Goal: Task Accomplishment & Management: Complete application form

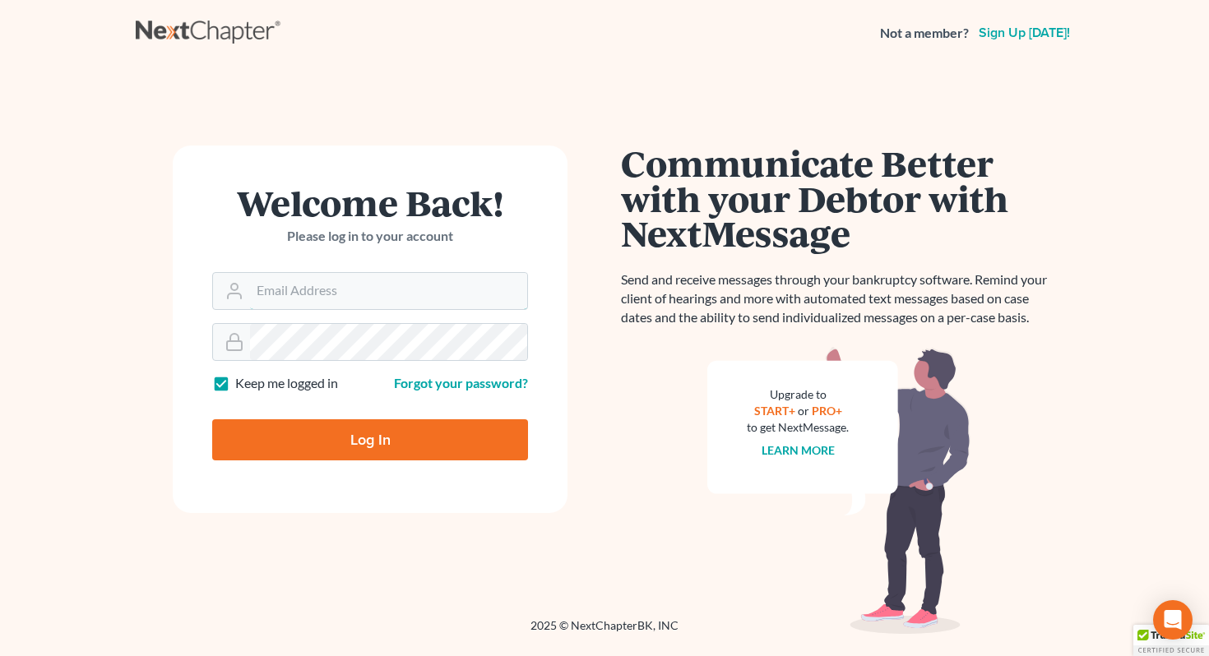
type input "[EMAIL_ADDRESS][DOMAIN_NAME]"
click at [356, 446] on input "Log In" at bounding box center [370, 439] width 316 height 41
type input "Thinking..."
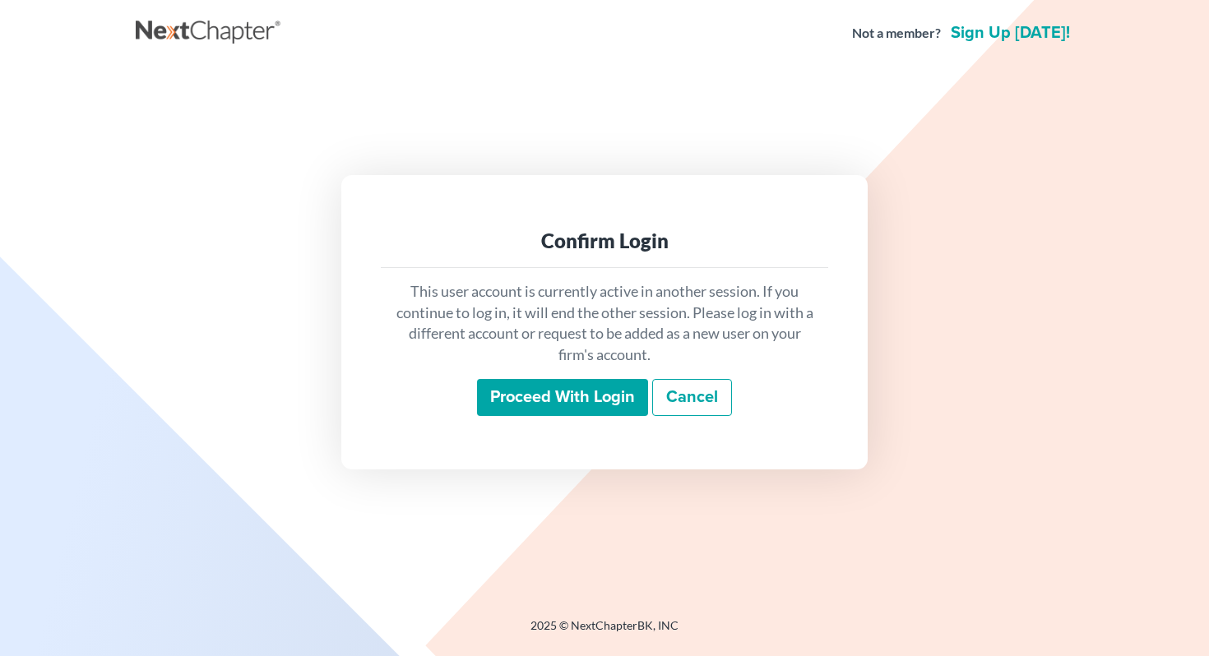
click at [585, 396] on input "Proceed with login" at bounding box center [562, 398] width 171 height 38
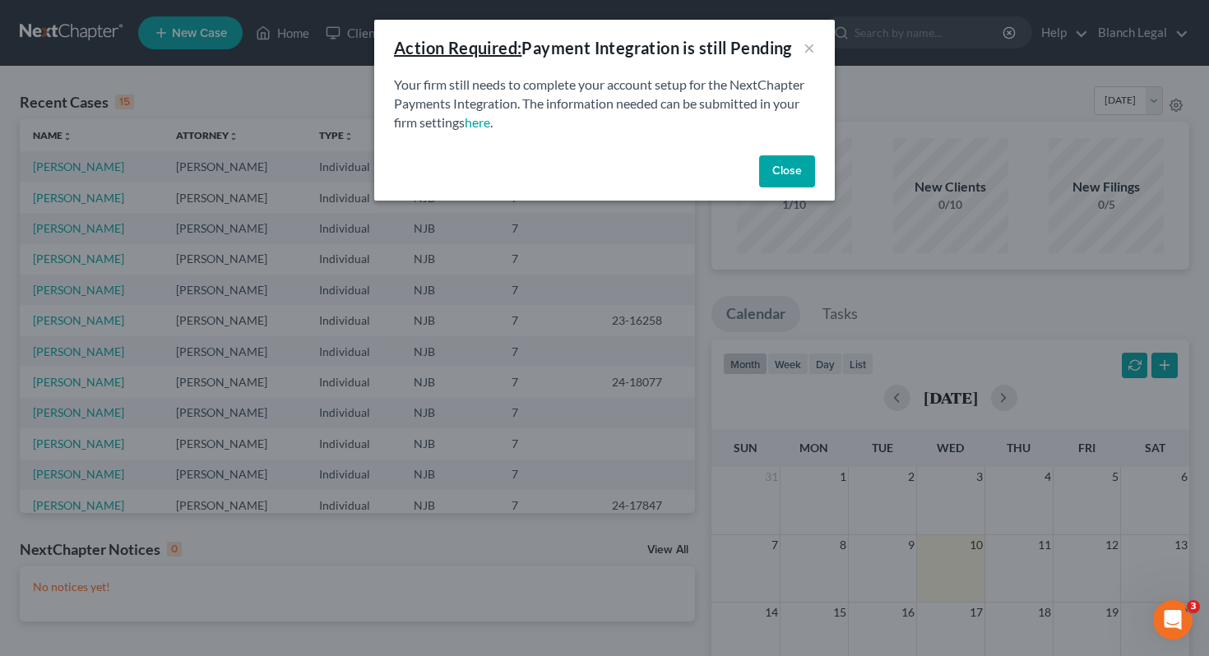
click at [779, 173] on button "Close" at bounding box center [787, 171] width 56 height 33
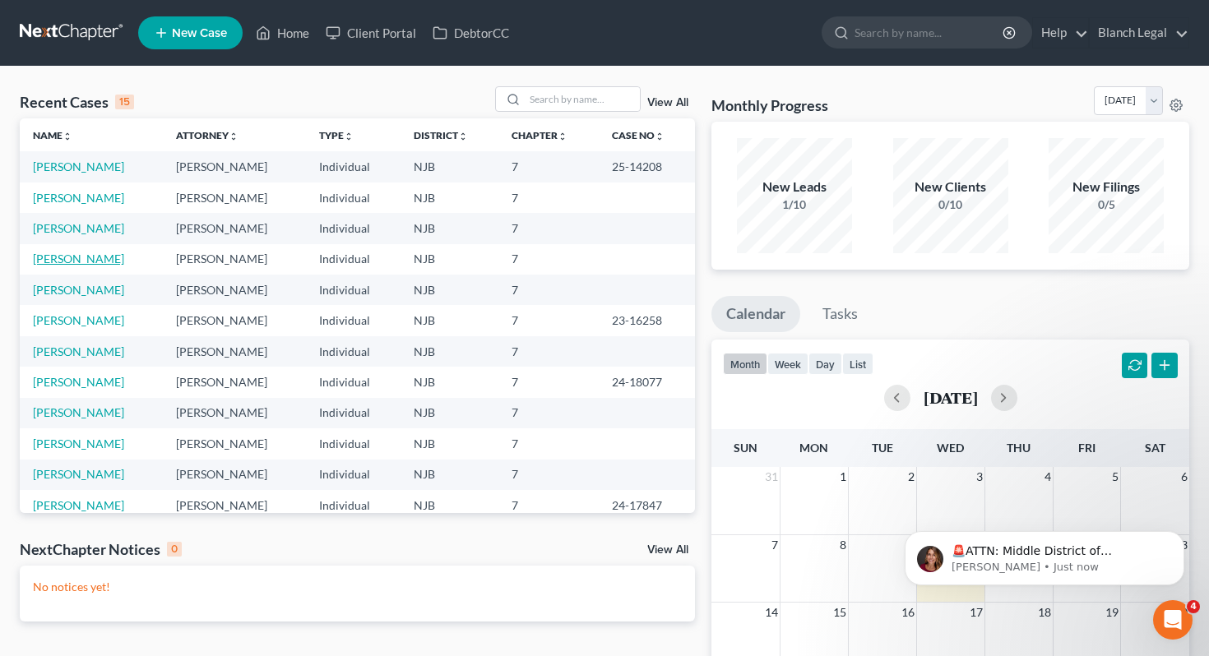
click at [82, 260] on link "[PERSON_NAME]" at bounding box center [78, 259] width 91 height 14
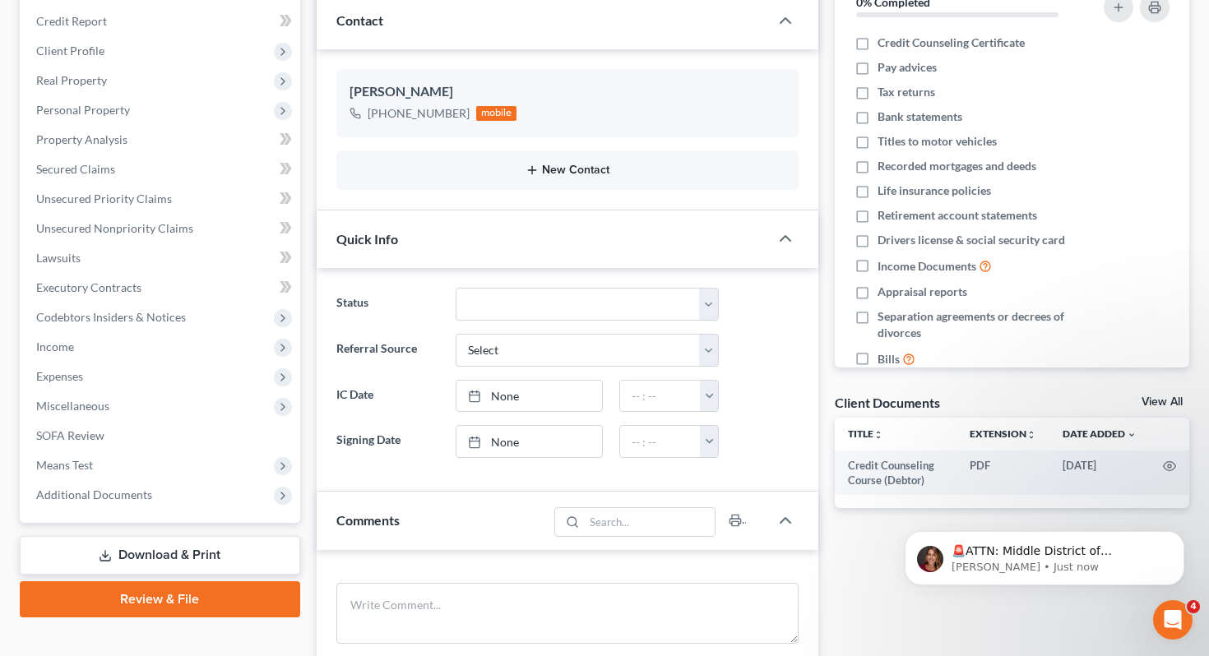
scroll to position [220, 0]
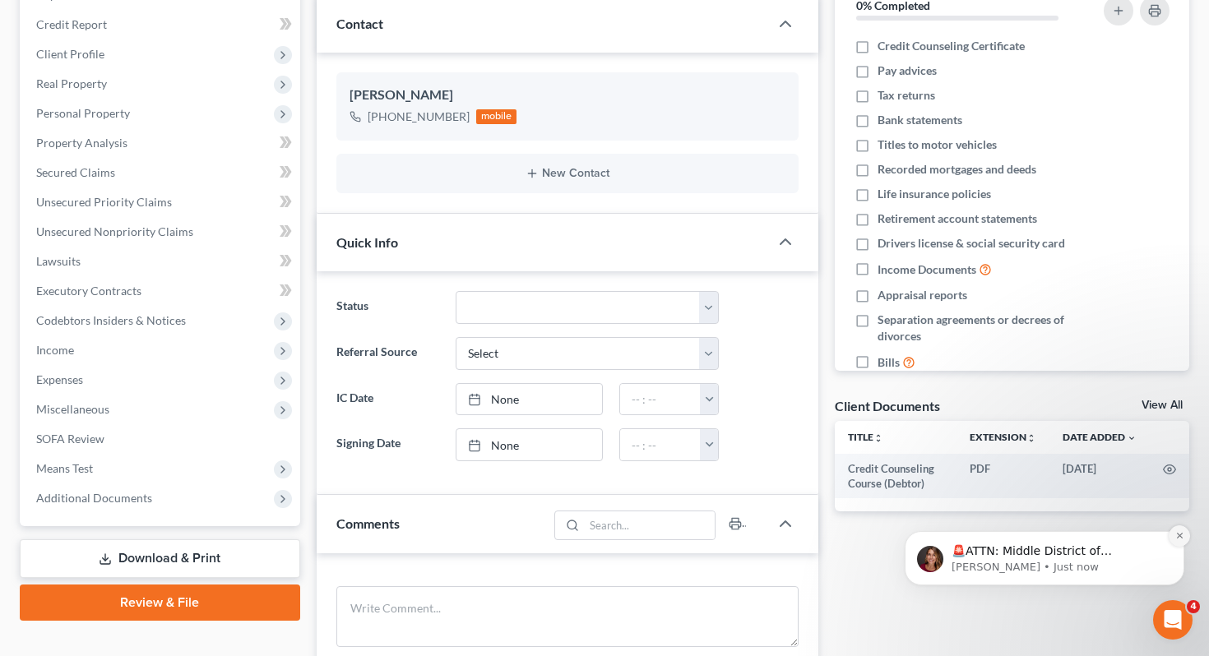
click at [1182, 536] on icon "Dismiss notification" at bounding box center [1179, 535] width 9 height 9
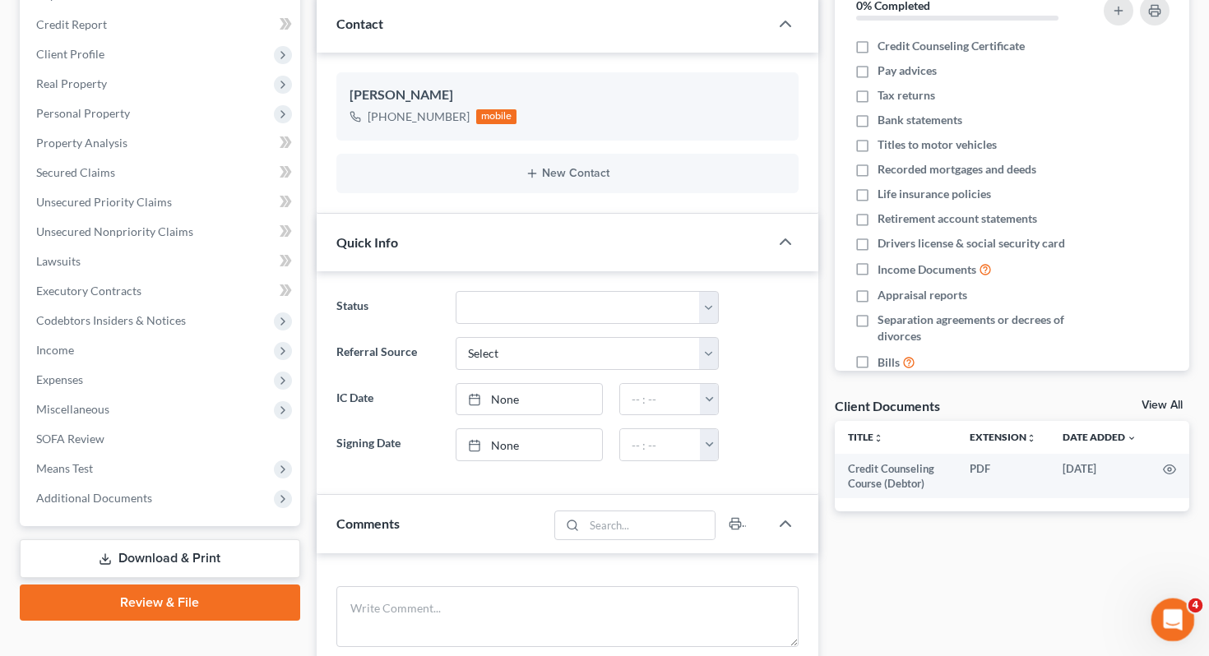
click at [1184, 619] on div "Open Intercom Messenger" at bounding box center [1170, 617] width 54 height 54
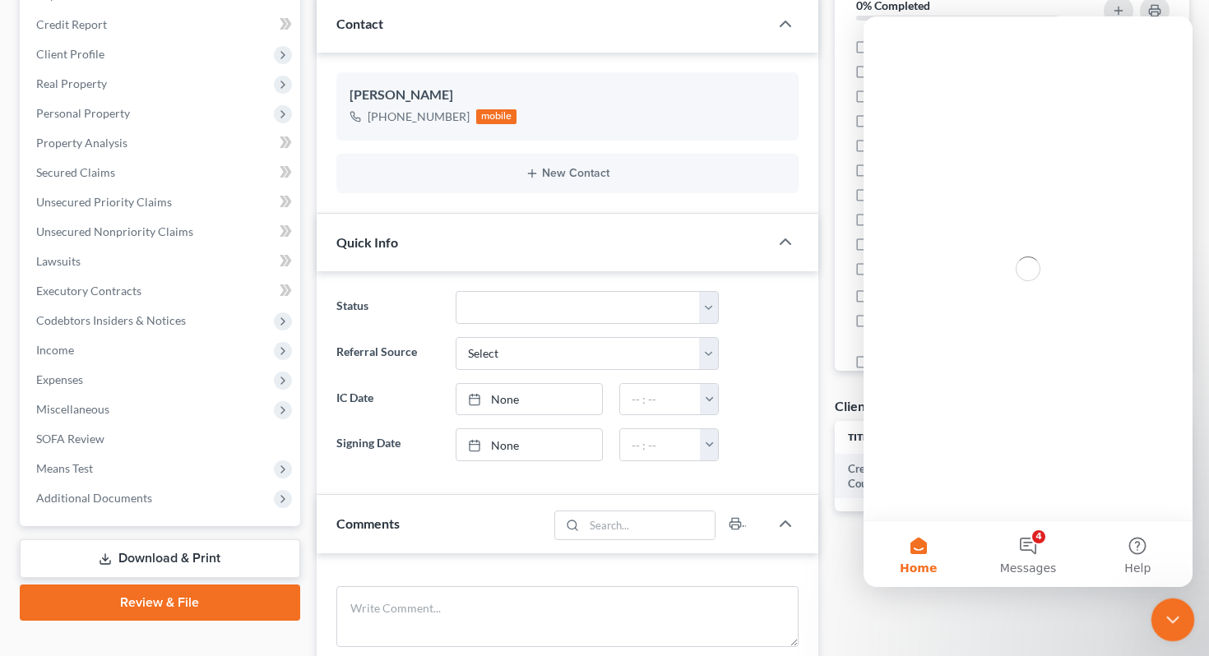
scroll to position [0, 0]
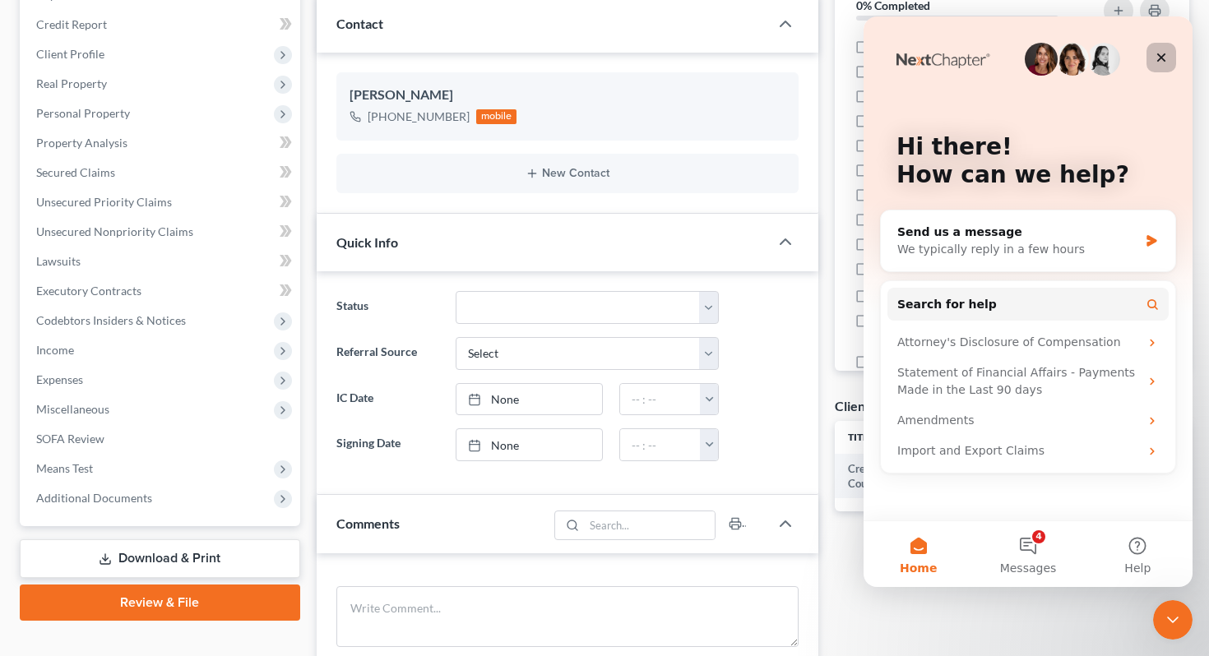
click at [1164, 60] on icon "Close" at bounding box center [1161, 57] width 9 height 9
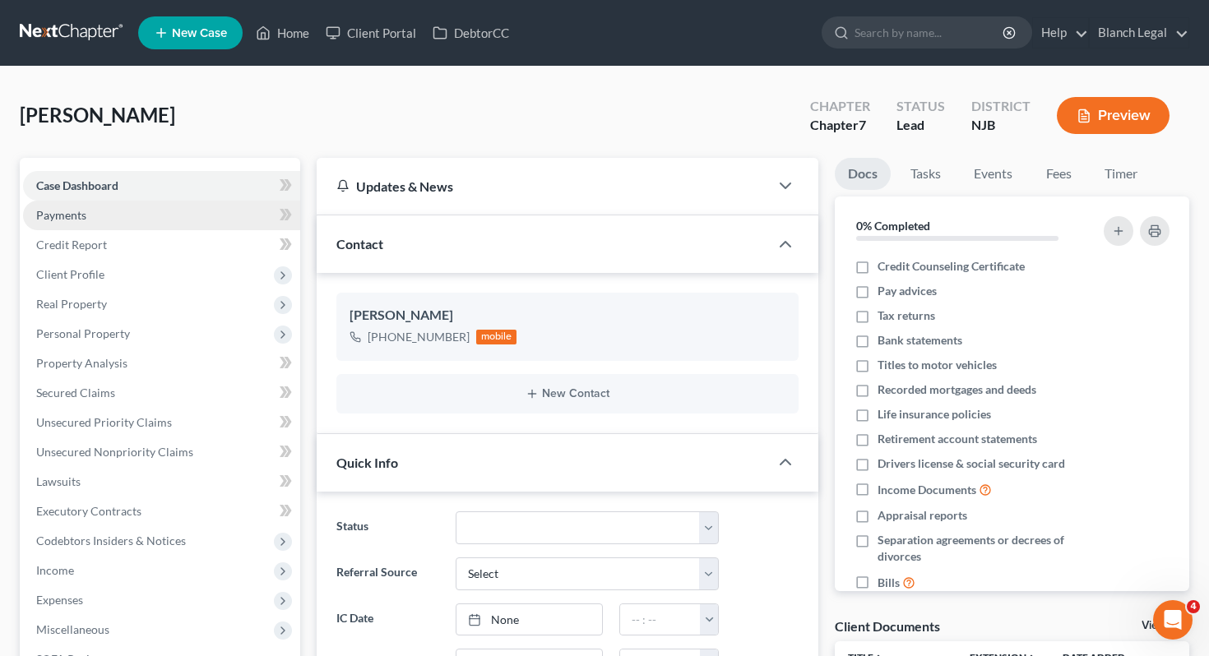
click at [173, 217] on link "Payments" at bounding box center [161, 216] width 277 height 30
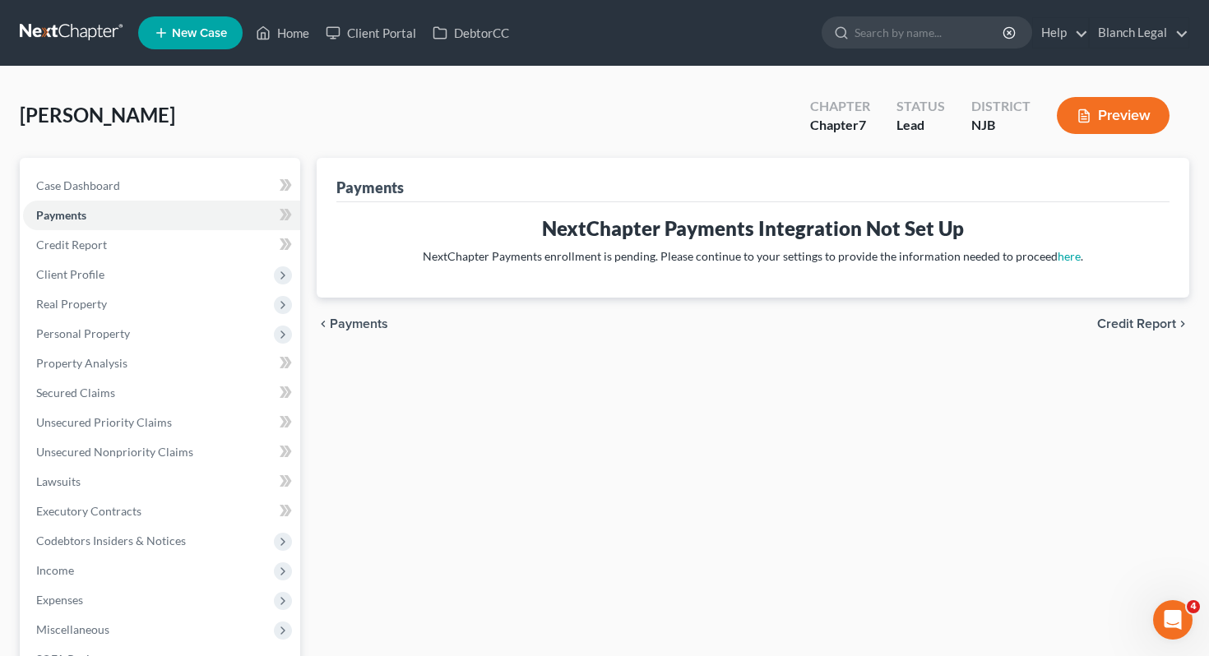
click at [1133, 318] on span "Credit Report" at bounding box center [1136, 323] width 79 height 13
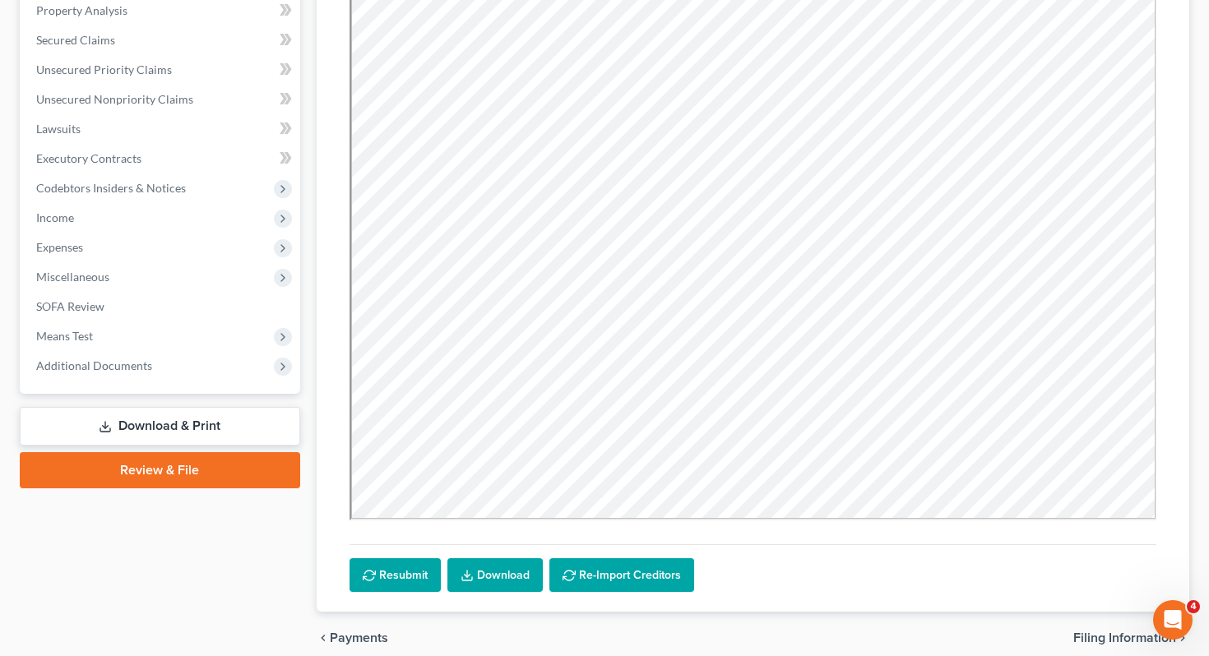
scroll to position [423, 0]
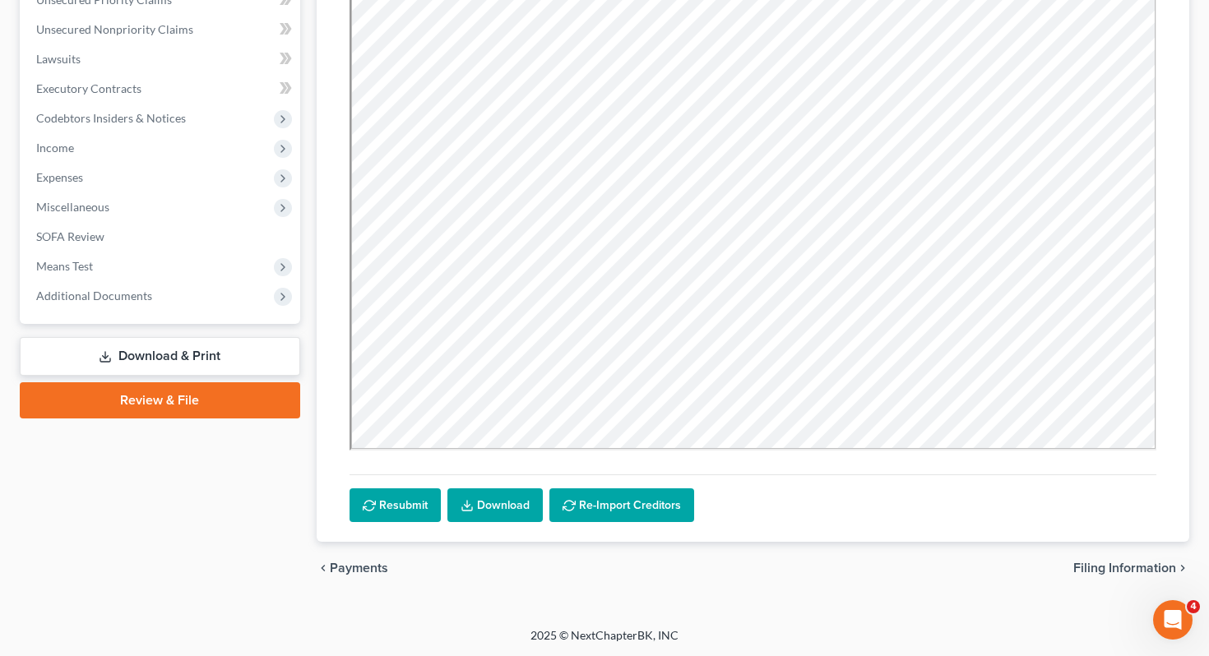
click at [1130, 564] on span "Filing Information" at bounding box center [1124, 568] width 103 height 13
select select "1"
select select "0"
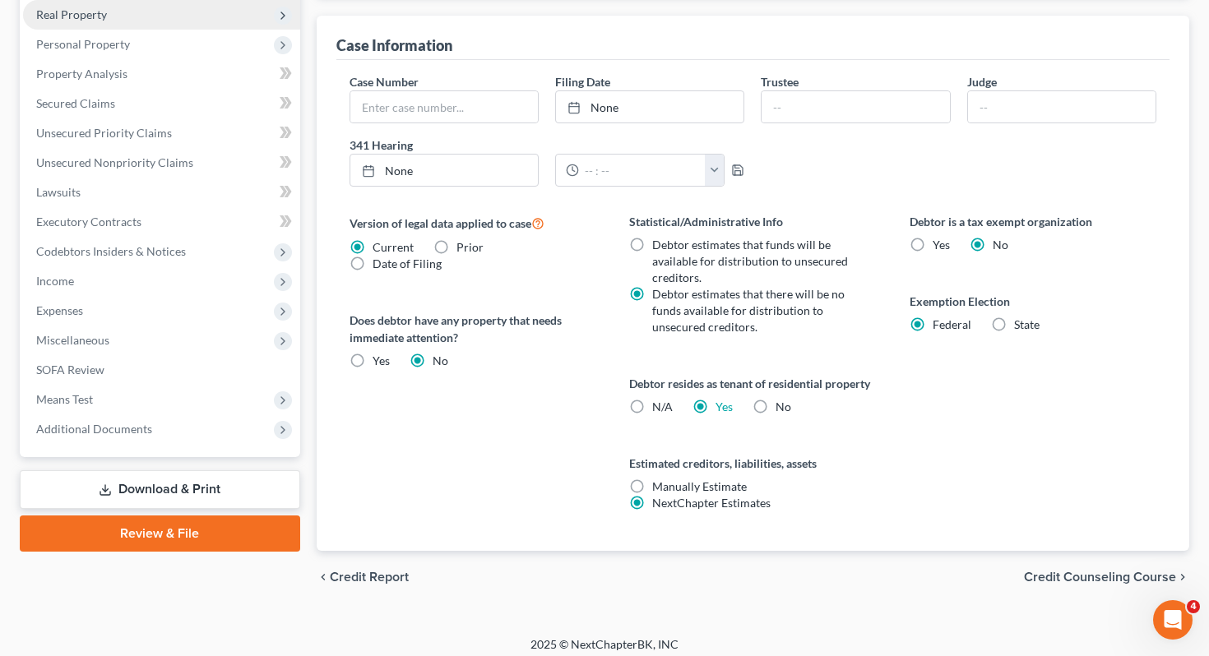
scroll to position [476, 0]
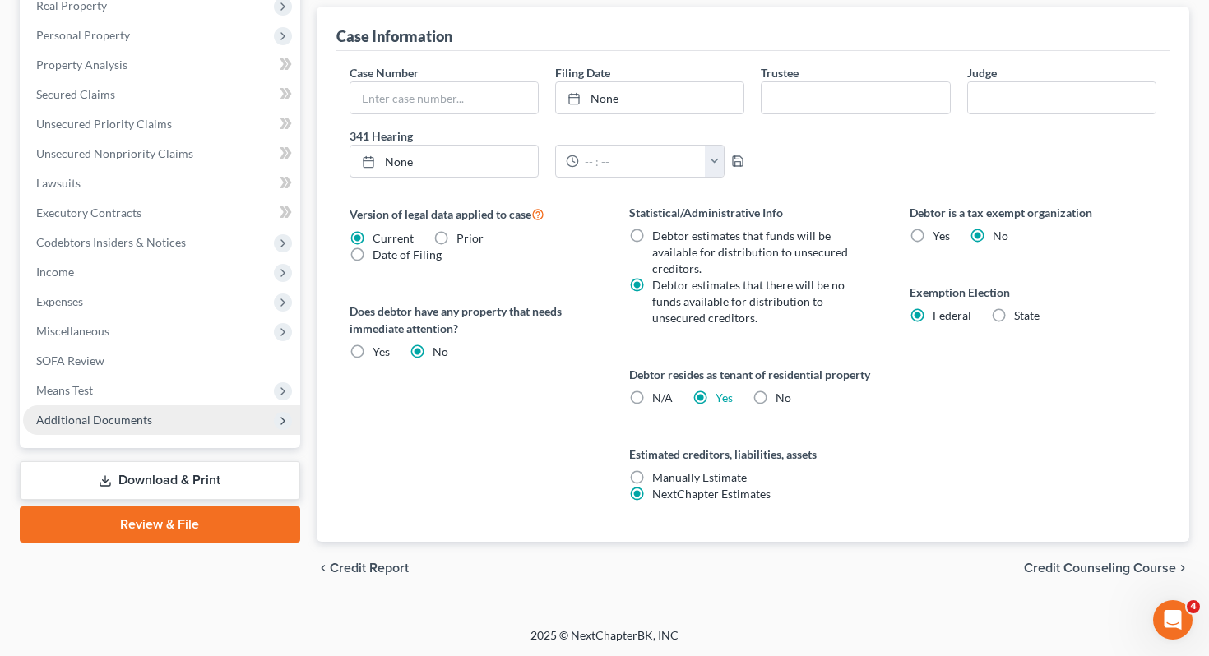
click at [104, 418] on span "Additional Documents" at bounding box center [94, 420] width 116 height 14
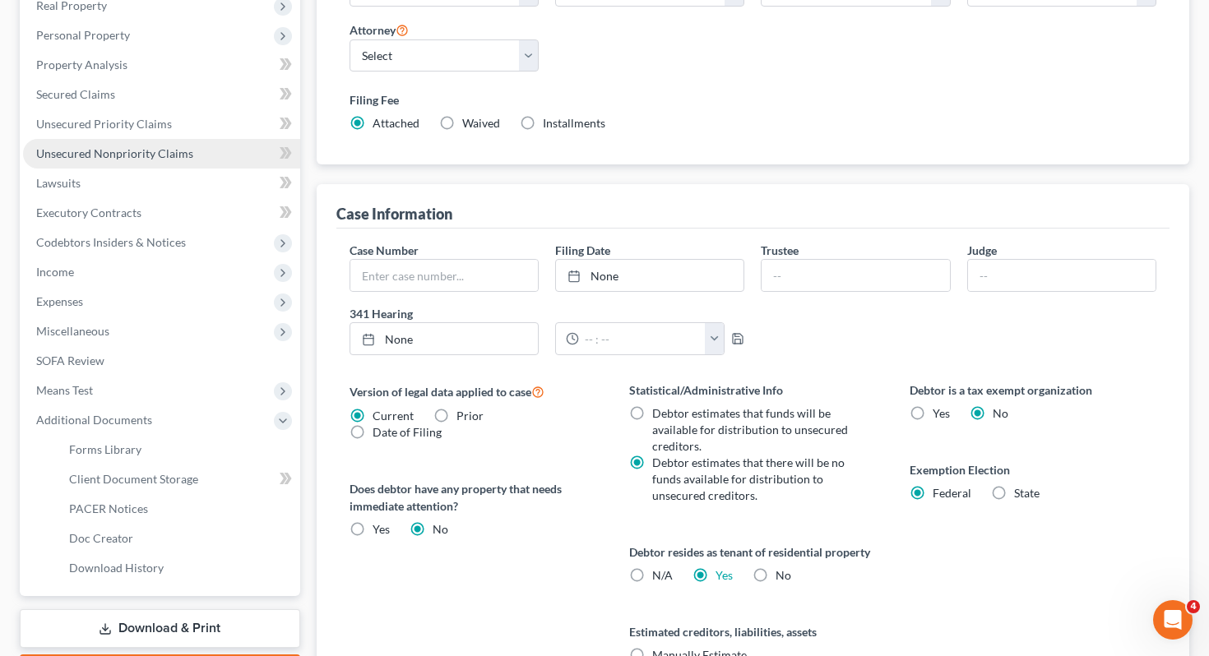
scroll to position [0, 0]
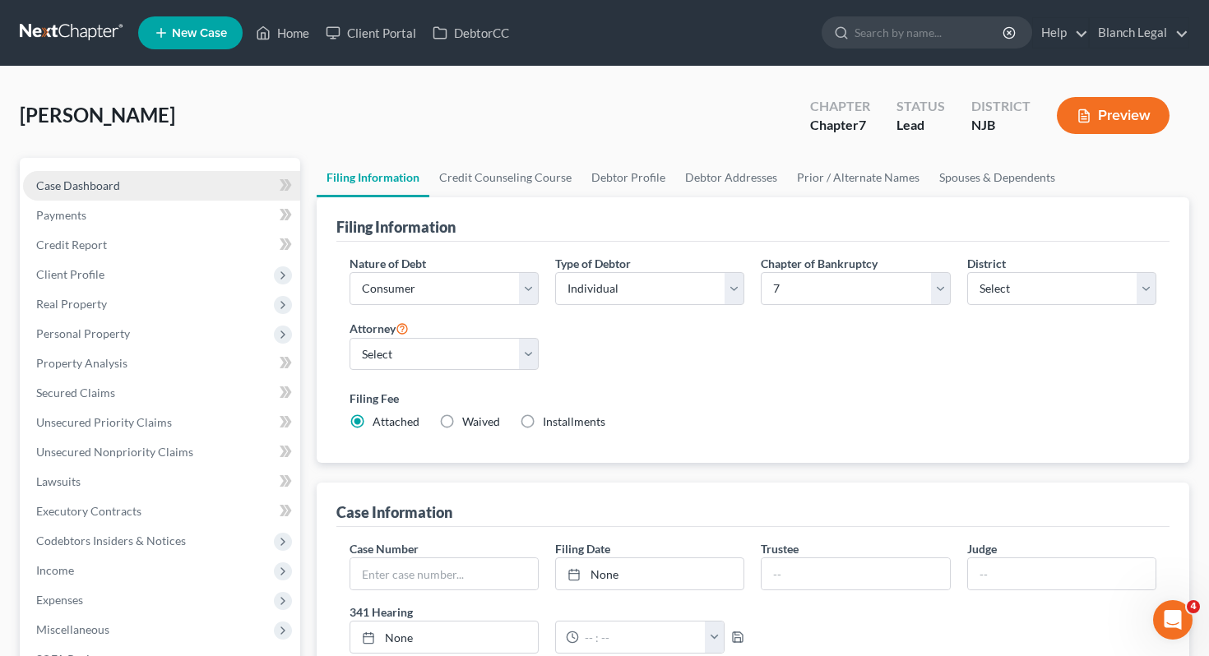
click at [179, 185] on link "Case Dashboard" at bounding box center [161, 186] width 277 height 30
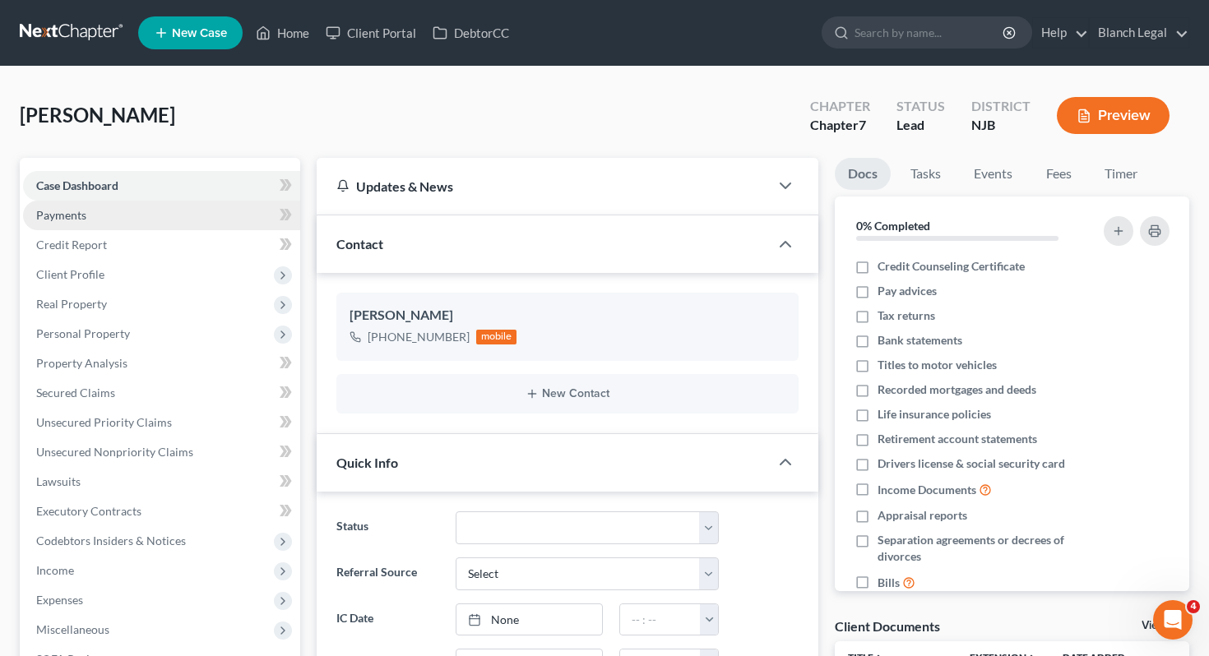
click at [209, 222] on link "Payments" at bounding box center [161, 216] width 277 height 30
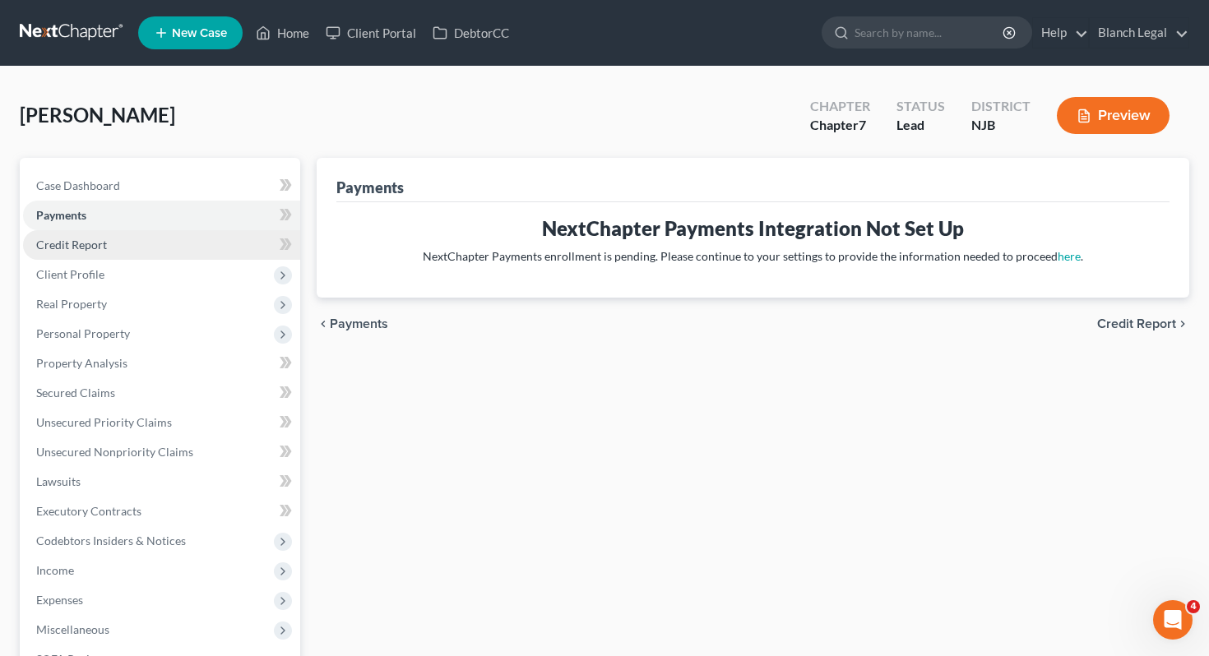
click at [199, 244] on link "Credit Report" at bounding box center [161, 245] width 277 height 30
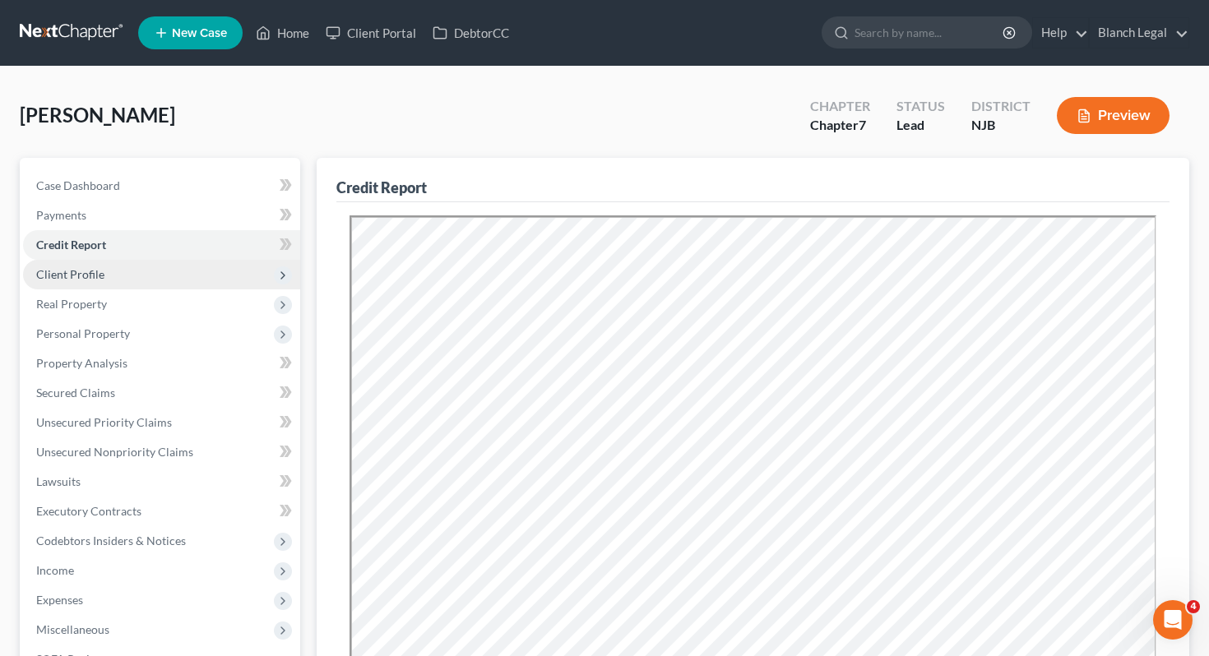
click at [192, 270] on span "Client Profile" at bounding box center [161, 275] width 277 height 30
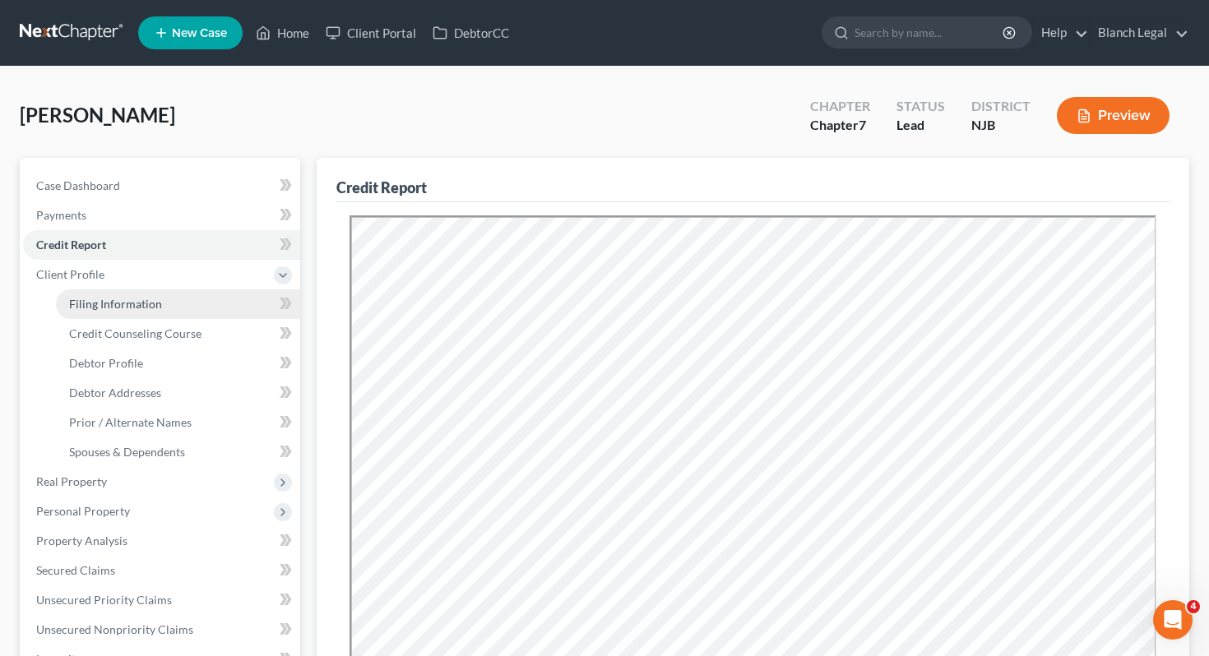
click at [176, 300] on link "Filing Information" at bounding box center [178, 304] width 244 height 30
select select "1"
select select "0"
select select "51"
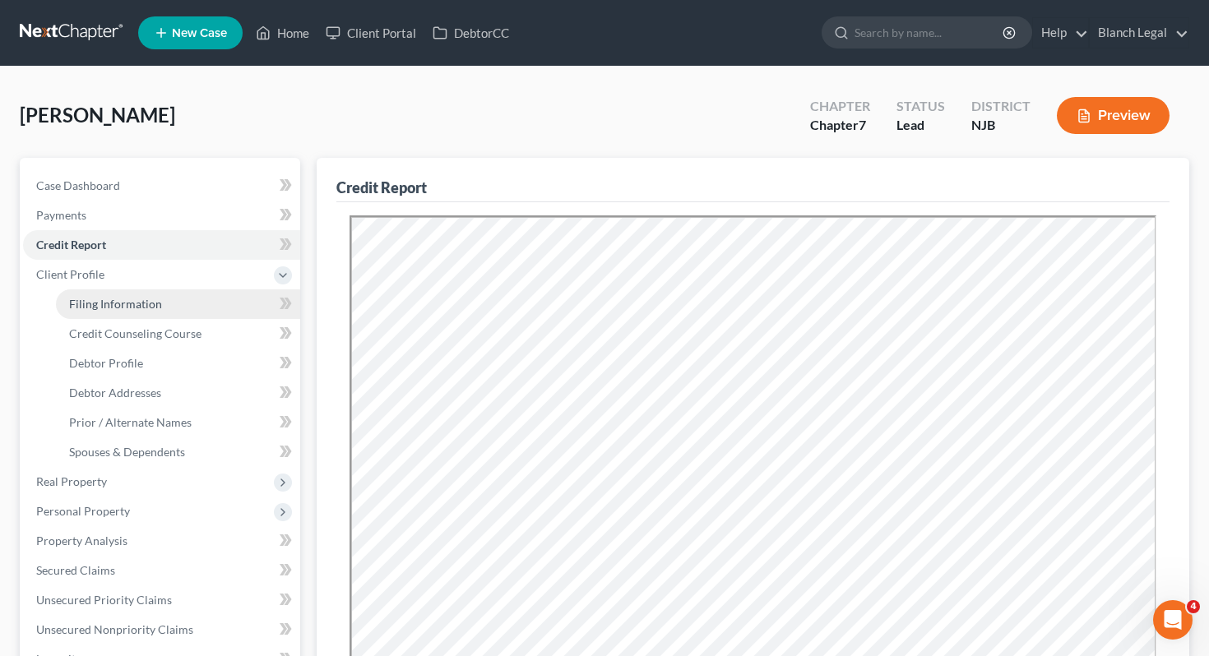
select select "0"
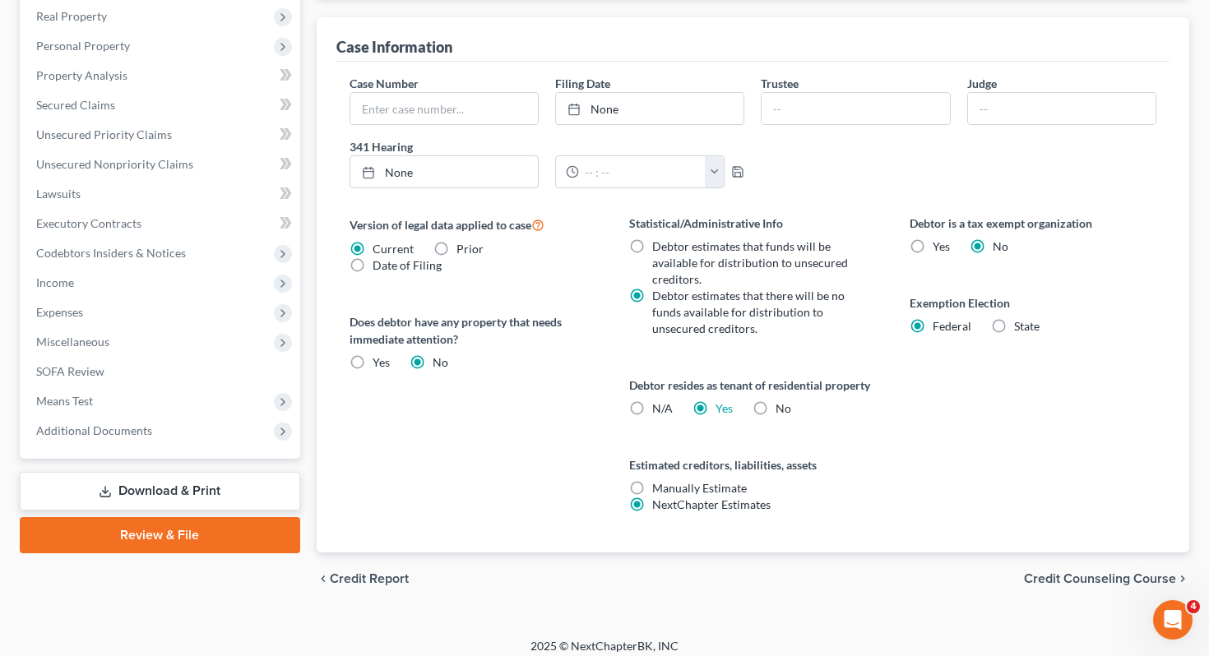
scroll to position [476, 0]
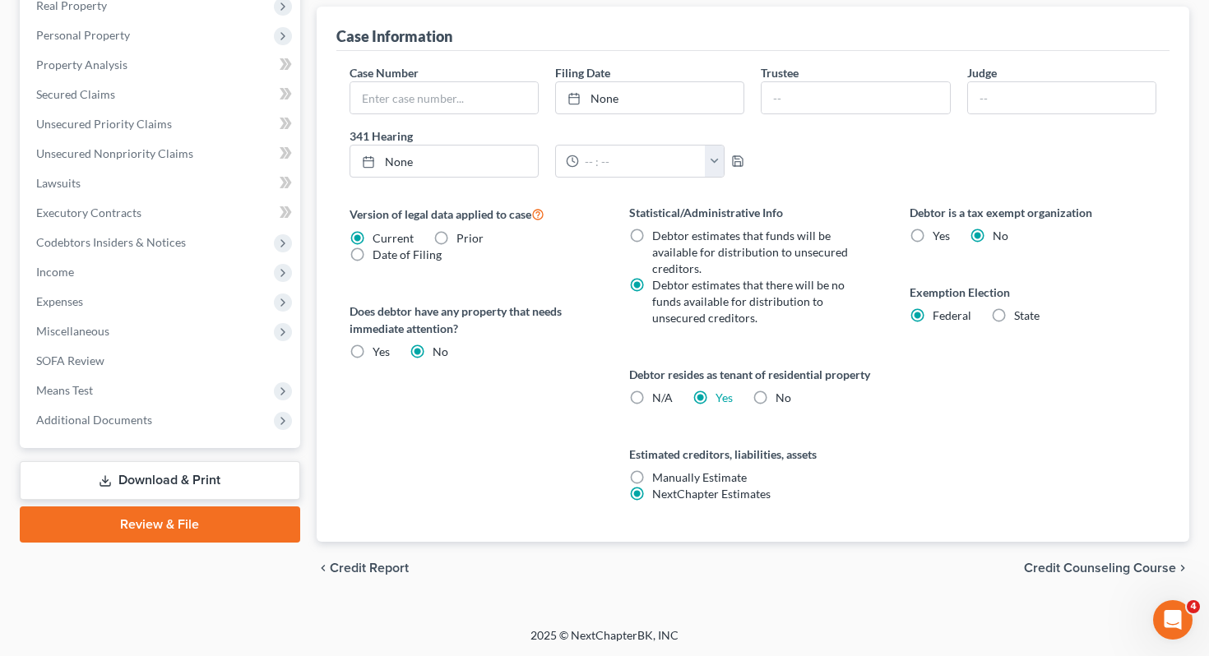
click at [1090, 566] on span "Credit Counseling Course" at bounding box center [1100, 568] width 152 height 13
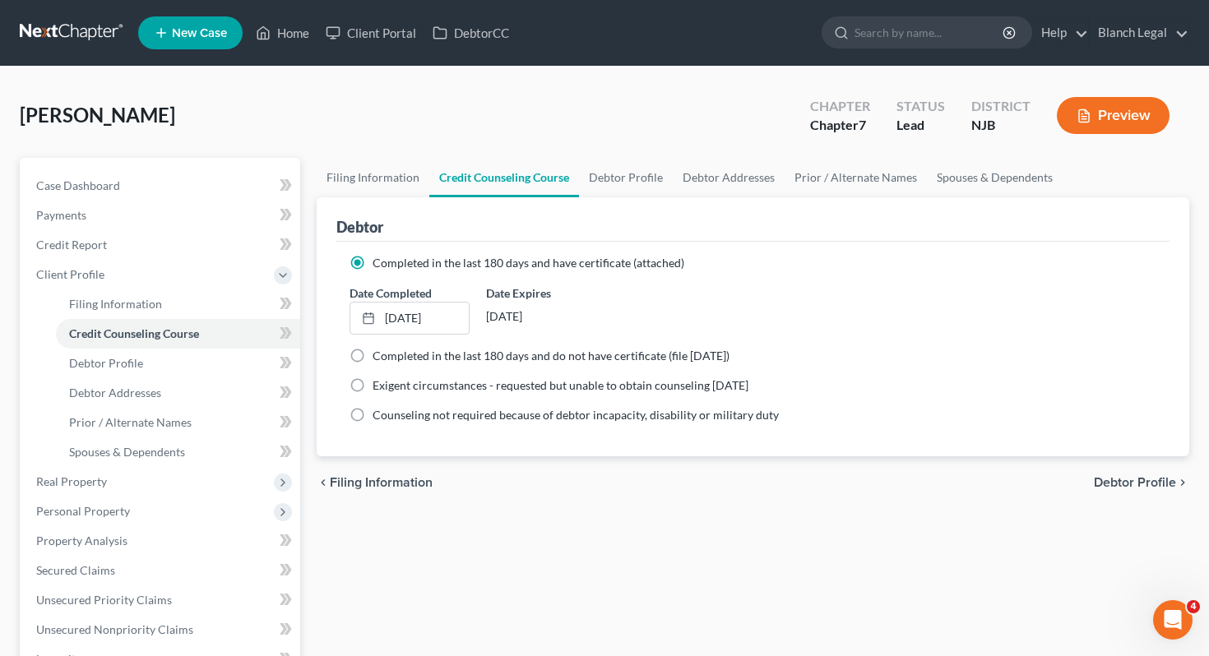
click at [1127, 480] on span "Debtor Profile" at bounding box center [1134, 482] width 82 height 13
select select "0"
select select "3"
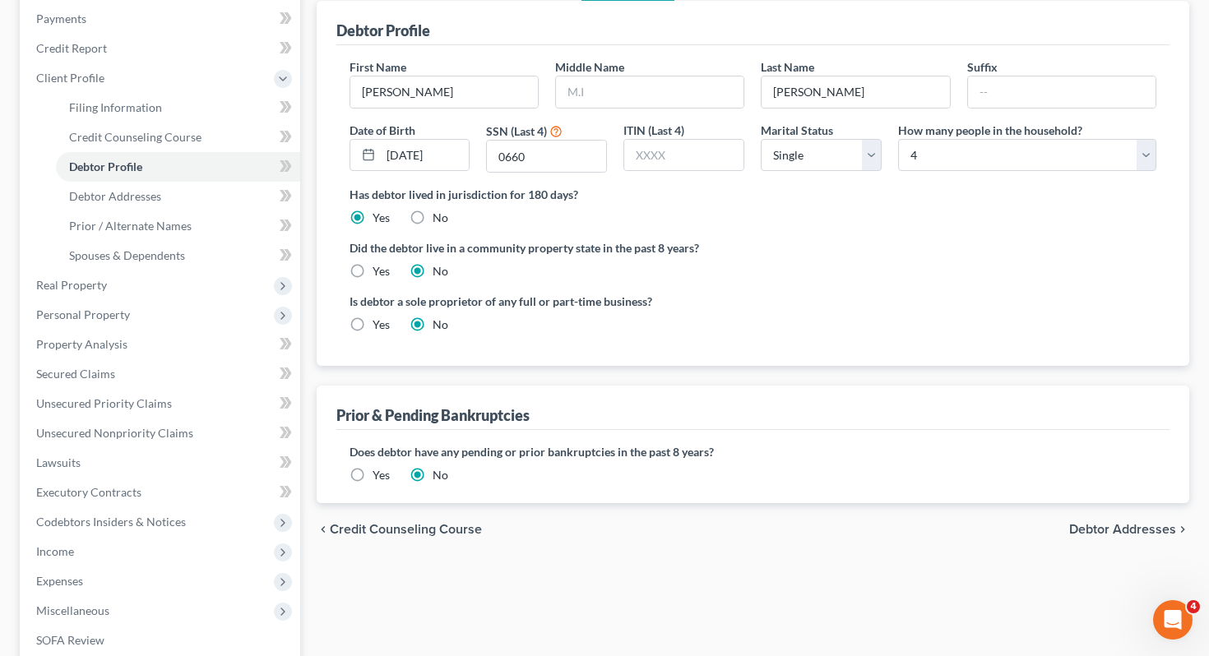
scroll to position [223, 0]
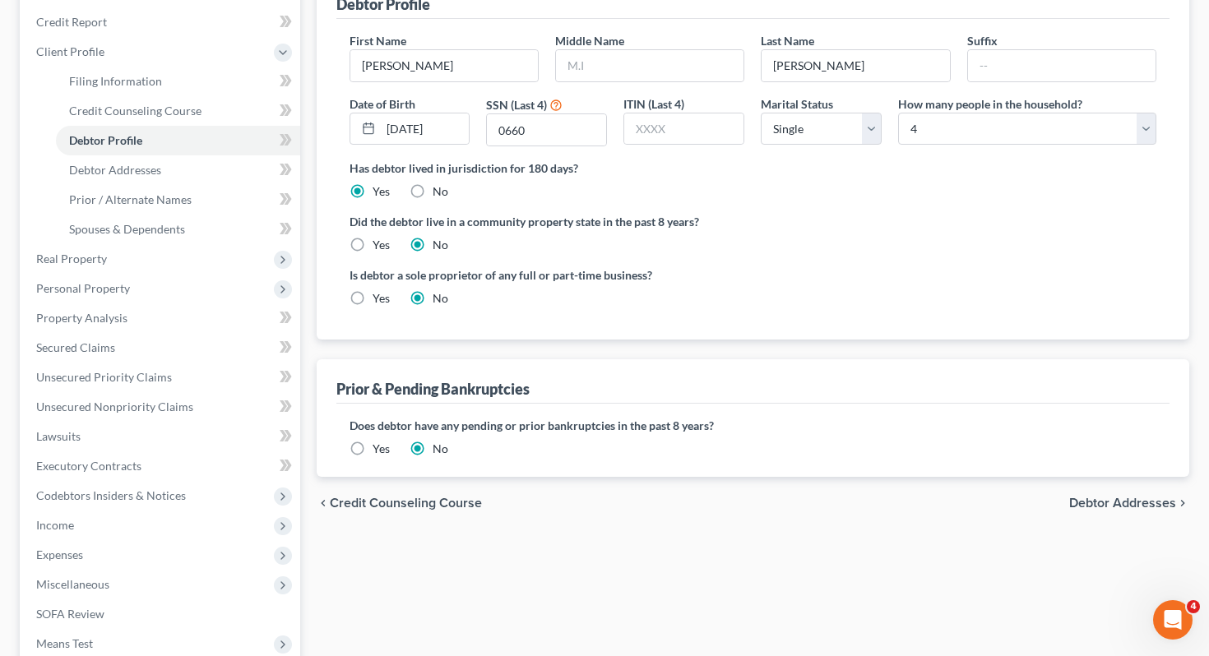
click at [1105, 500] on span "Debtor Addresses" at bounding box center [1122, 503] width 107 height 13
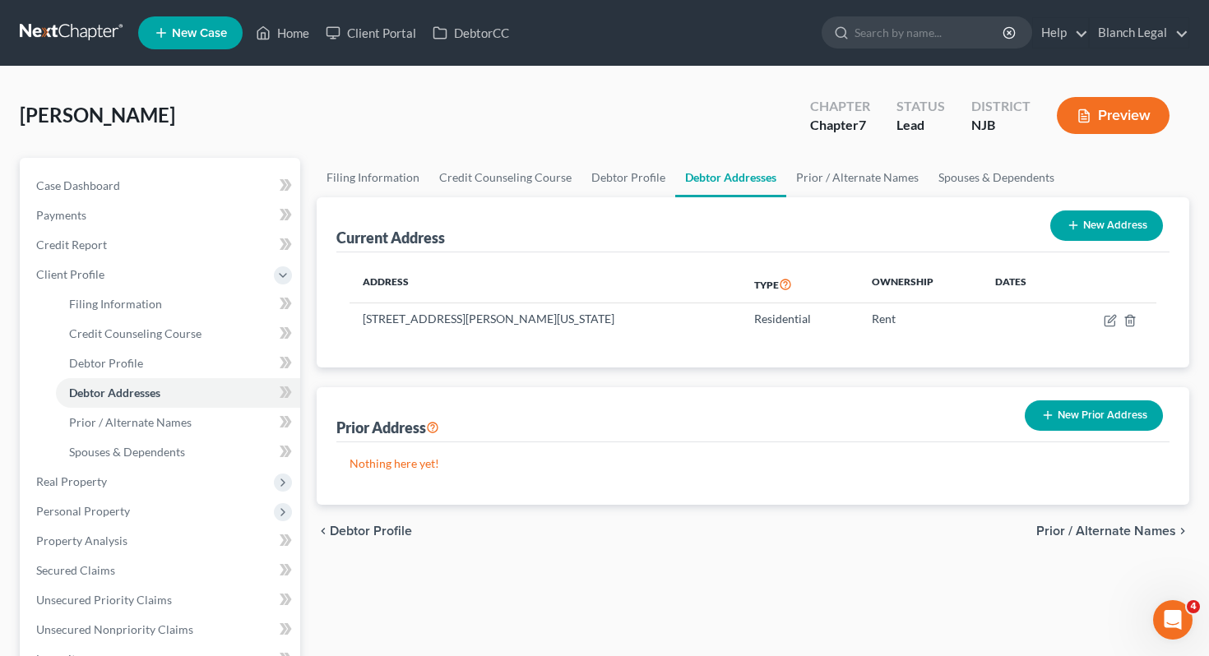
click at [1118, 525] on span "Prior / Alternate Names" at bounding box center [1106, 531] width 140 height 13
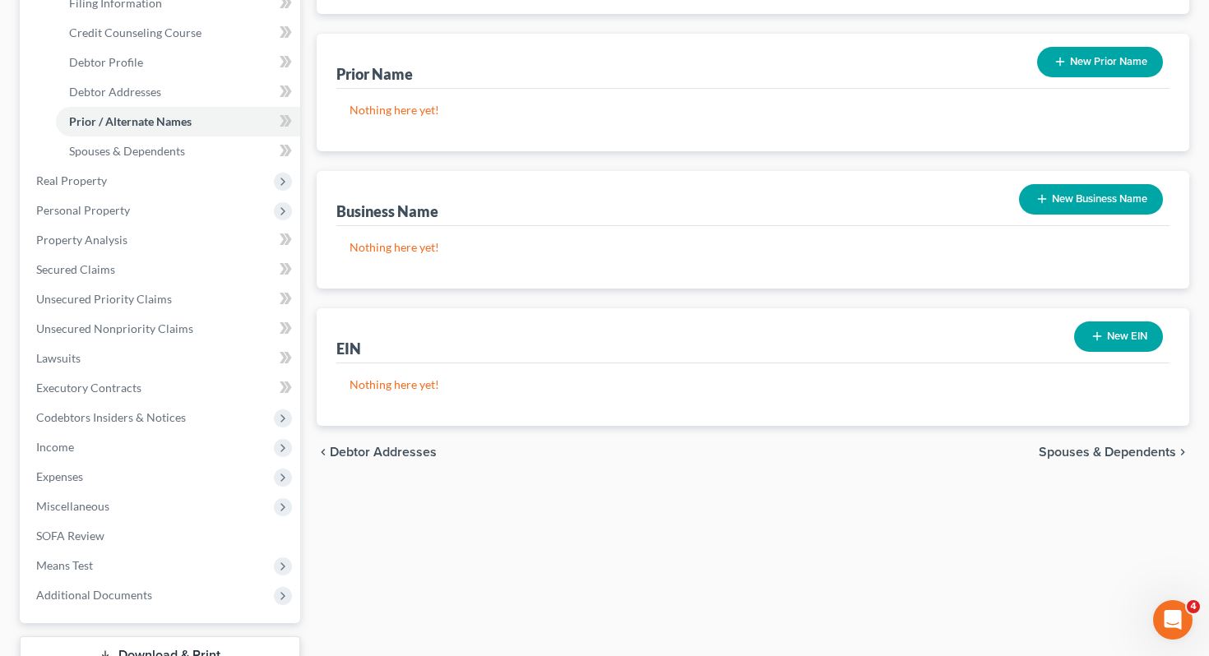
scroll to position [325, 0]
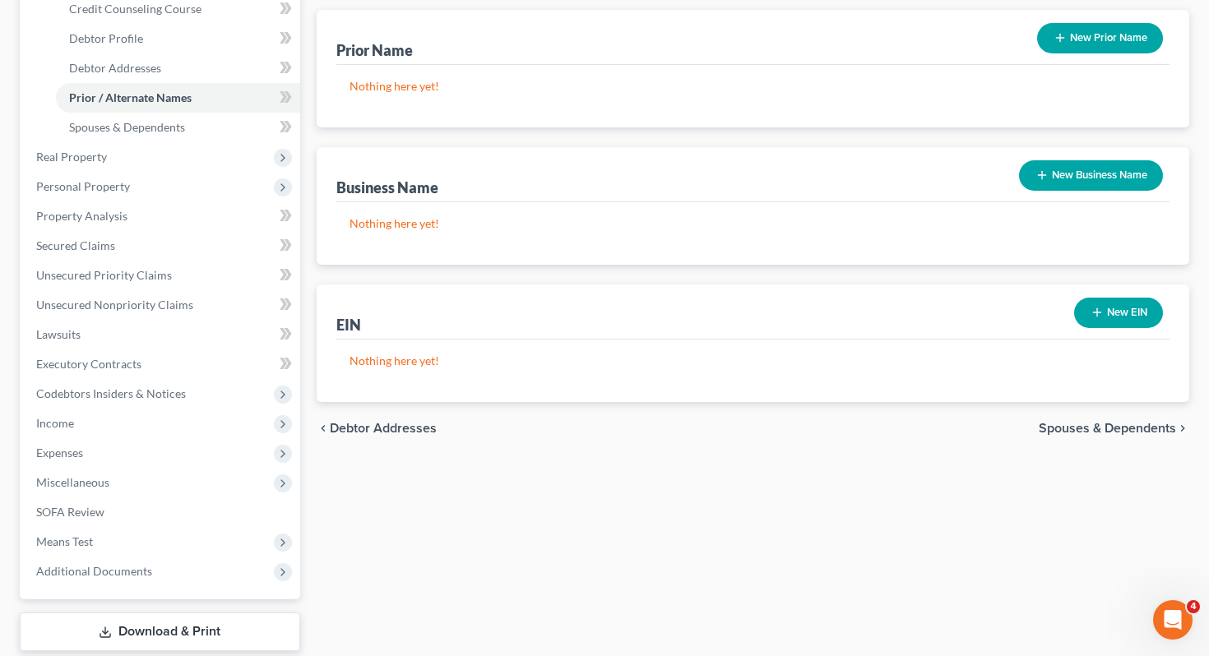
click at [1075, 429] on span "Spouses & Dependents" at bounding box center [1106, 428] width 137 height 13
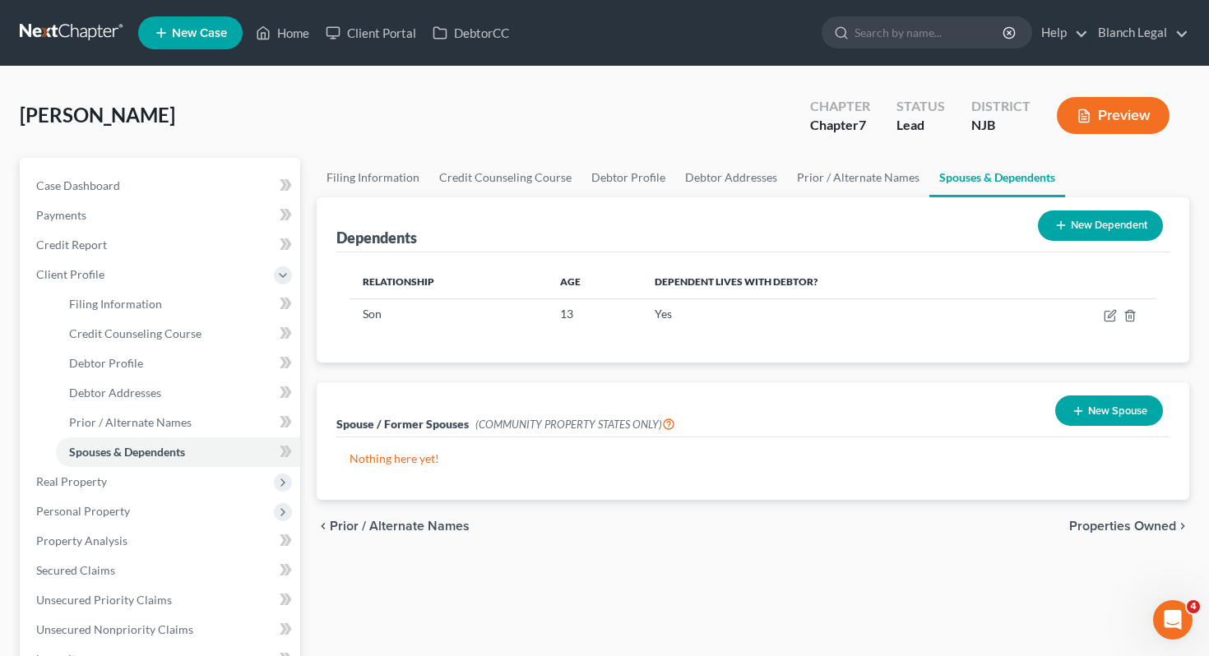
click at [1108, 528] on span "Properties Owned" at bounding box center [1122, 526] width 107 height 13
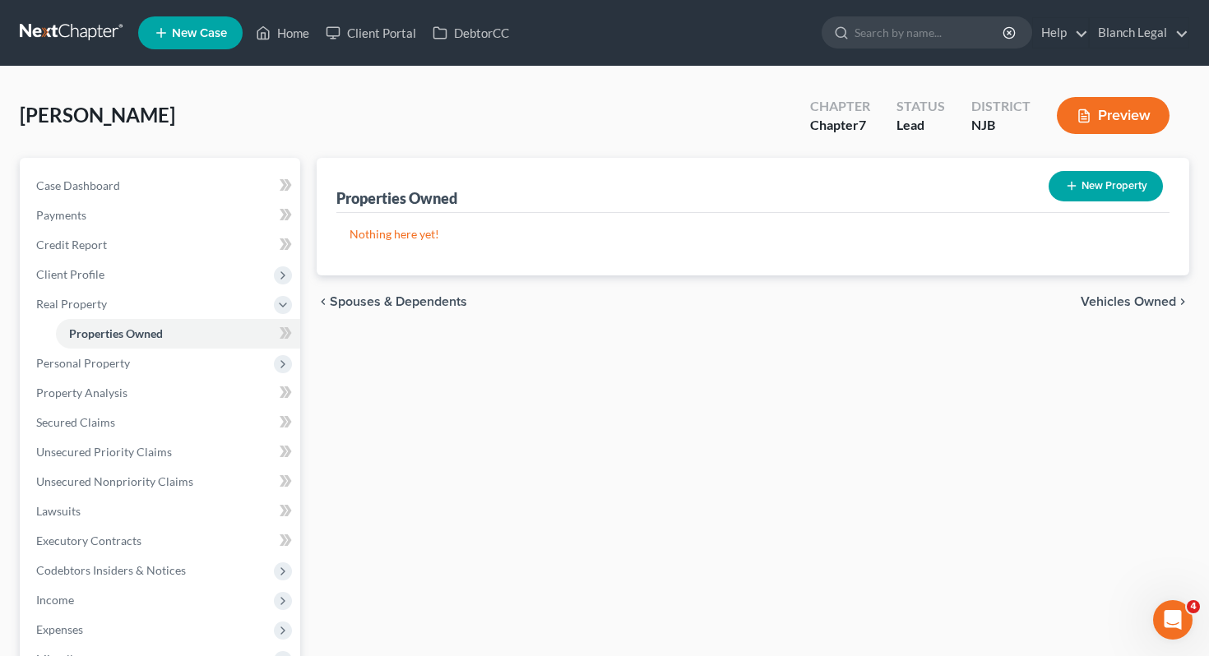
click at [1117, 295] on span "Vehicles Owned" at bounding box center [1127, 301] width 95 height 13
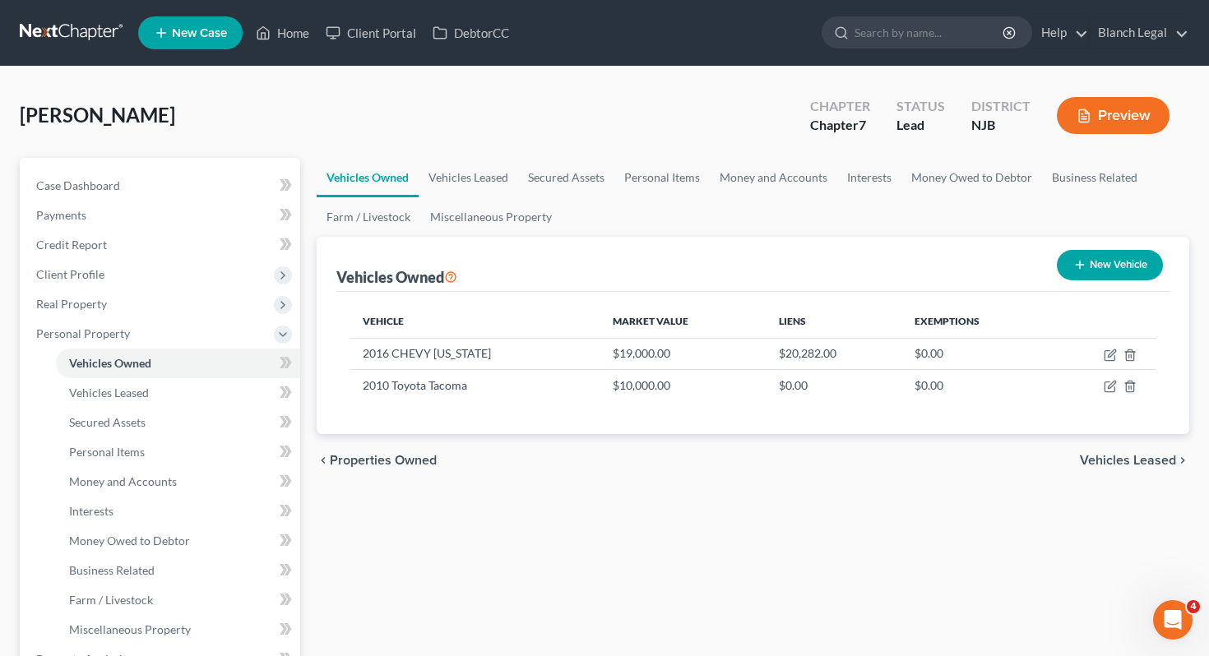
click at [1126, 457] on span "Vehicles Leased" at bounding box center [1128, 460] width 96 height 13
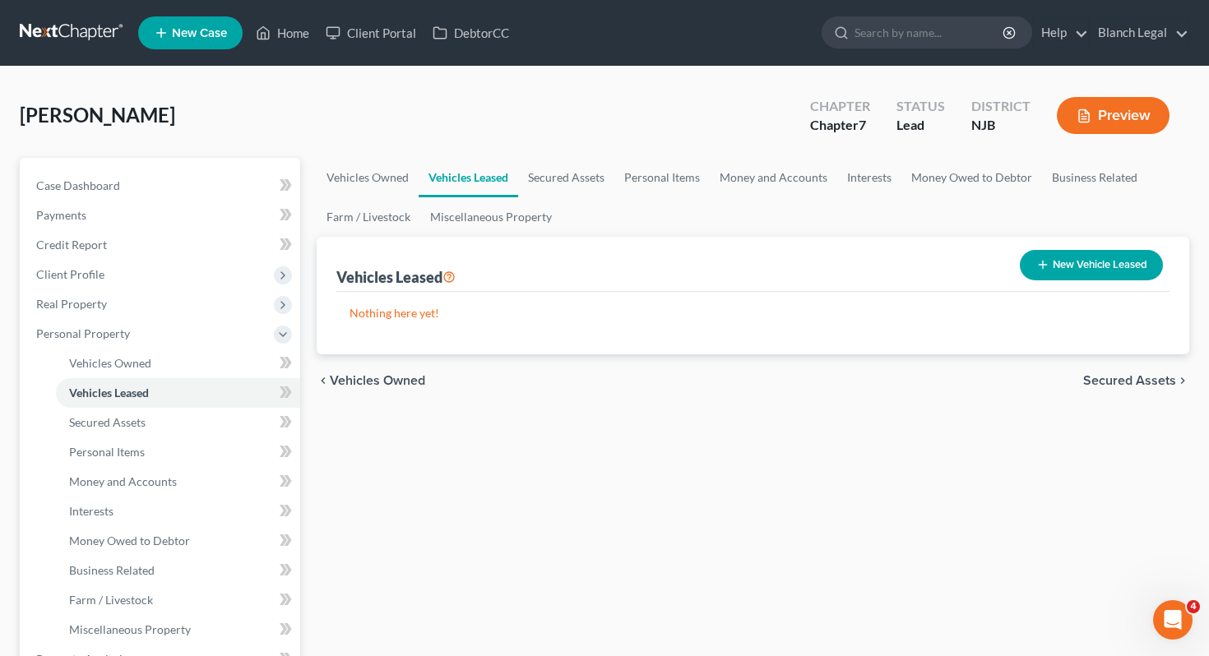
click at [394, 381] on span "Vehicles Owned" at bounding box center [377, 380] width 95 height 13
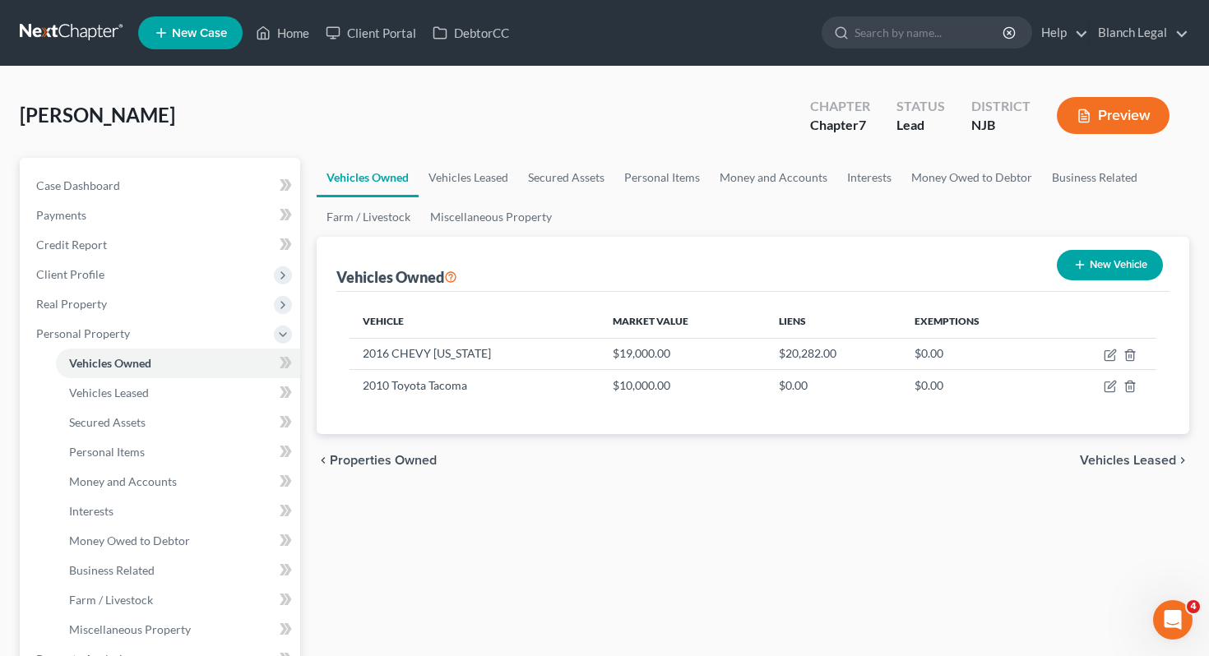
click at [1126, 456] on span "Vehicles Leased" at bounding box center [1128, 460] width 96 height 13
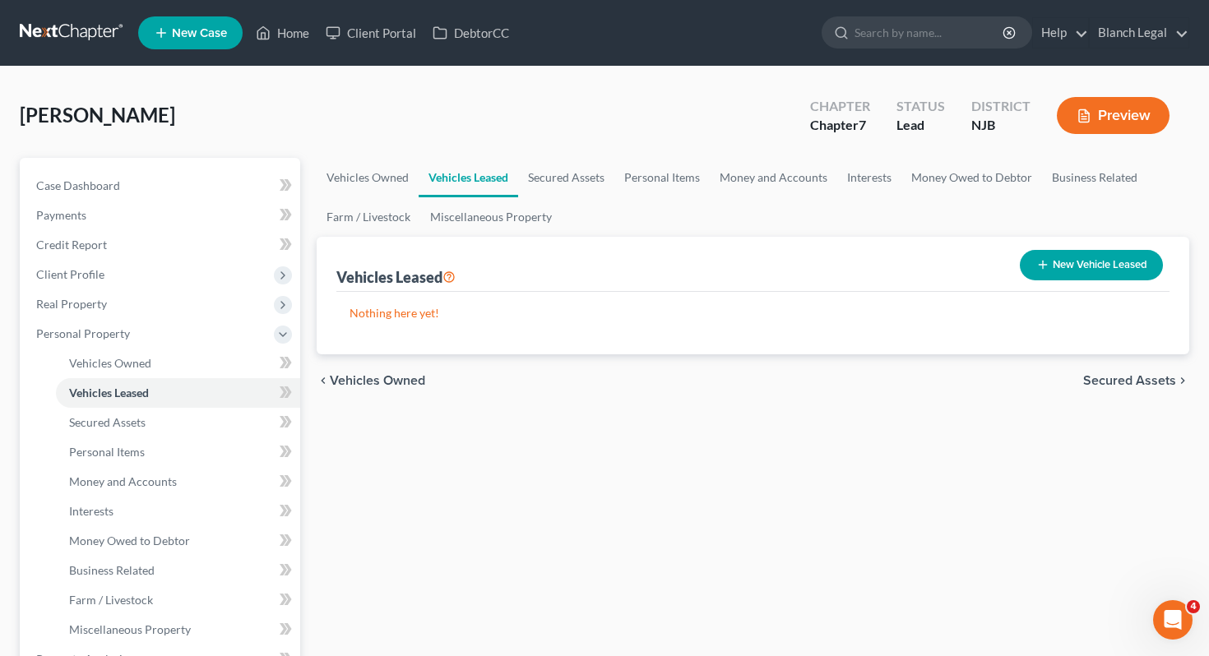
click at [1140, 380] on span "Secured Assets" at bounding box center [1129, 380] width 93 height 13
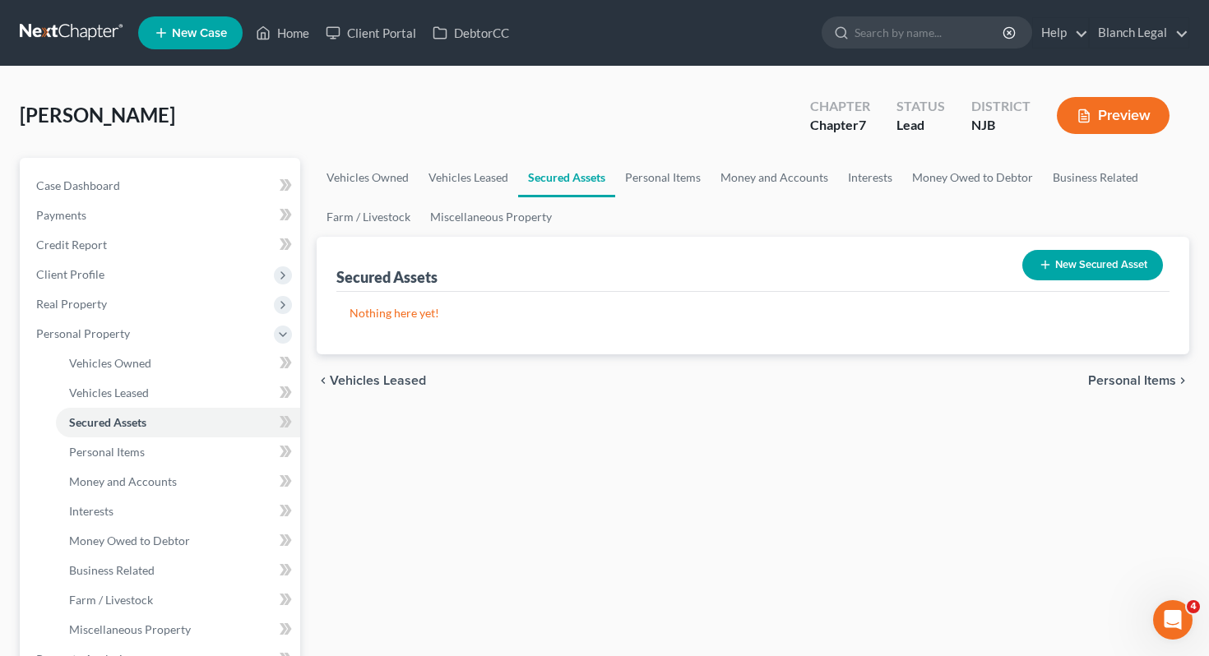
click at [1140, 379] on span "Personal Items" at bounding box center [1132, 380] width 88 height 13
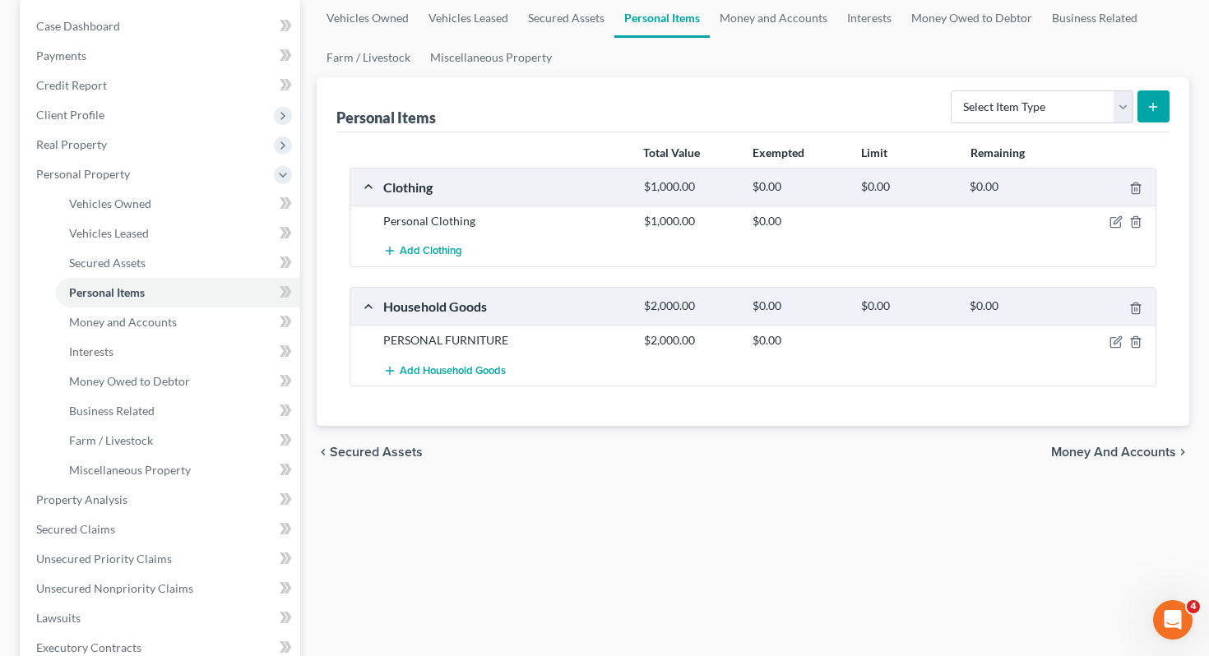
scroll to position [169, 0]
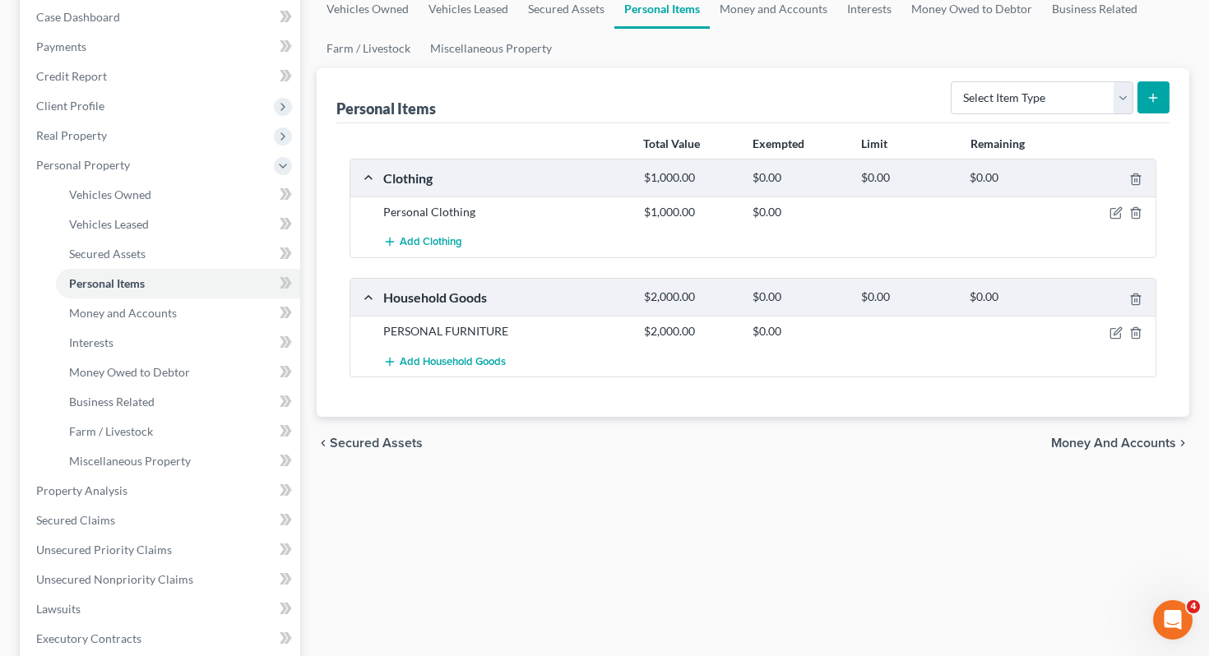
click at [1109, 446] on span "Money and Accounts" at bounding box center [1113, 443] width 125 height 13
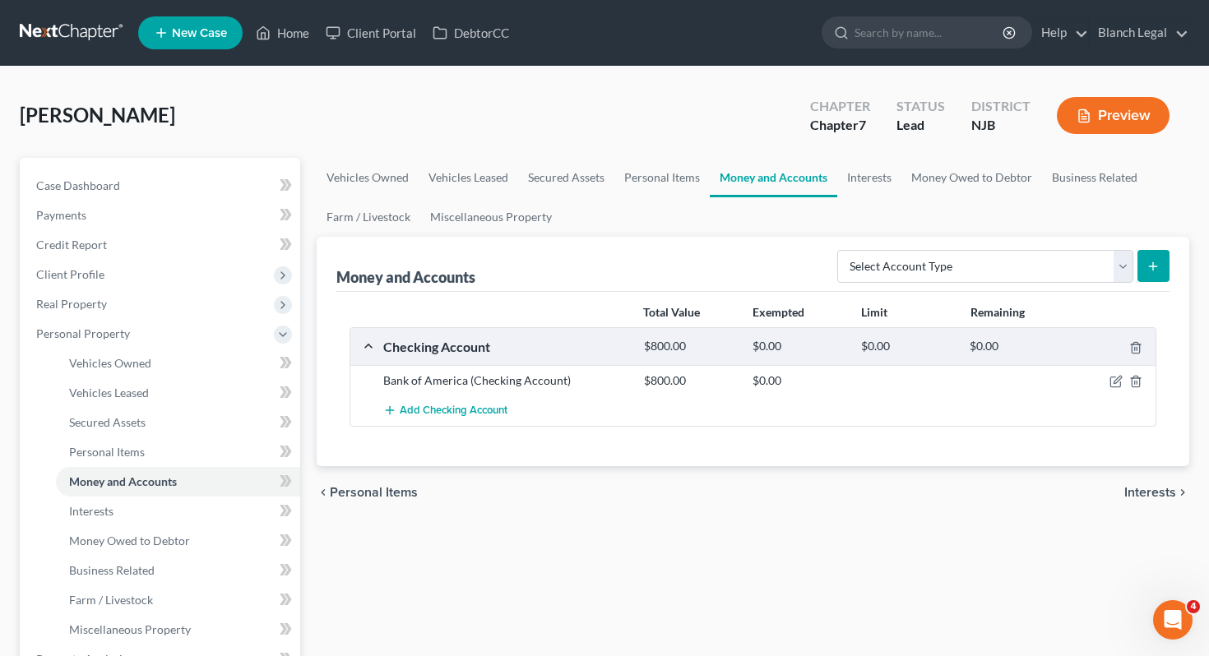
click at [1147, 494] on span "Interests" at bounding box center [1150, 492] width 52 height 13
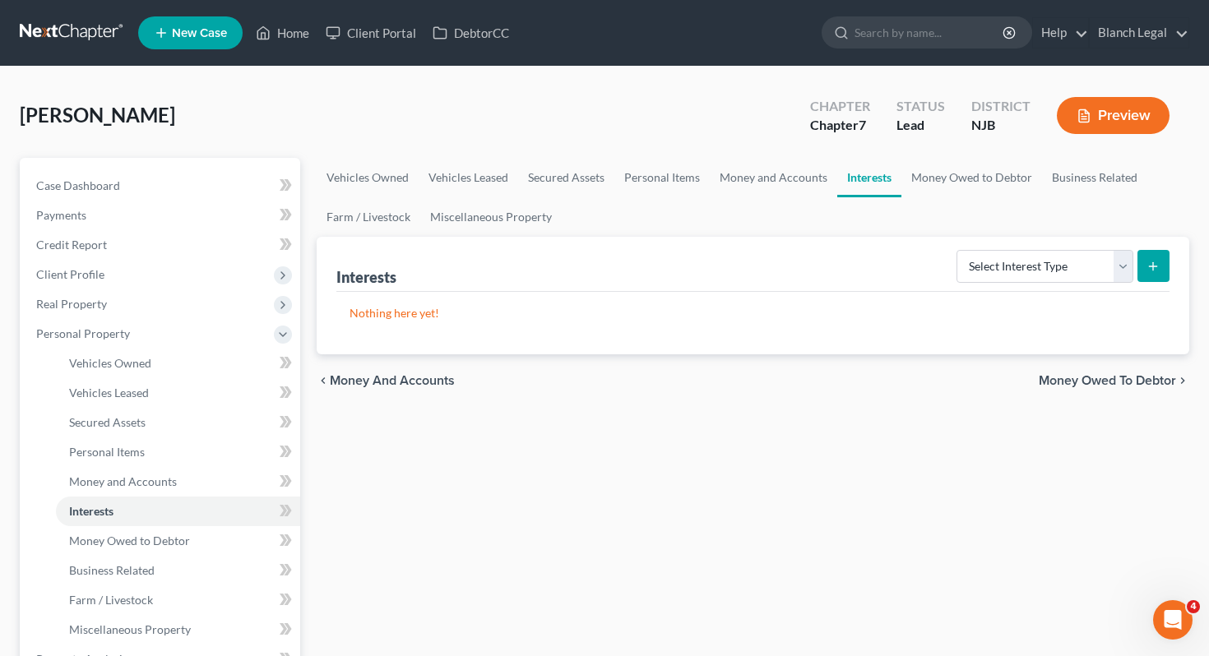
click at [1127, 377] on span "Money Owed to Debtor" at bounding box center [1106, 380] width 137 height 13
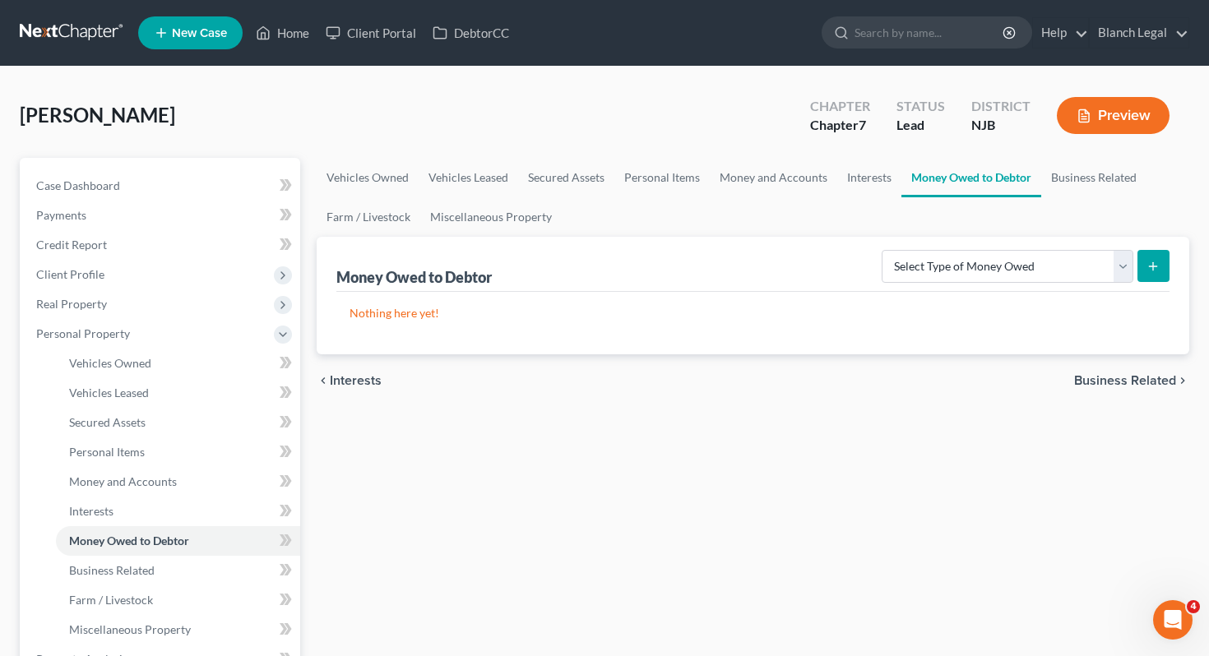
click at [1137, 377] on span "Business Related" at bounding box center [1125, 380] width 102 height 13
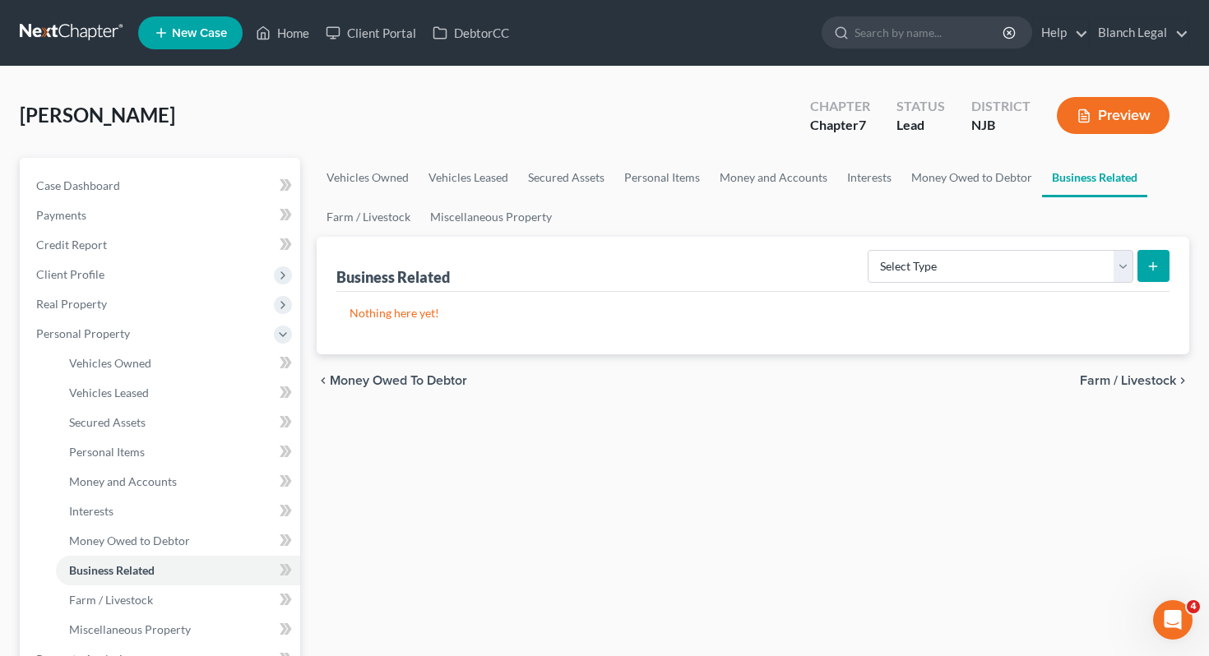
click at [1147, 377] on span "Farm / Livestock" at bounding box center [1128, 380] width 96 height 13
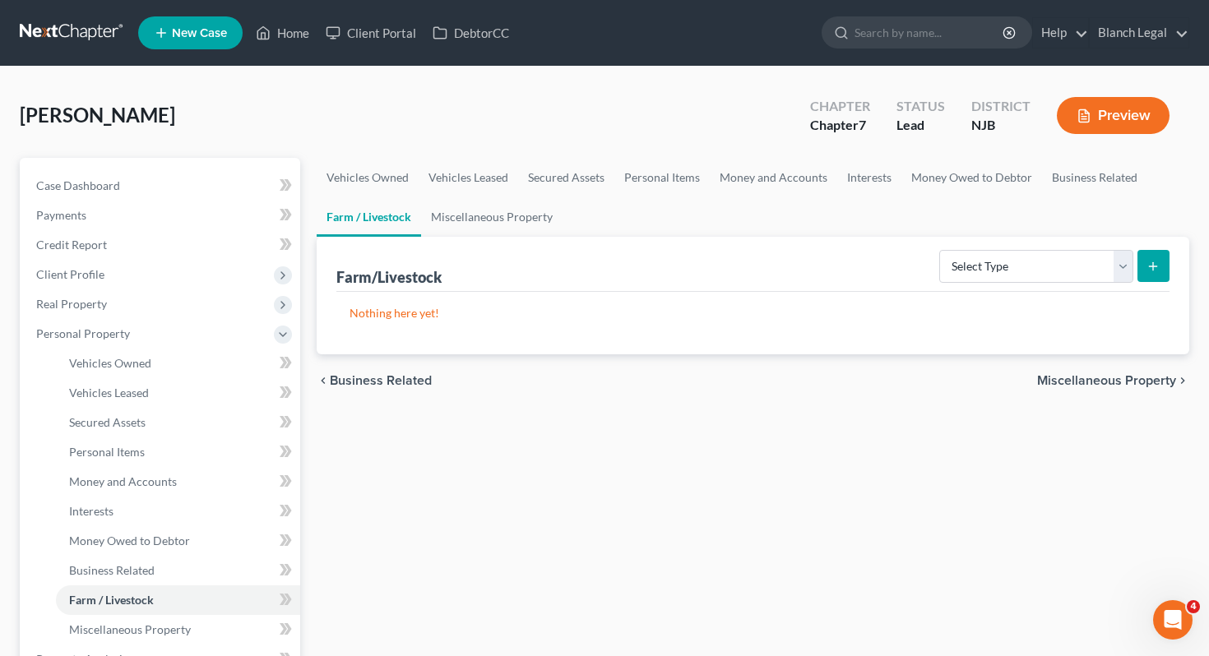
click at [1139, 388] on div "chevron_left Business Related Miscellaneous Property chevron_right" at bounding box center [753, 380] width 873 height 53
click at [1146, 377] on span "Miscellaneous Property" at bounding box center [1106, 380] width 139 height 13
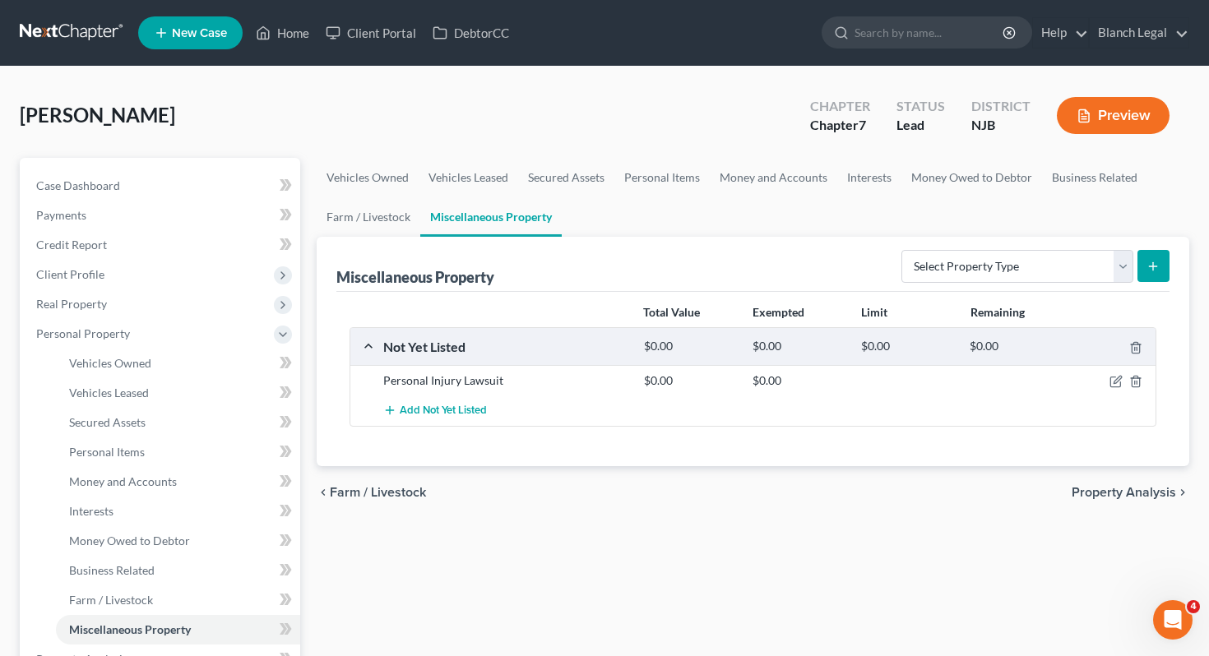
click at [1112, 488] on span "Property Analysis" at bounding box center [1123, 492] width 104 height 13
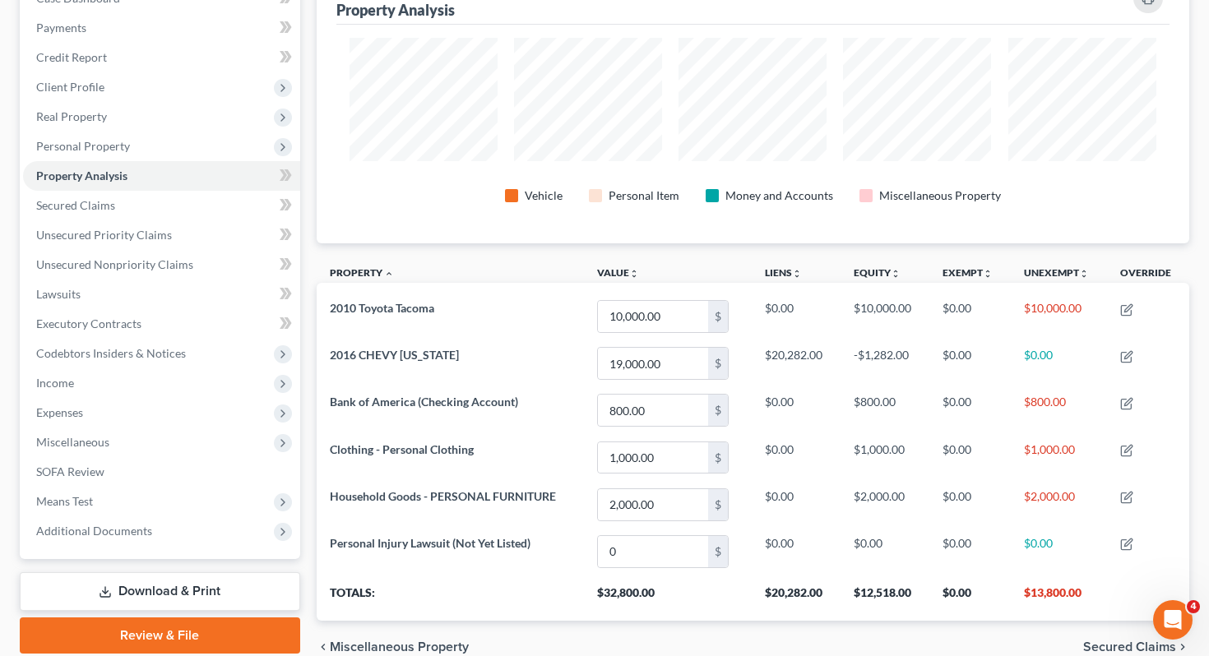
scroll to position [266, 0]
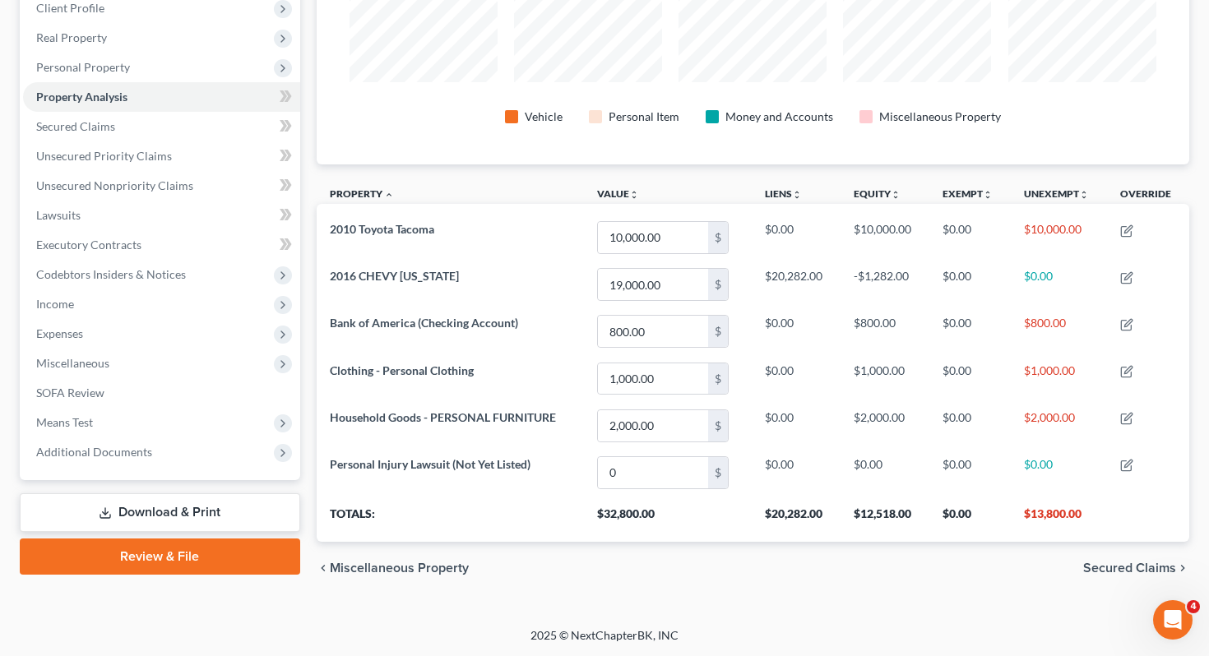
click at [1126, 567] on span "Secured Claims" at bounding box center [1129, 568] width 93 height 13
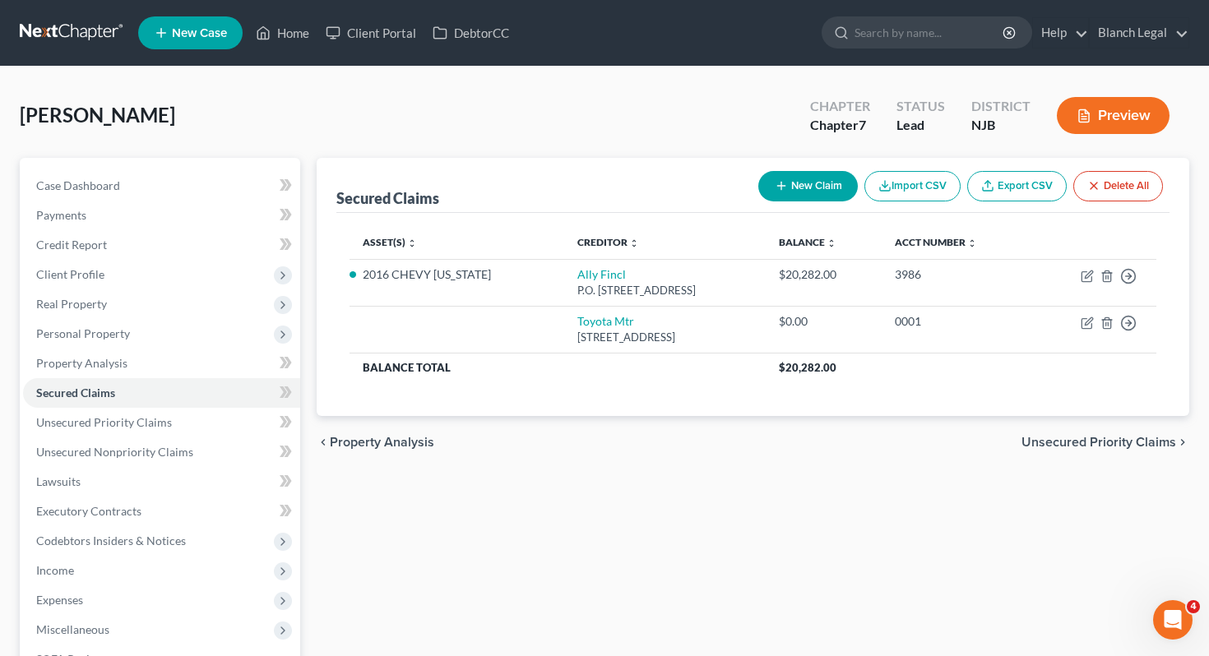
click at [1105, 439] on span "Unsecured Priority Claims" at bounding box center [1098, 442] width 155 height 13
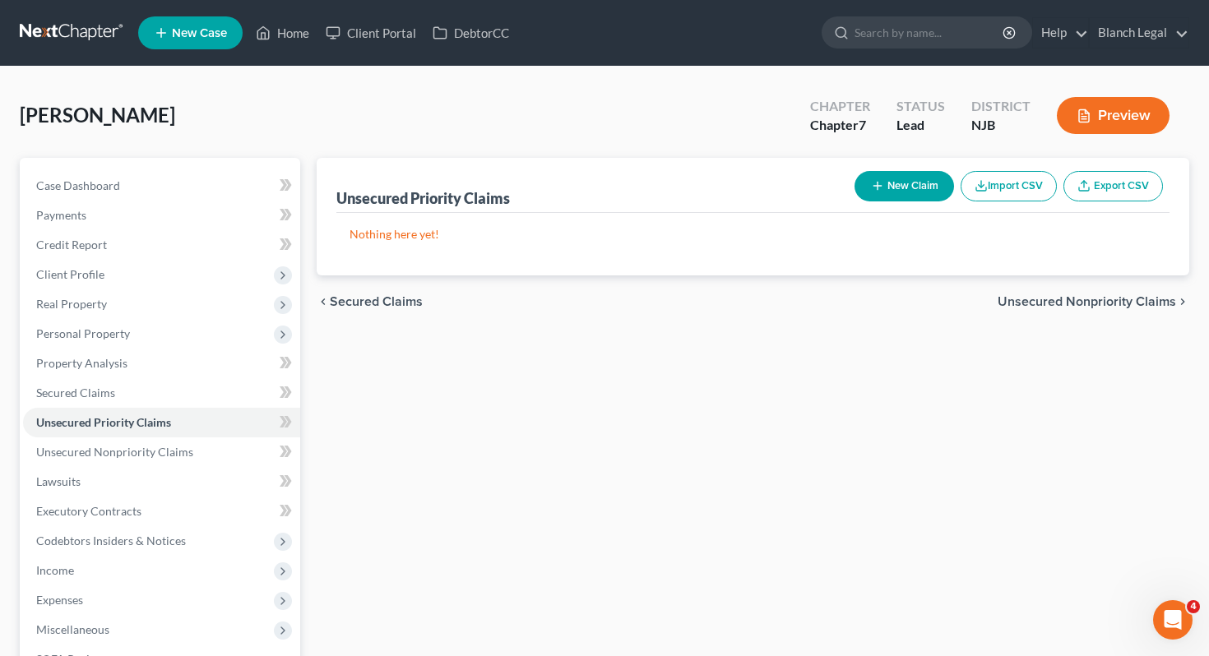
click at [1074, 298] on span "Unsecured Nonpriority Claims" at bounding box center [1086, 301] width 178 height 13
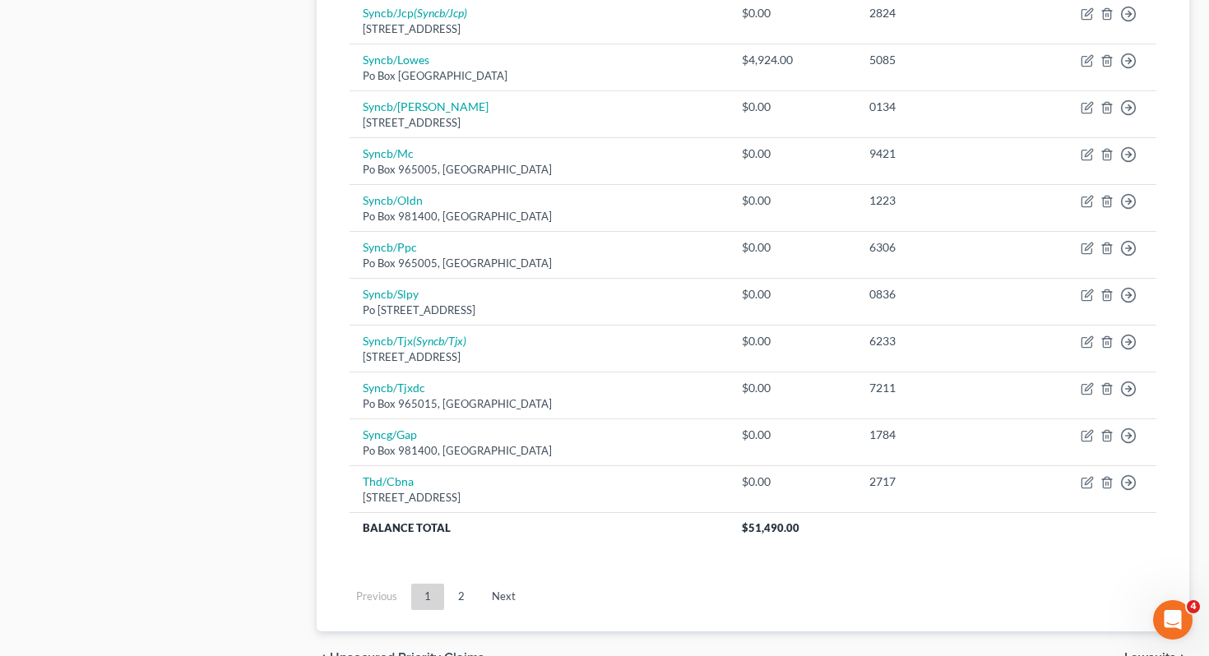
scroll to position [1241, 0]
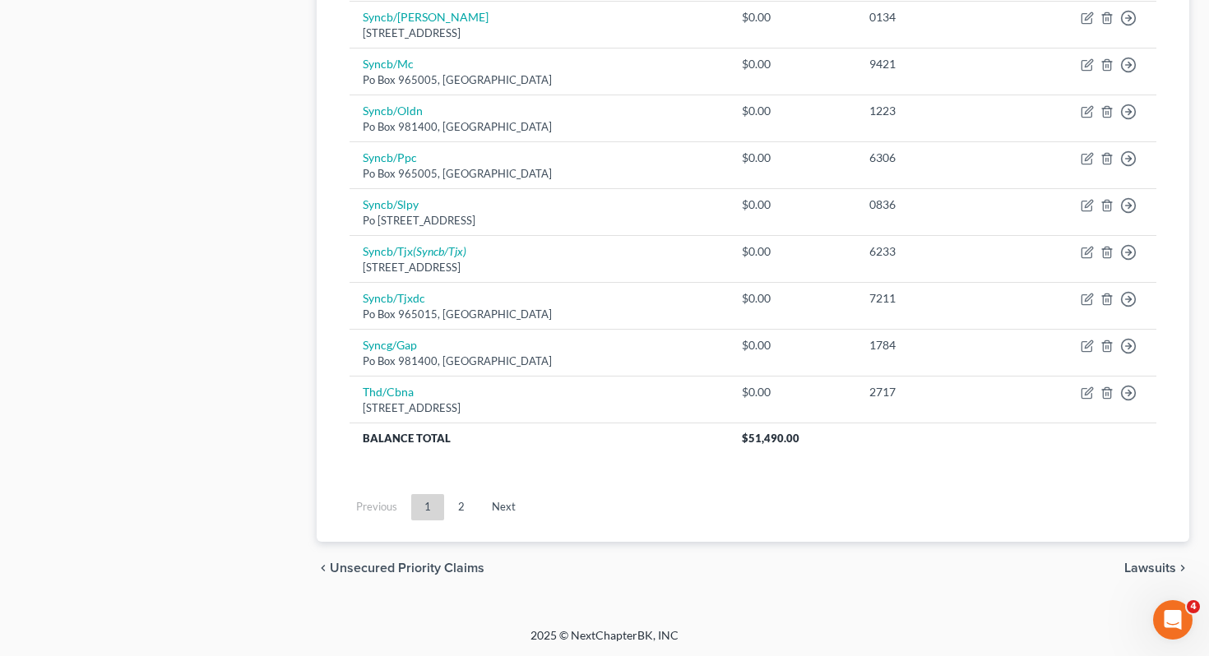
click at [1154, 562] on span "Lawsuits" at bounding box center [1150, 568] width 52 height 13
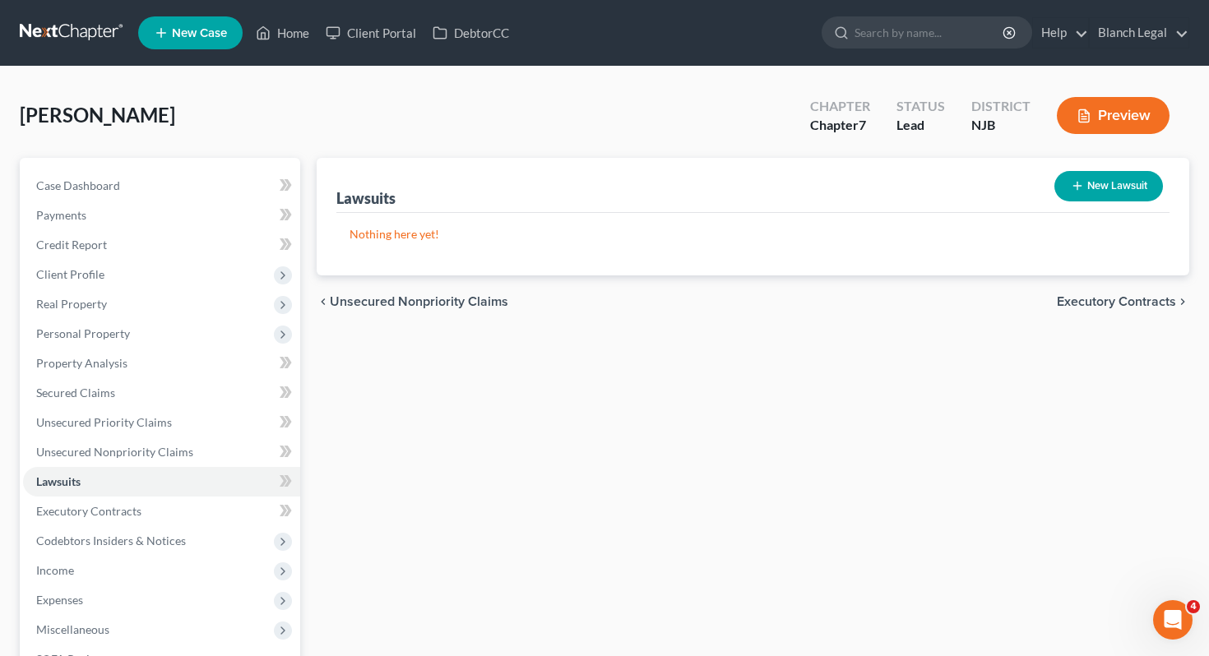
click at [1110, 302] on span "Executory Contracts" at bounding box center [1115, 301] width 119 height 13
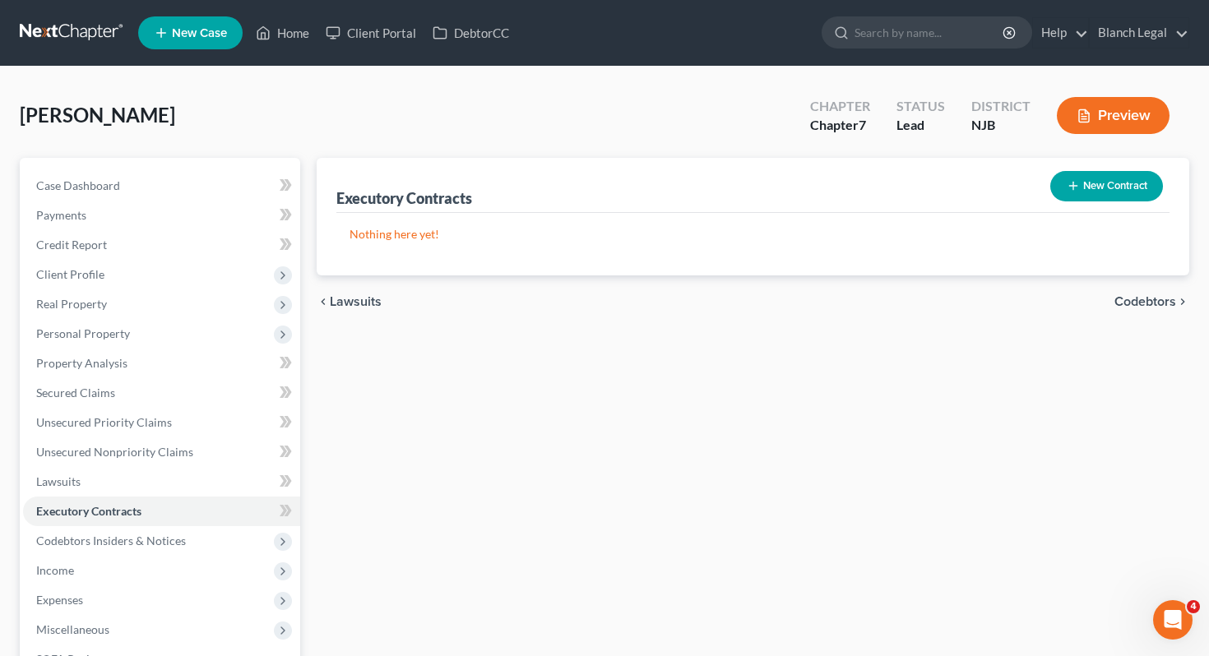
click at [345, 302] on span "Lawsuits" at bounding box center [356, 301] width 52 height 13
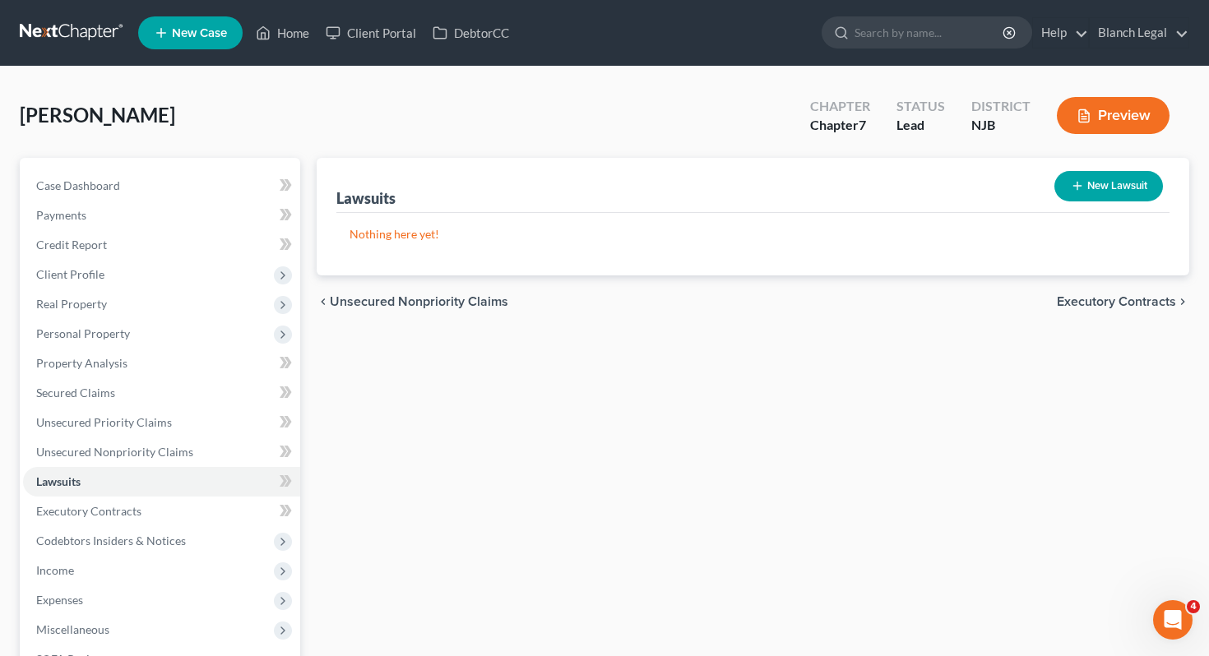
click at [1109, 183] on button "New Lawsuit" at bounding box center [1108, 186] width 109 height 30
select select "0"
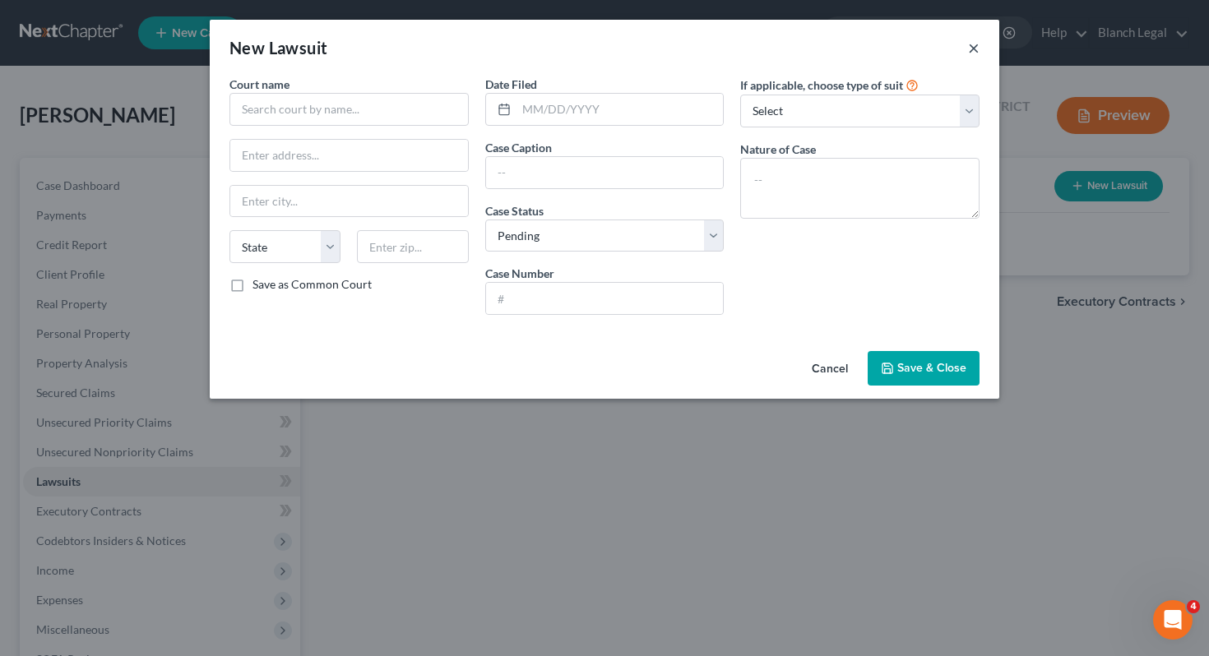
click at [977, 51] on button "×" at bounding box center [974, 48] width 12 height 20
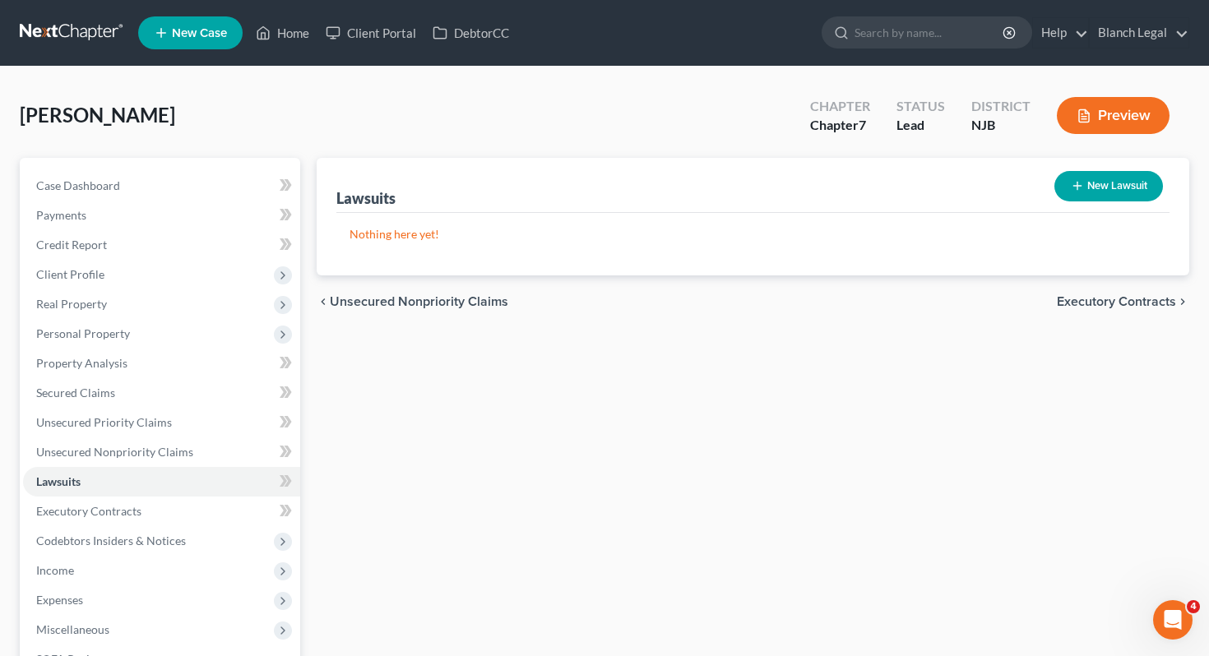
click at [1139, 298] on span "Executory Contracts" at bounding box center [1115, 301] width 119 height 13
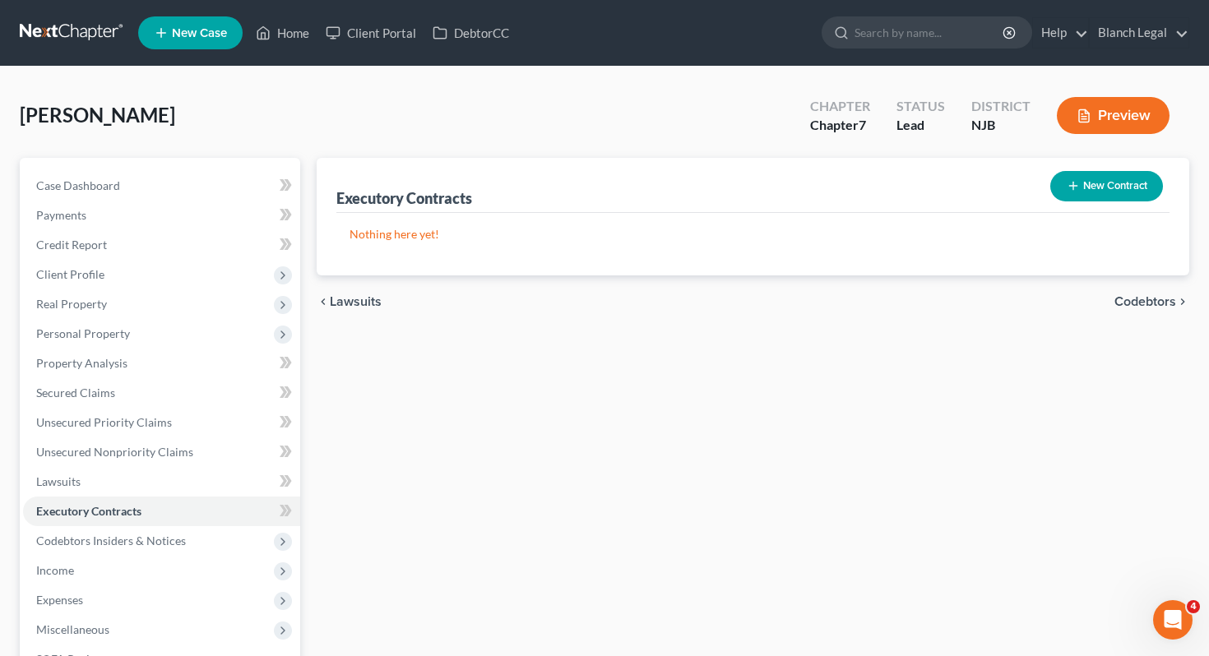
click at [1139, 298] on span "Codebtors" at bounding box center [1145, 301] width 62 height 13
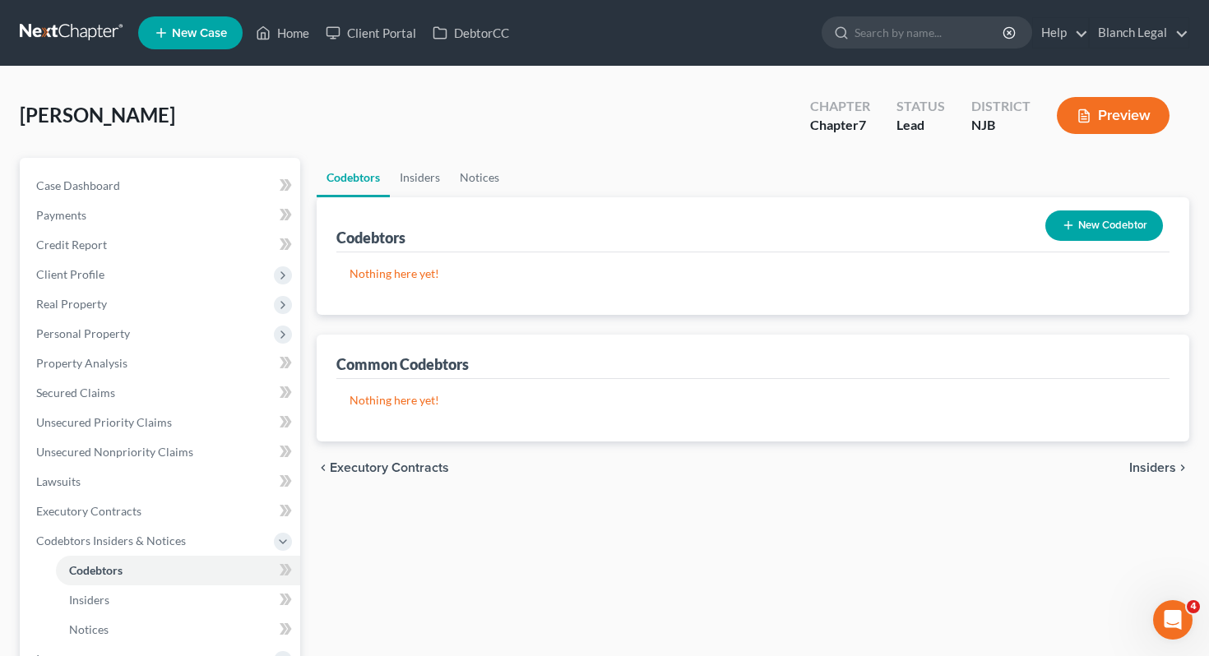
click at [1153, 469] on span "Insiders" at bounding box center [1152, 467] width 47 height 13
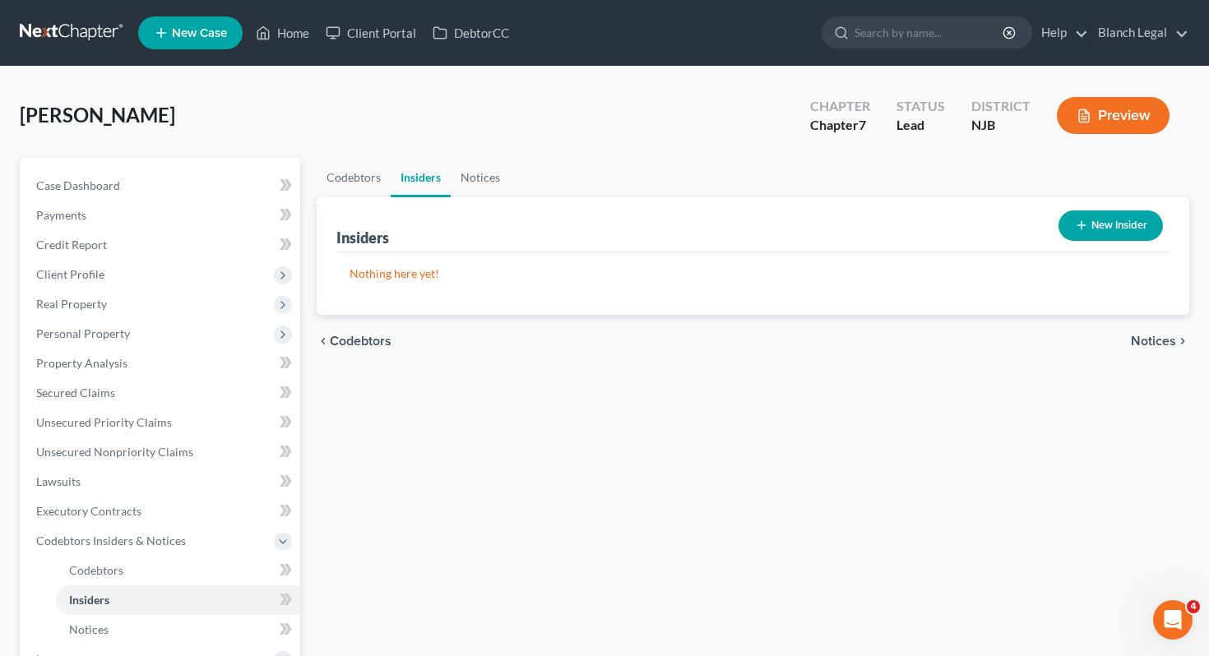
click at [1169, 344] on span "Notices" at bounding box center [1152, 341] width 45 height 13
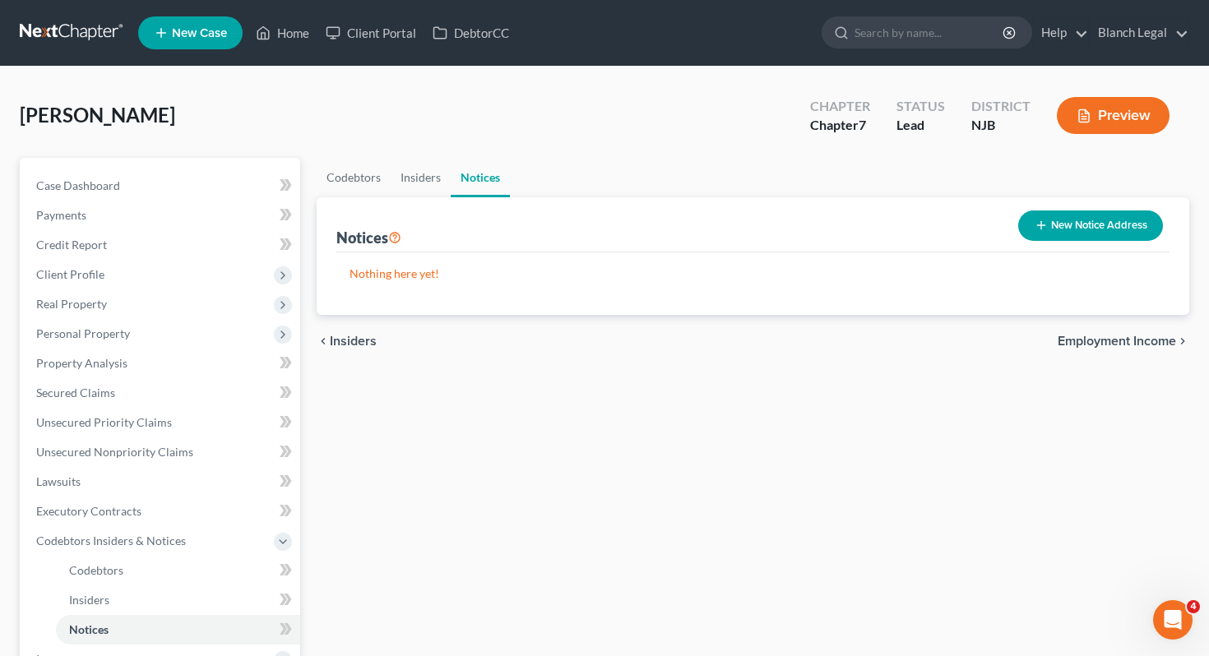
click at [1163, 336] on span "Employment Income" at bounding box center [1116, 341] width 118 height 13
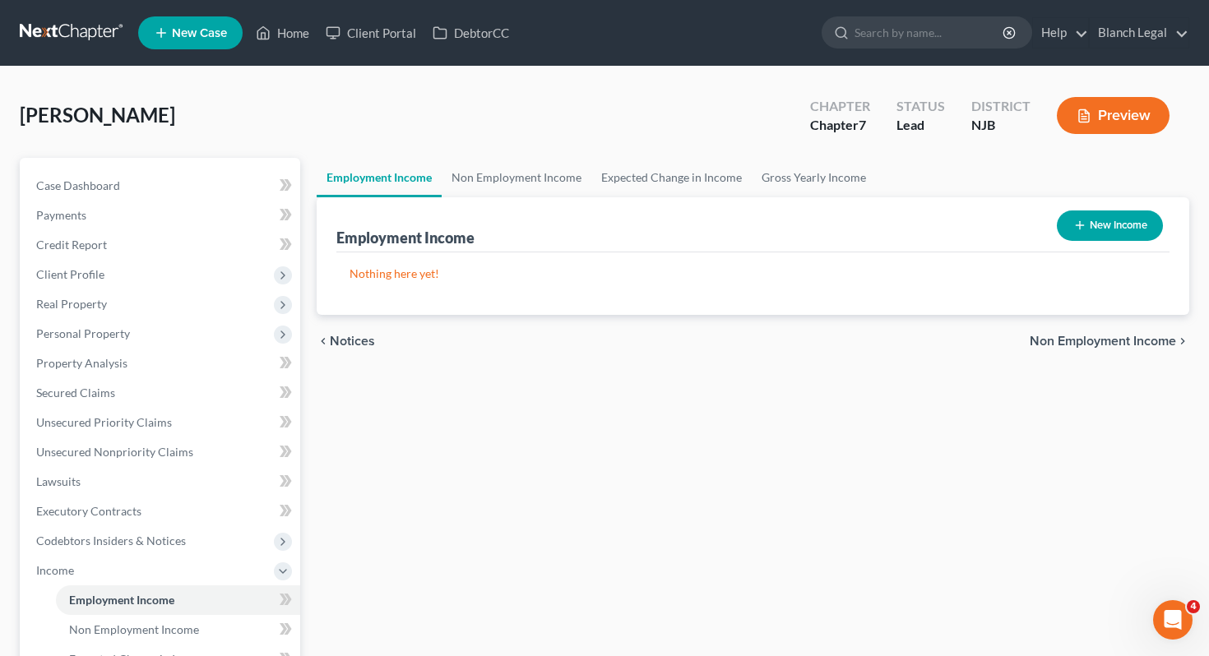
click at [1156, 340] on span "Non Employment Income" at bounding box center [1102, 341] width 146 height 13
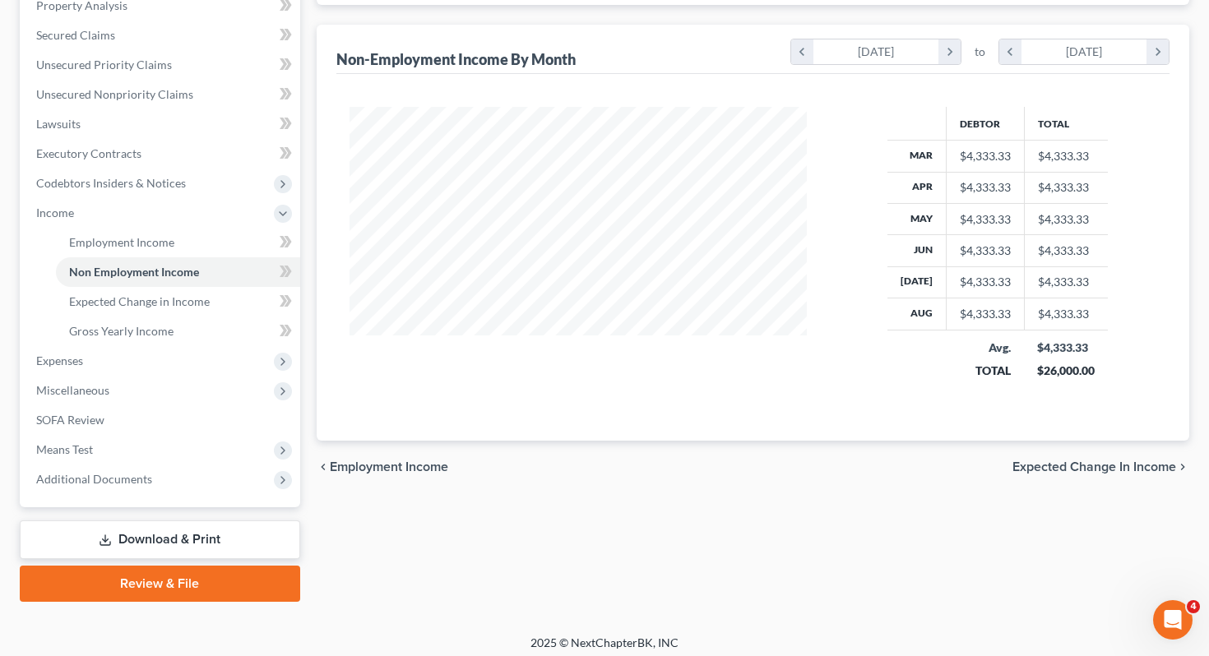
scroll to position [364, 0]
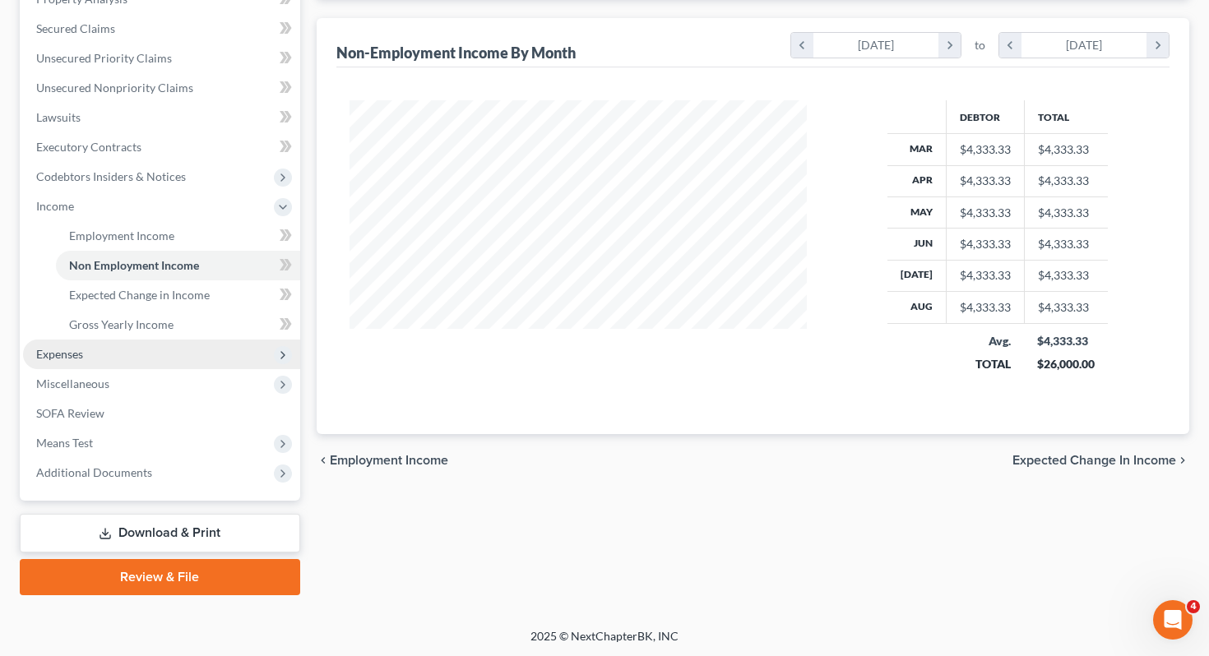
click at [163, 349] on span "Expenses" at bounding box center [161, 355] width 277 height 30
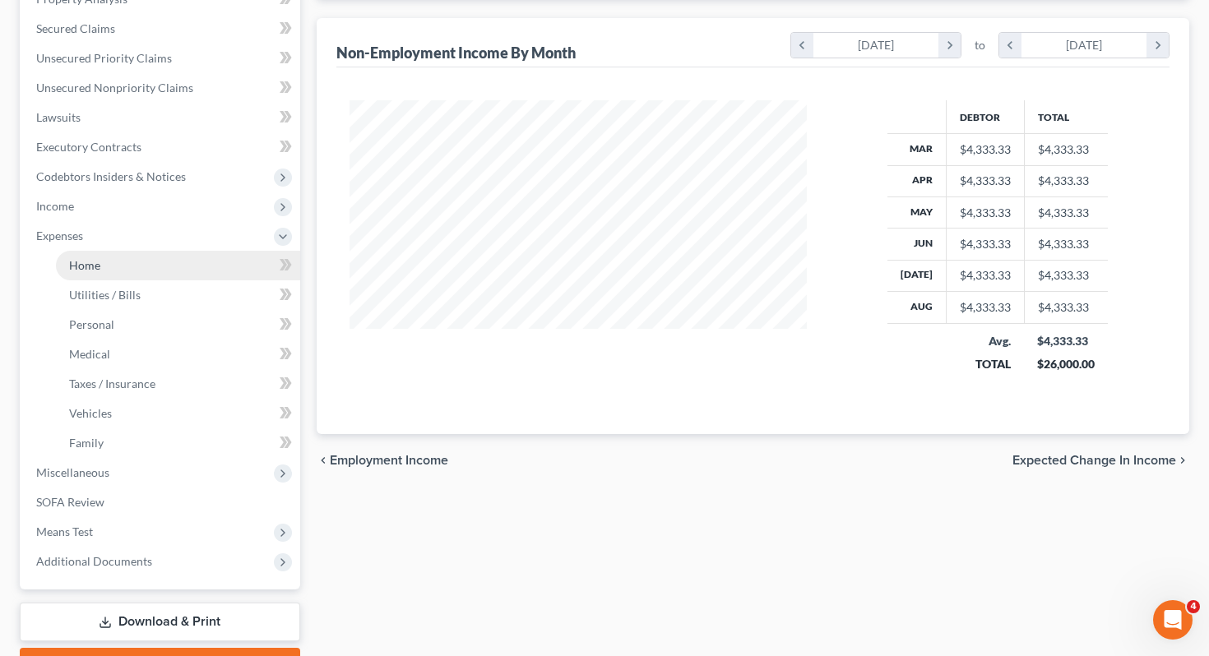
click at [172, 257] on link "Home" at bounding box center [178, 266] width 244 height 30
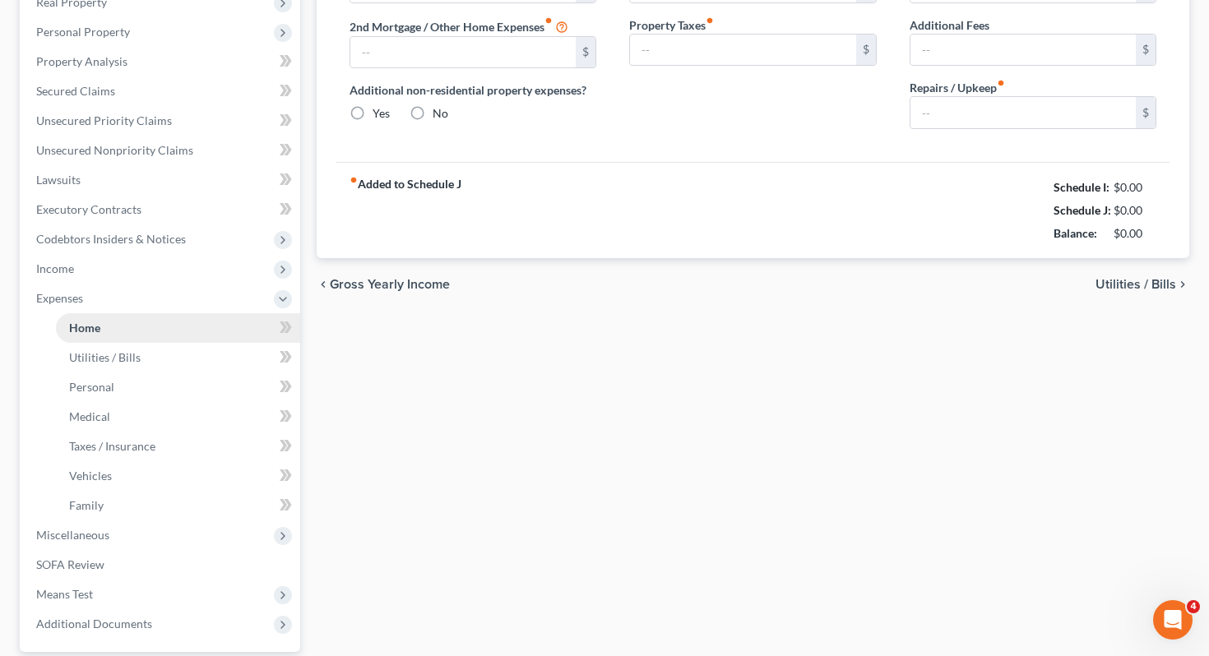
type input "1,200.00"
type input "0.00"
radio input "true"
type input "0.00"
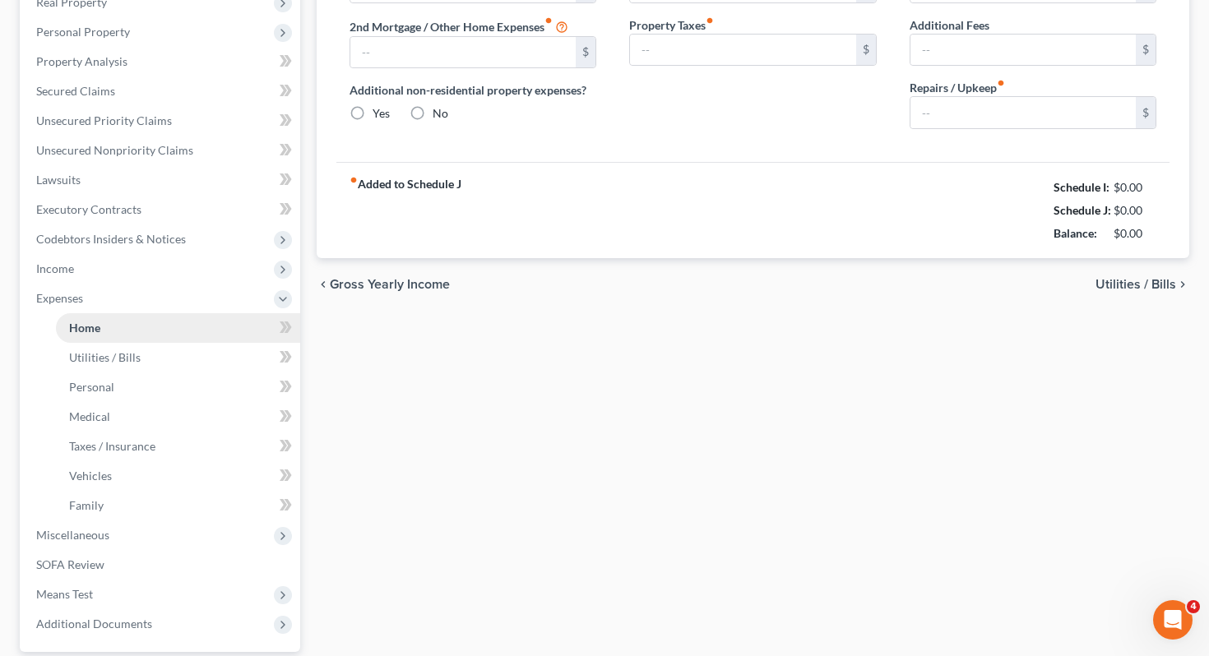
type input "0.00"
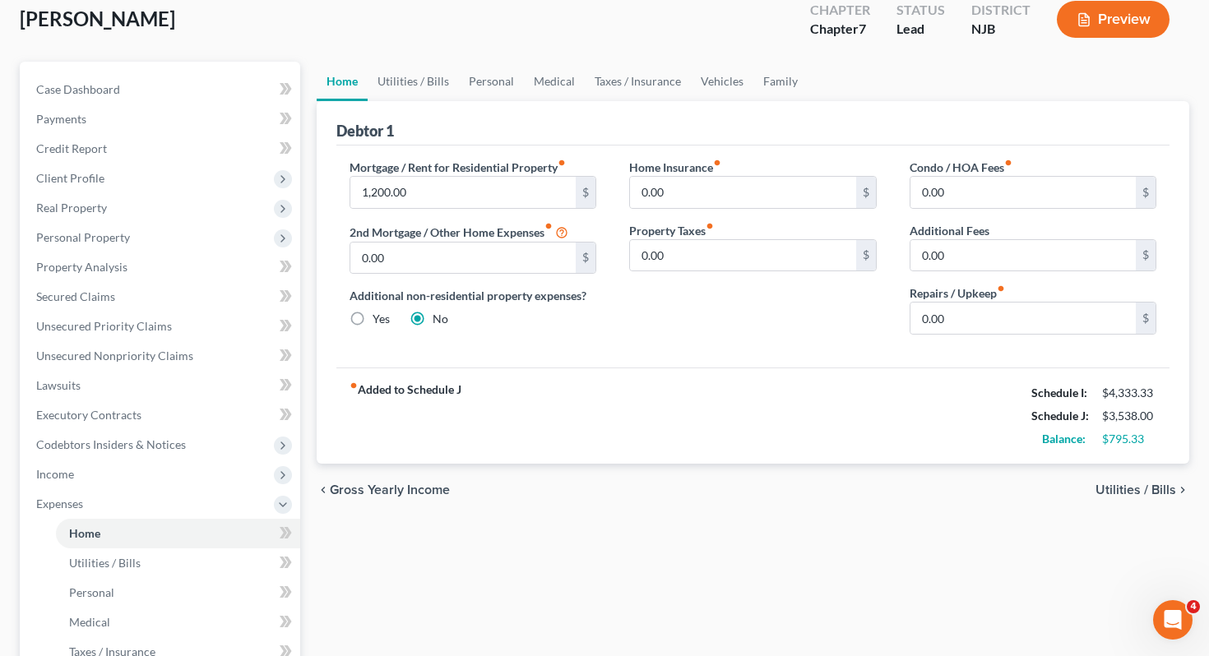
scroll to position [122, 0]
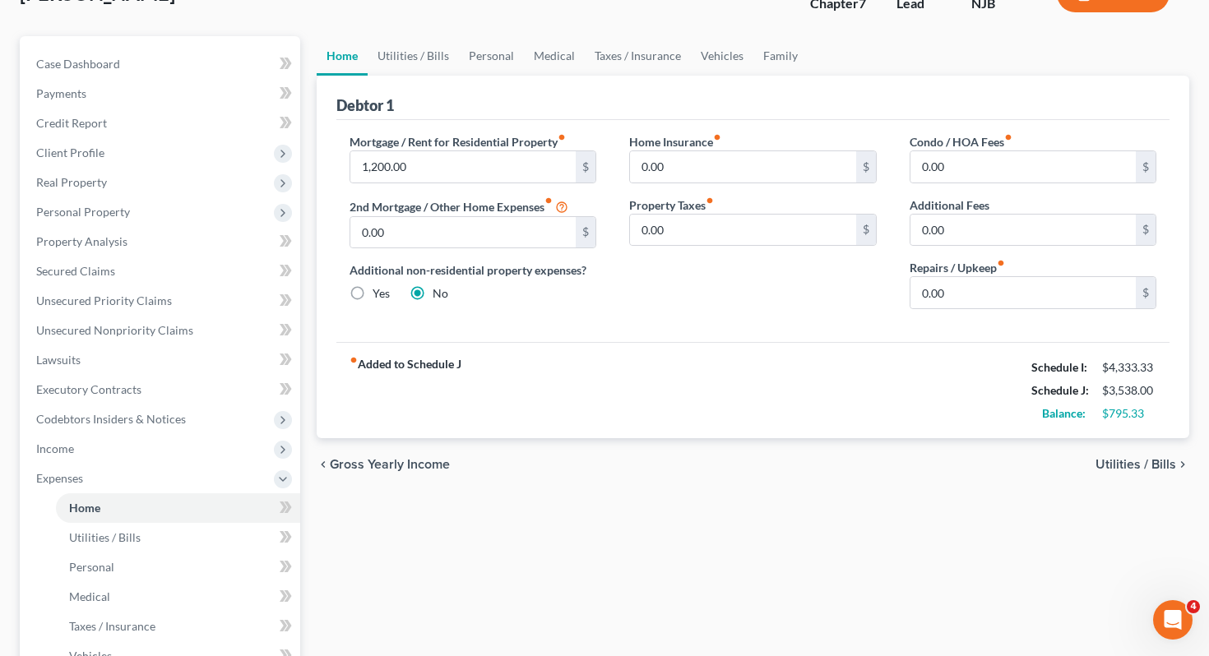
click at [1159, 458] on span "Utilities / Bills" at bounding box center [1135, 464] width 81 height 13
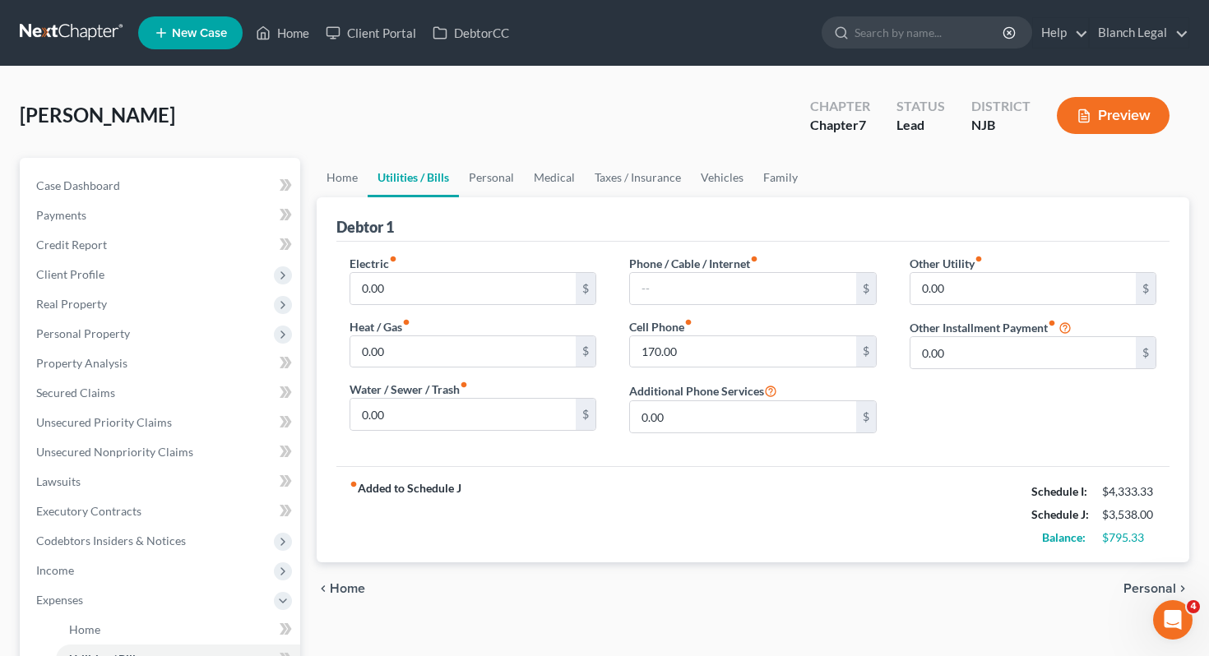
click at [1149, 588] on span "Personal" at bounding box center [1149, 588] width 53 height 13
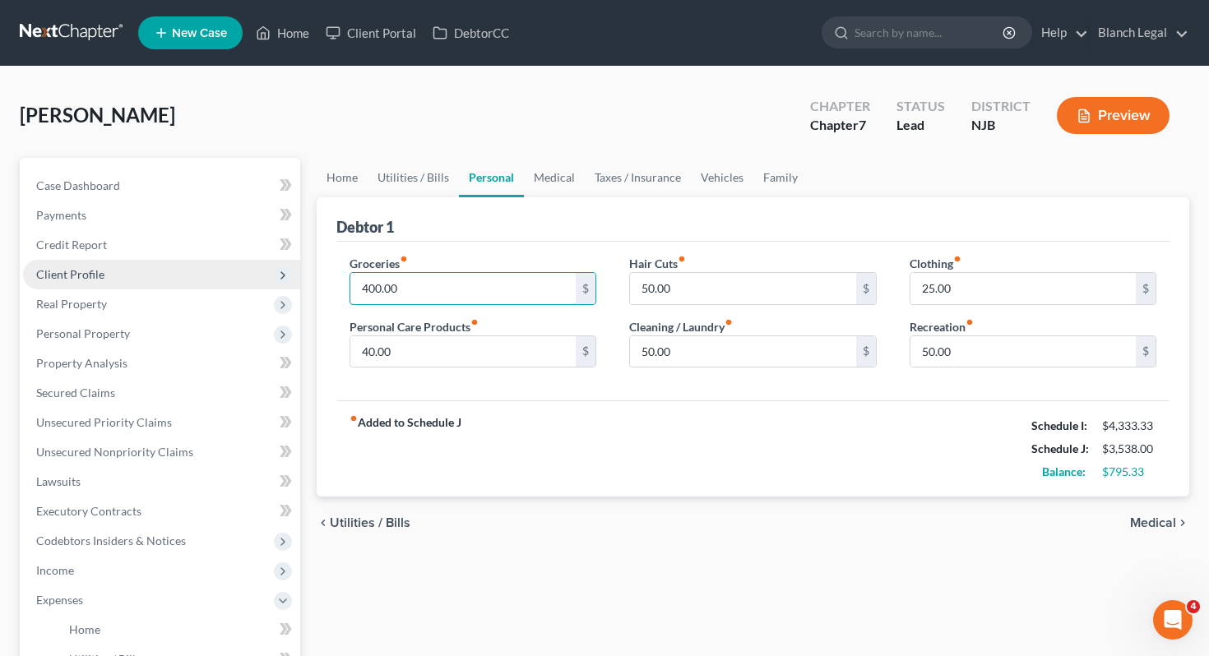
drag, startPoint x: 500, startPoint y: 291, endPoint x: 270, endPoint y: 266, distance: 231.5
click at [270, 266] on div "Petition Navigation Case Dashboard Payments Invoices Payments Payments Credit R…" at bounding box center [605, 603] width 1186 height 890
drag, startPoint x: 431, startPoint y: 286, endPoint x: 330, endPoint y: 286, distance: 101.1
click at [330, 286] on div "Debtor 1 Groceries fiber_manual_record 400.00 $ Personal Care Products fiber_ma…" at bounding box center [753, 347] width 873 height 300
type input "5"
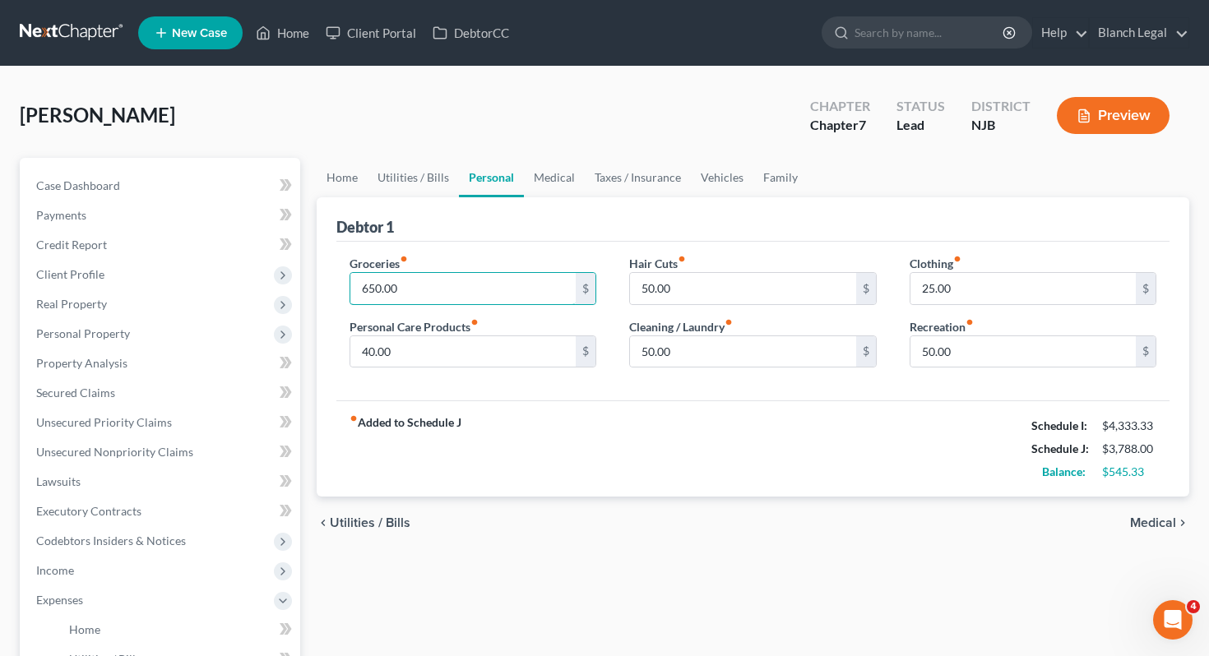
type input "650.00"
click at [1151, 522] on span "Medical" at bounding box center [1153, 522] width 46 height 13
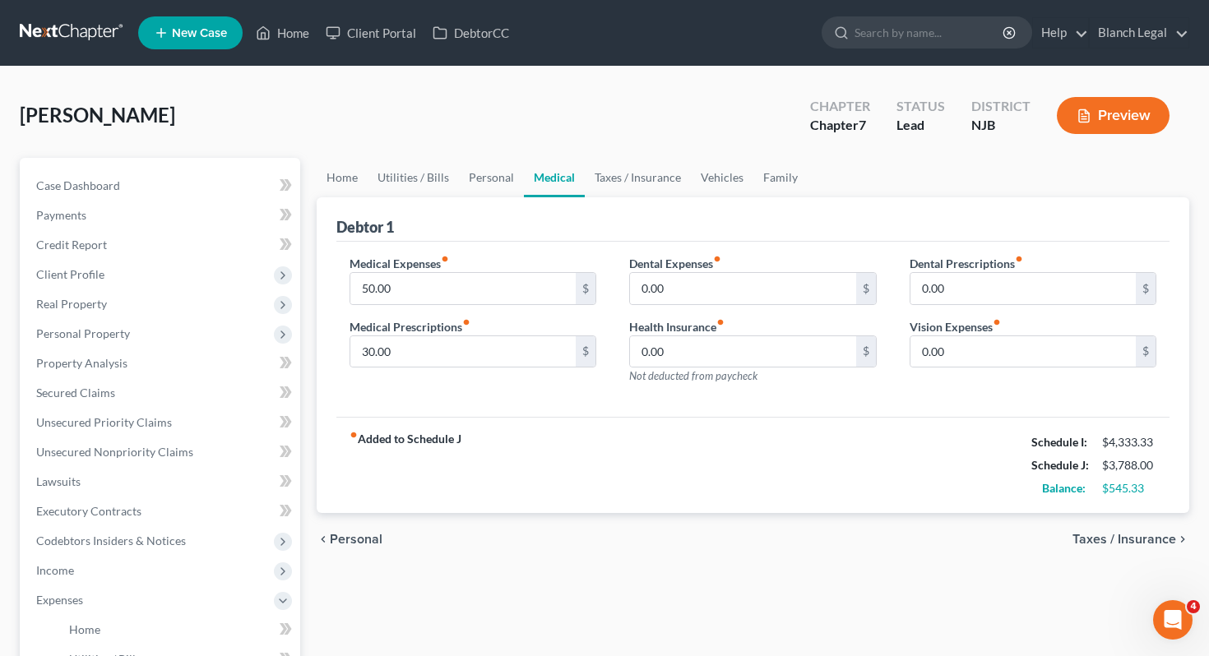
click at [1158, 537] on span "Taxes / Insurance" at bounding box center [1124, 539] width 104 height 13
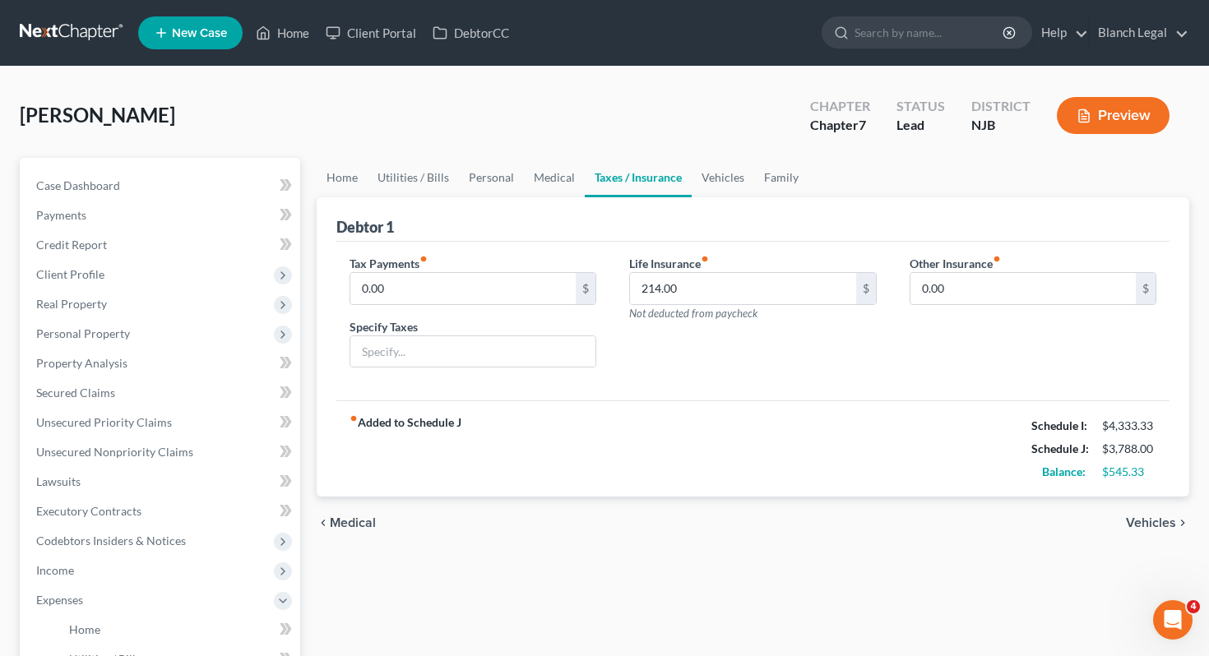
click at [1156, 523] on span "Vehicles" at bounding box center [1151, 522] width 50 height 13
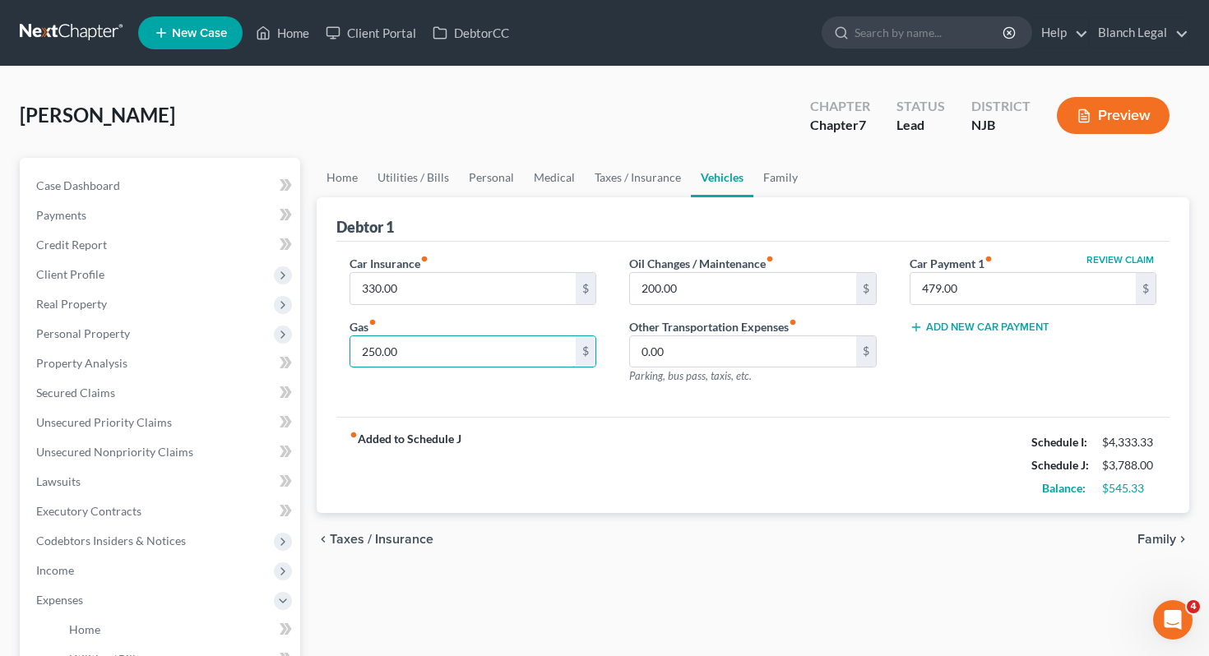
drag, startPoint x: 476, startPoint y: 360, endPoint x: 288, endPoint y: 361, distance: 188.3
click at [288, 361] on div "Petition Navigation Case Dashboard Payments Invoices Payments Payments Credit R…" at bounding box center [605, 603] width 1186 height 890
type input "350.00"
click at [1157, 538] on span "Family" at bounding box center [1156, 539] width 39 height 13
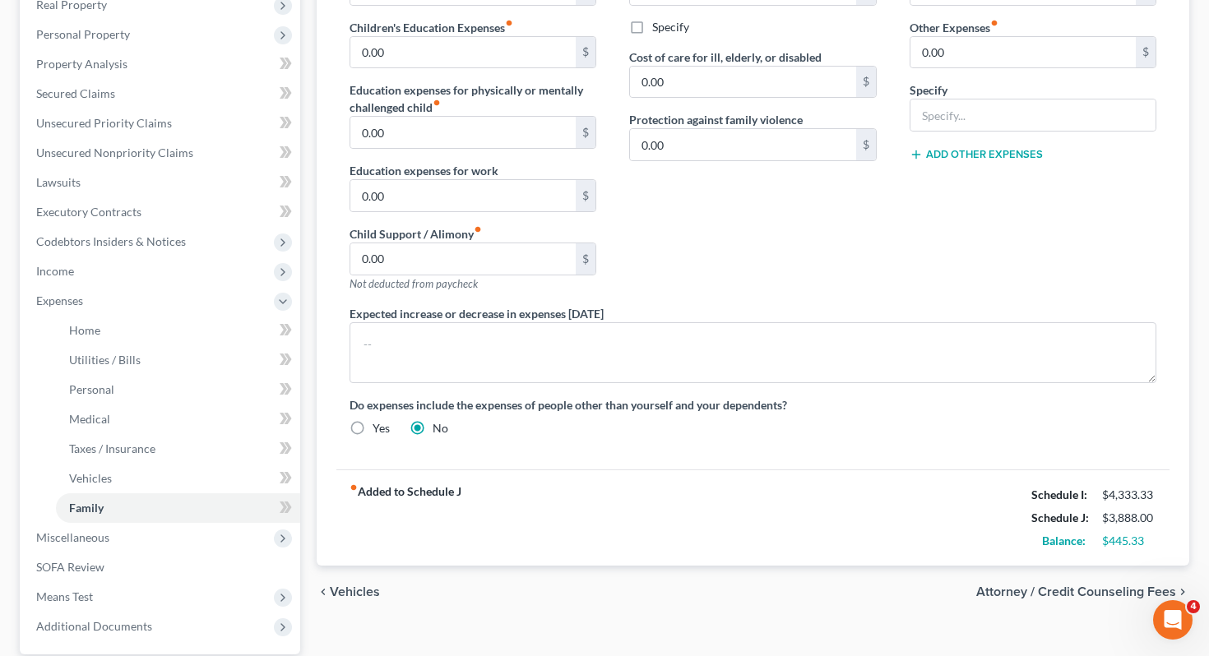
scroll to position [302, 0]
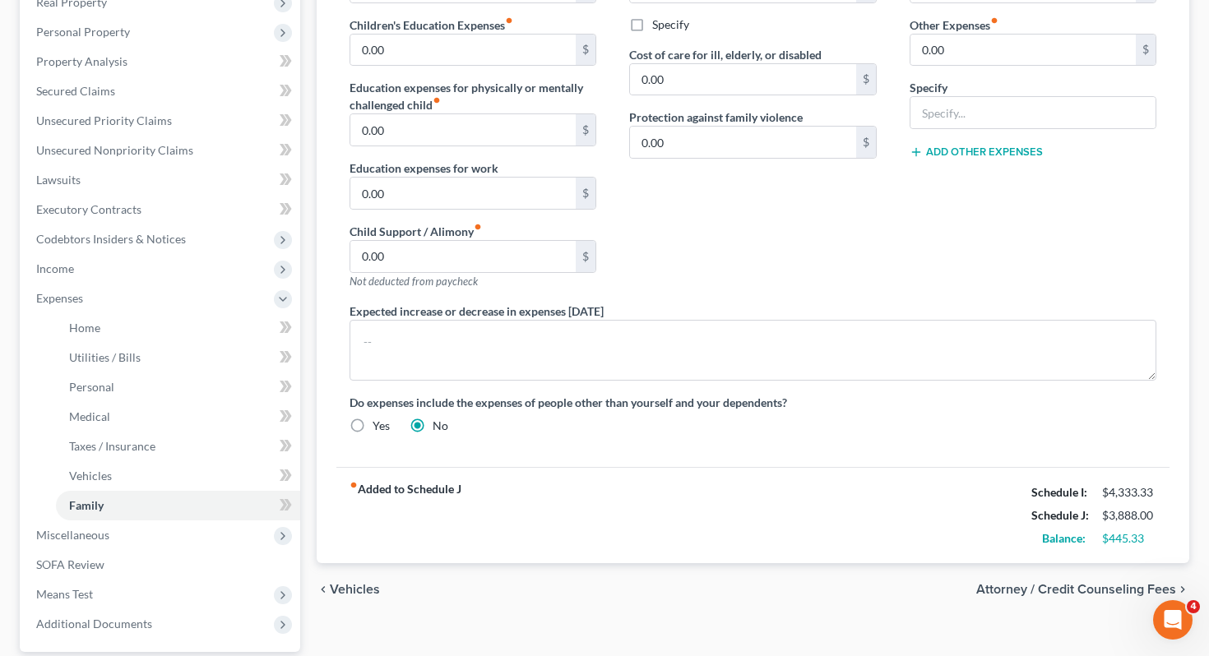
click at [1123, 588] on span "Attorney / Credit Counseling Fees" at bounding box center [1076, 589] width 200 height 13
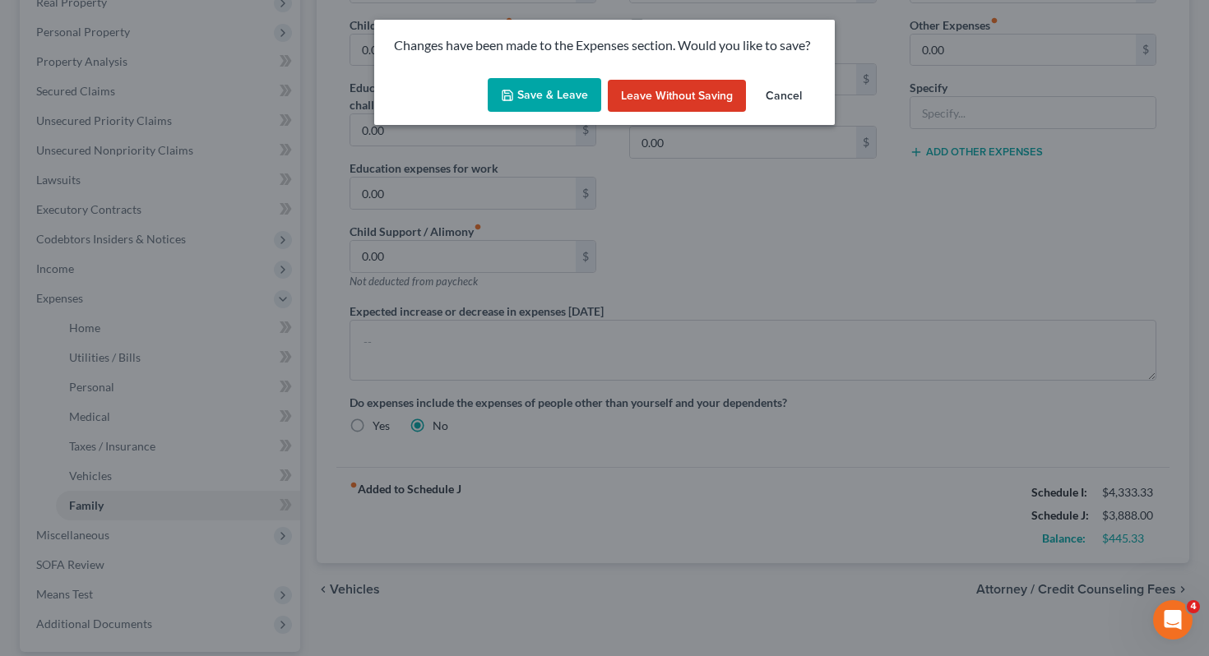
click at [562, 99] on button "Save & Leave" at bounding box center [544, 95] width 113 height 35
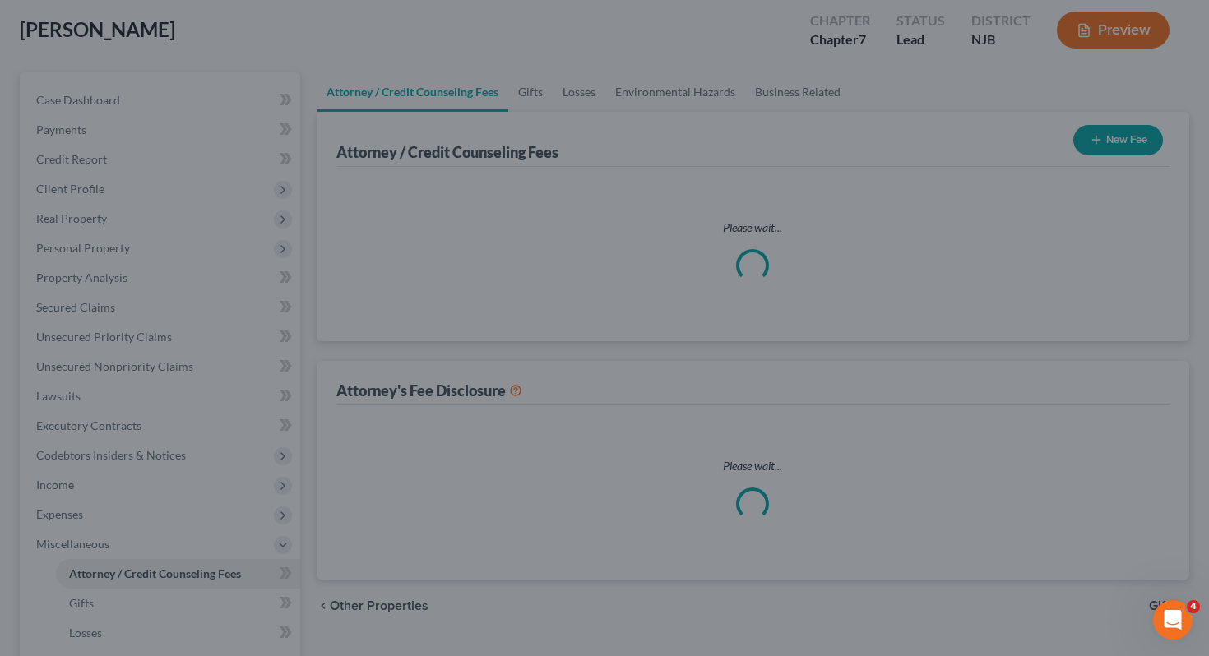
select select "0"
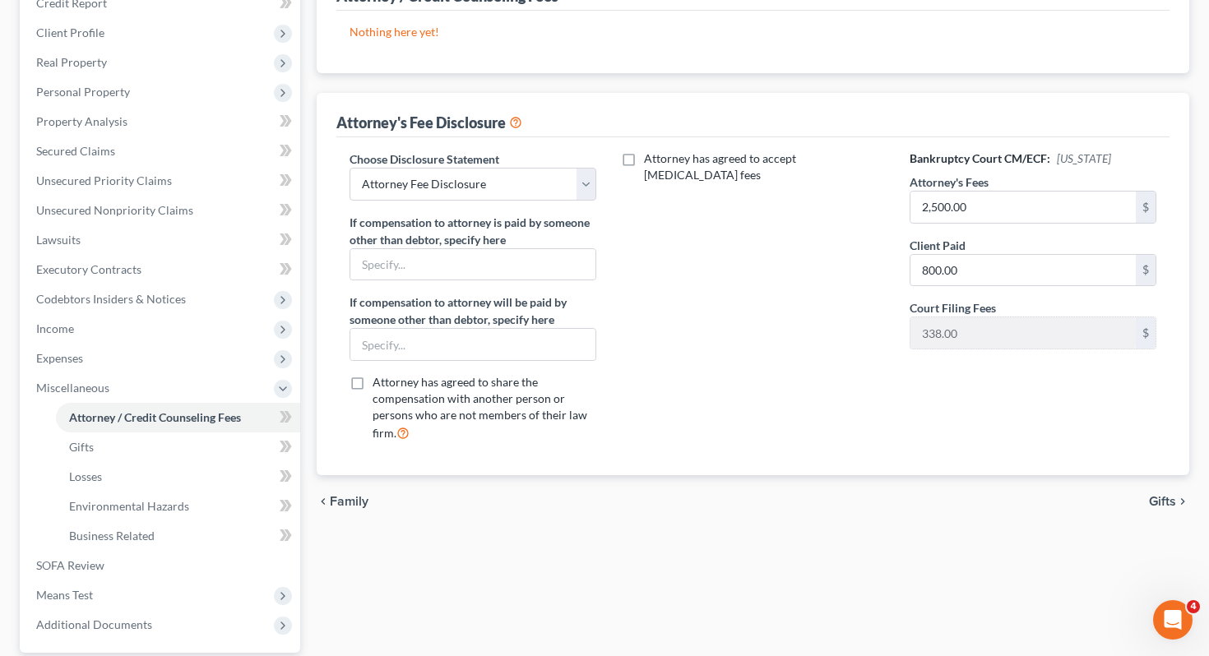
scroll to position [250, 0]
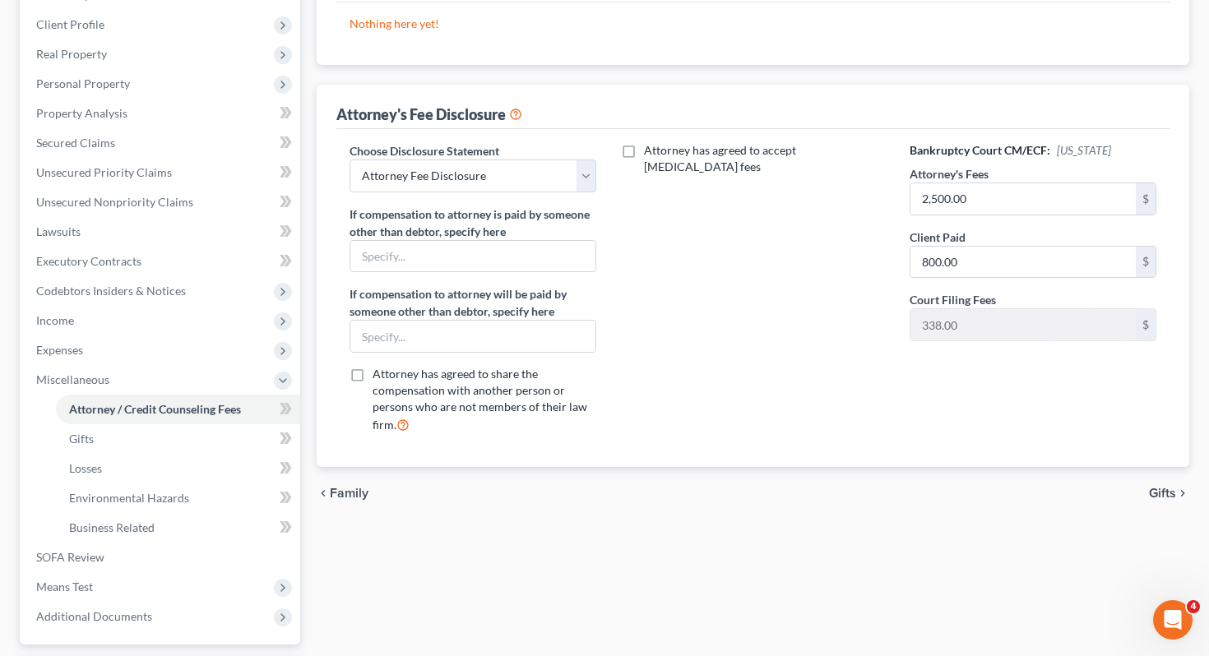
click at [1165, 488] on span "Gifts" at bounding box center [1162, 493] width 27 height 13
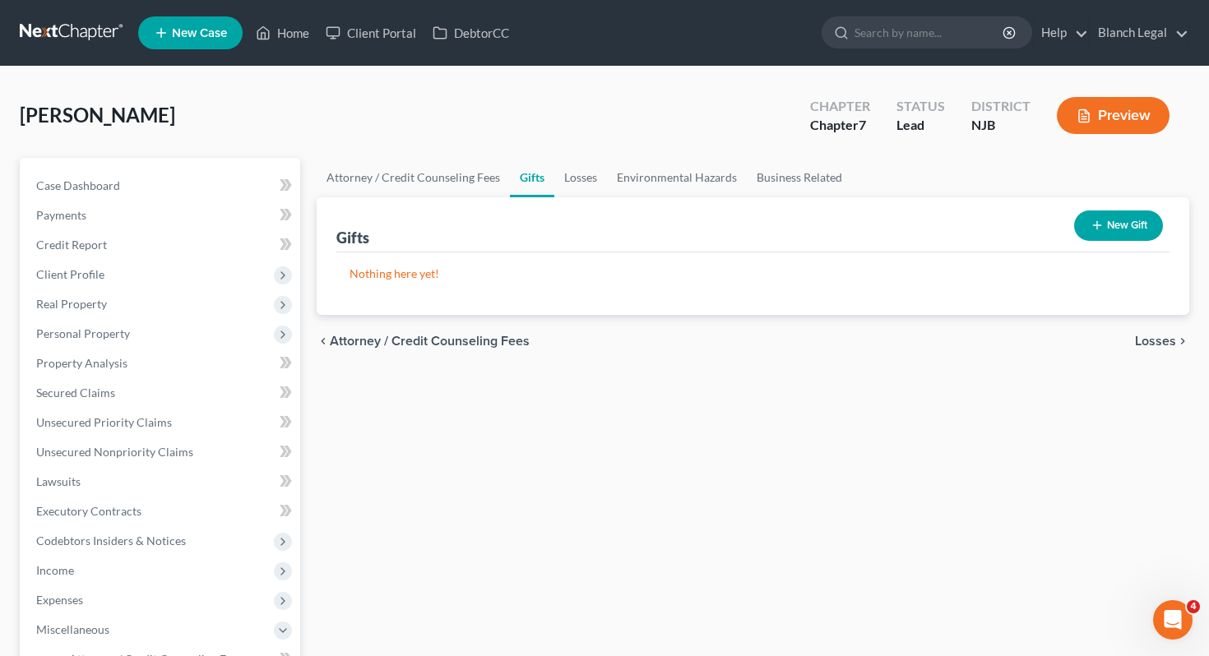
click at [1166, 337] on span "Losses" at bounding box center [1155, 341] width 41 height 13
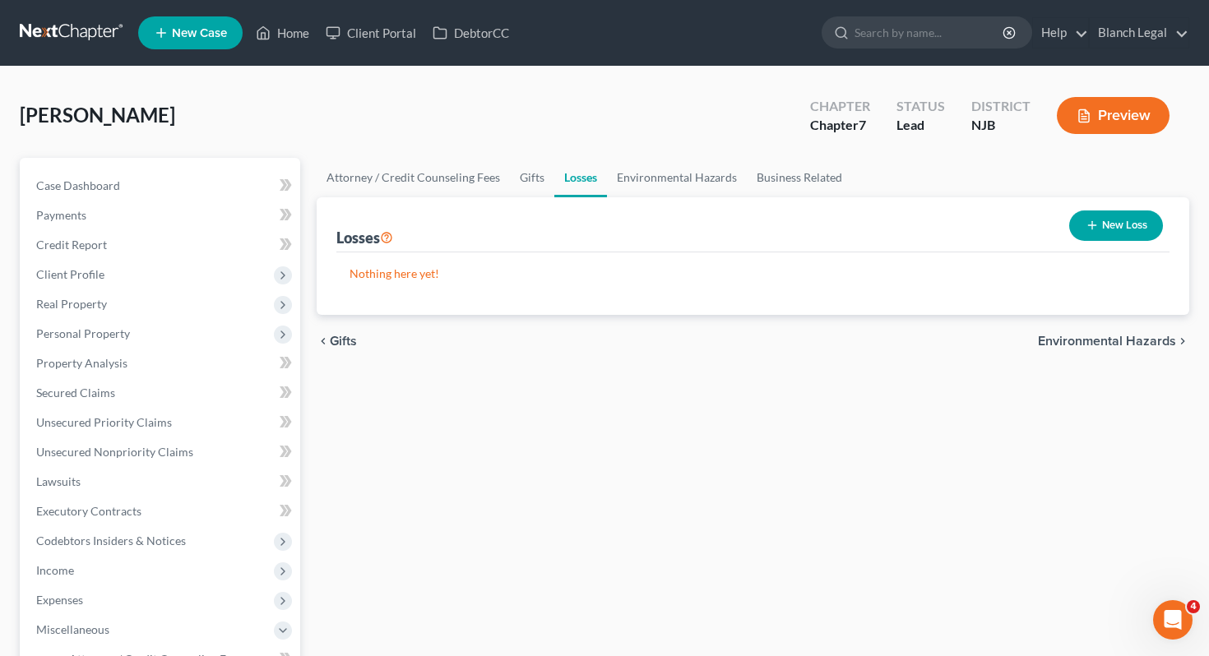
click at [1153, 336] on span "Environmental Hazards" at bounding box center [1107, 341] width 138 height 13
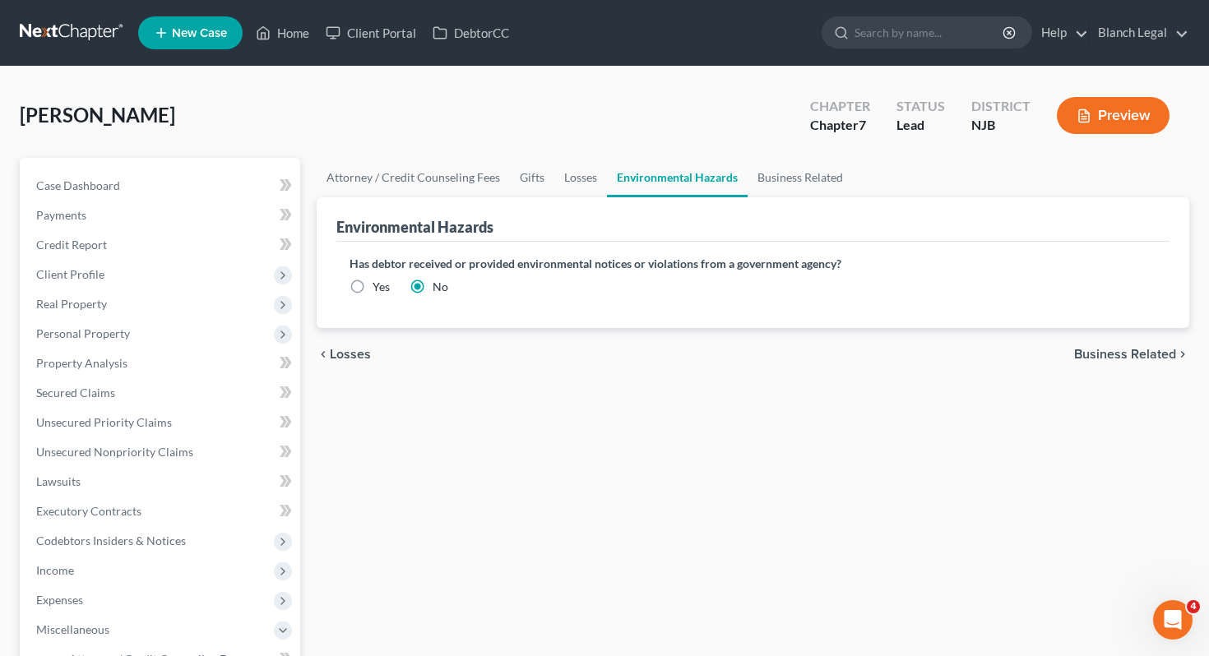
click at [1140, 352] on span "Business Related" at bounding box center [1125, 354] width 102 height 13
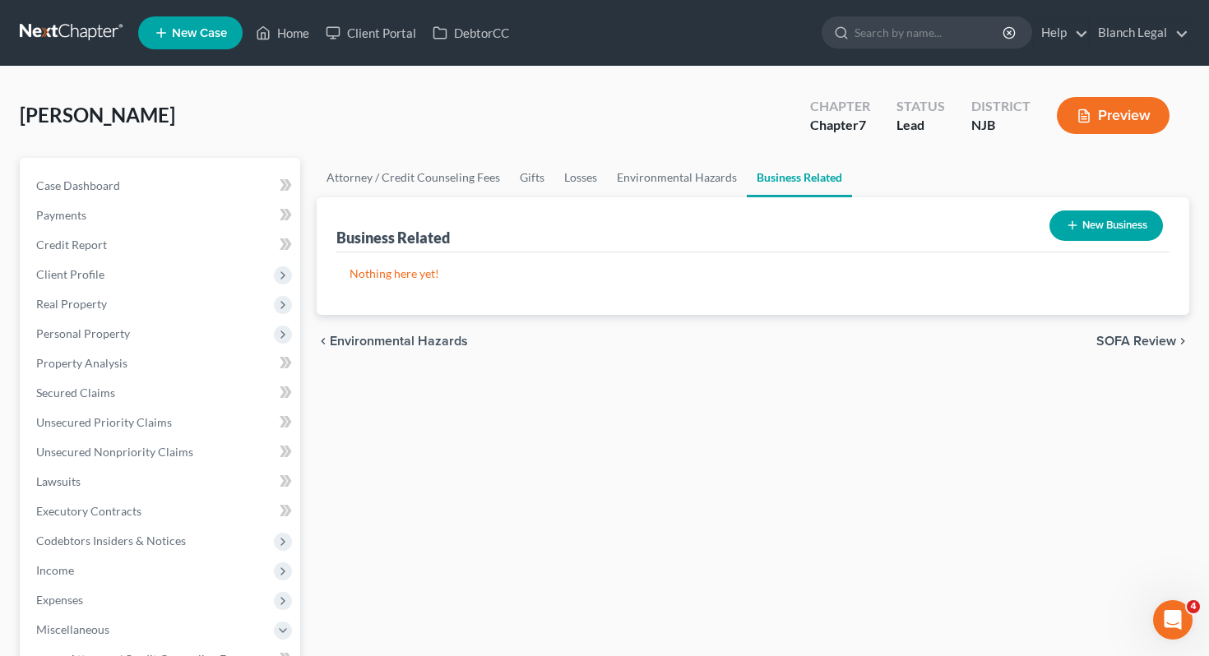
click at [1146, 342] on span "SOFA Review" at bounding box center [1136, 341] width 80 height 13
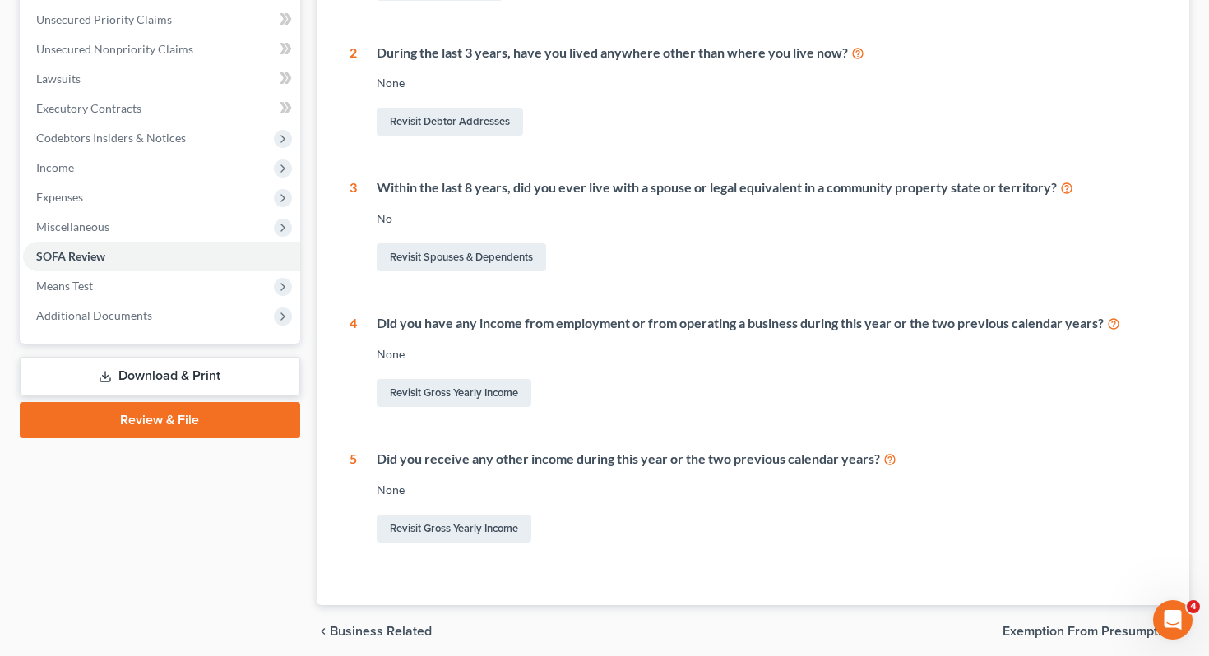
scroll to position [466, 0]
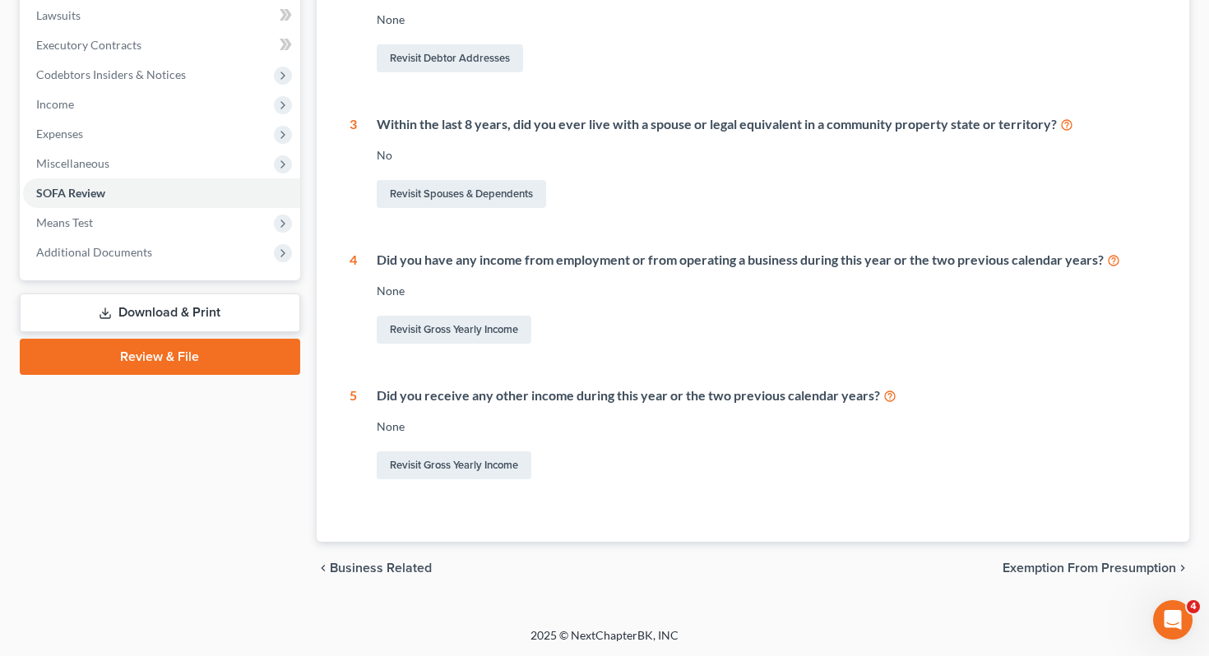
click at [1086, 565] on span "Exemption from Presumption" at bounding box center [1088, 568] width 173 height 13
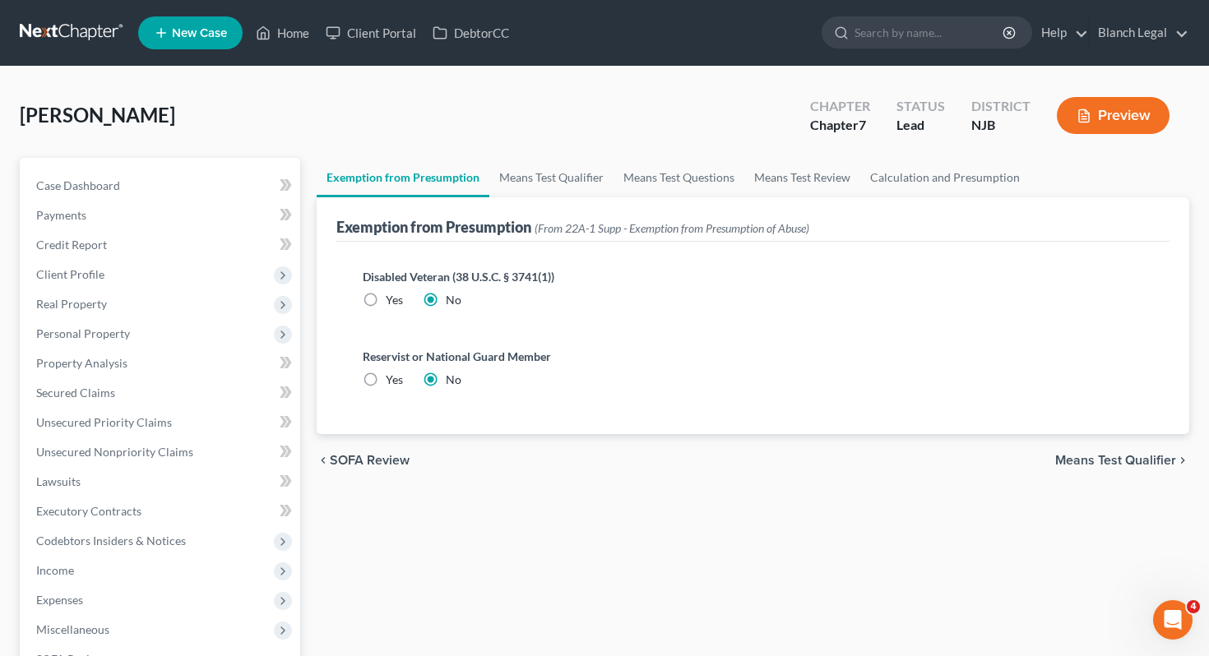
click at [1114, 457] on span "Means Test Qualifier" at bounding box center [1115, 460] width 121 height 13
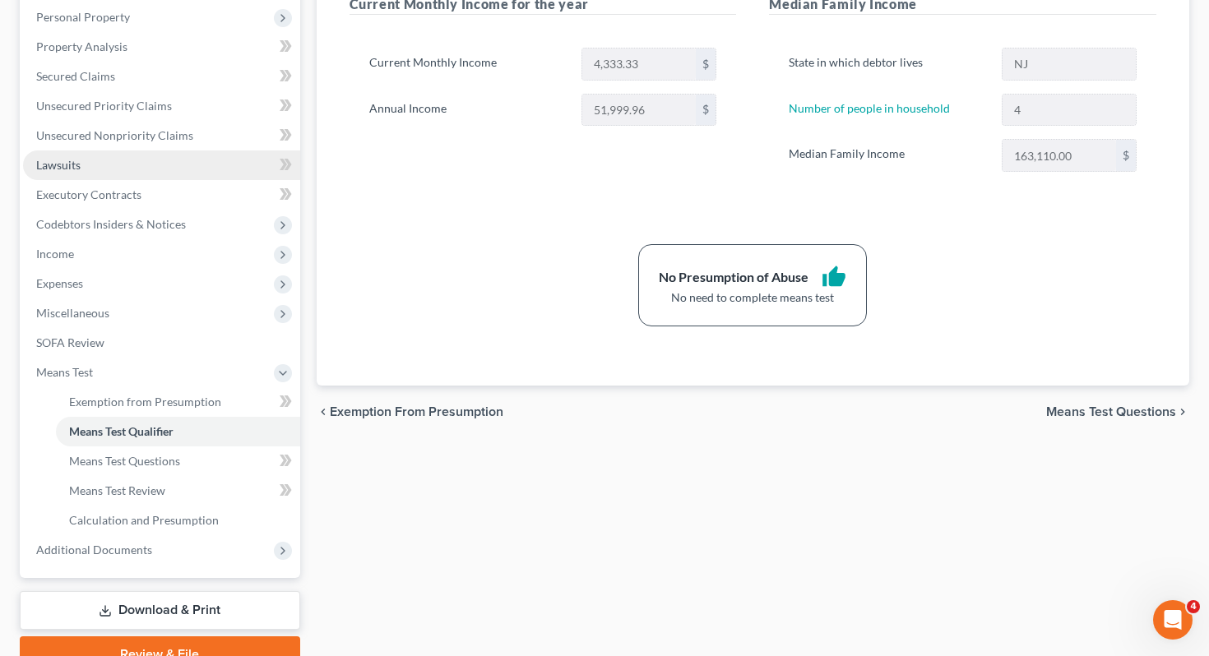
scroll to position [320, 0]
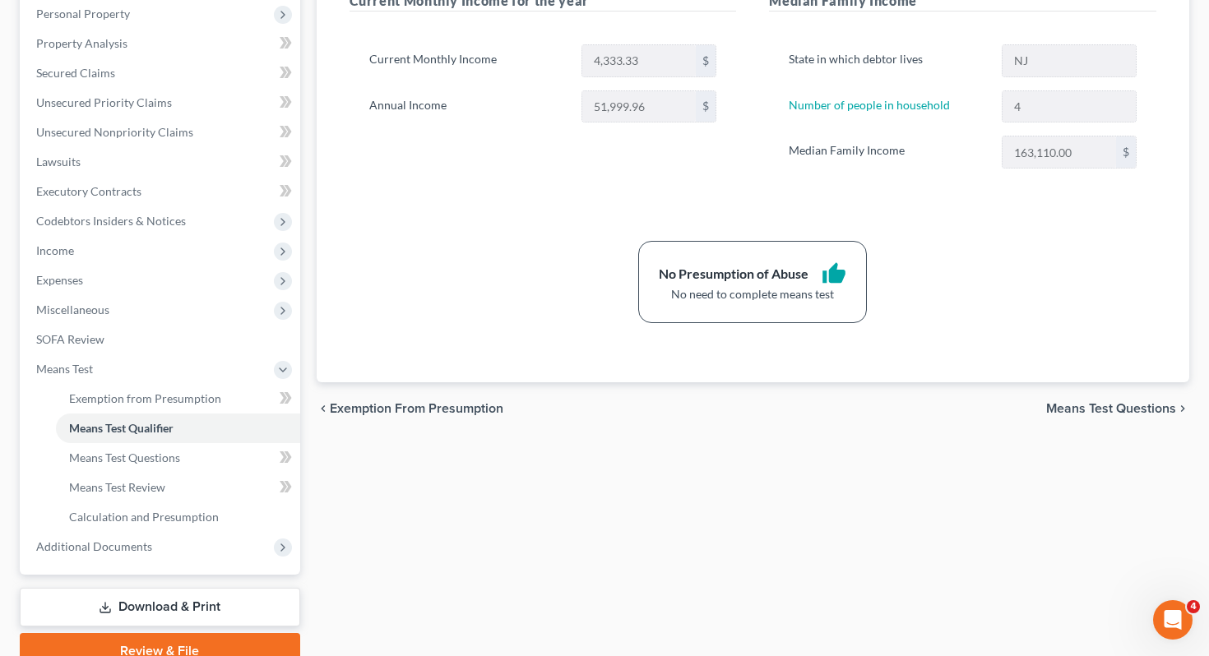
click at [1084, 405] on span "Means Test Questions" at bounding box center [1111, 408] width 130 height 13
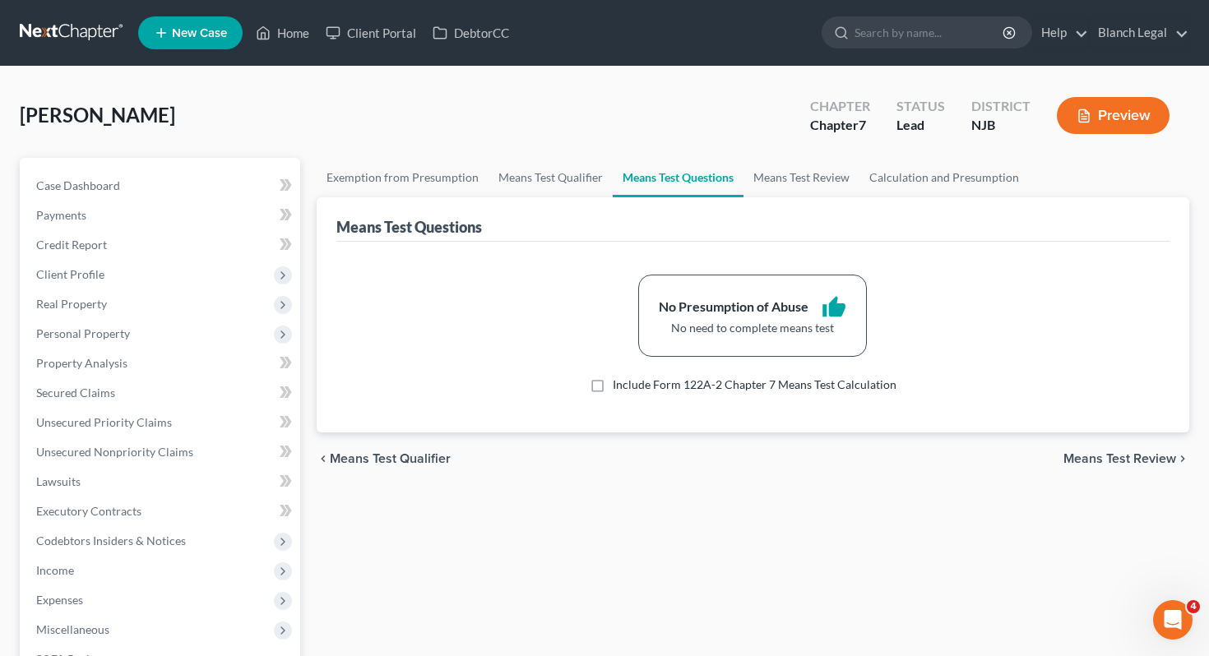
click at [613, 388] on label "Include Form 122A-2 Chapter 7 Means Test Calculation" at bounding box center [755, 385] width 284 height 16
click at [619, 387] on input "Include Form 122A-2 Chapter 7 Means Test Calculation" at bounding box center [624, 382] width 11 height 11
checkbox input "true"
select select "1"
select select "60"
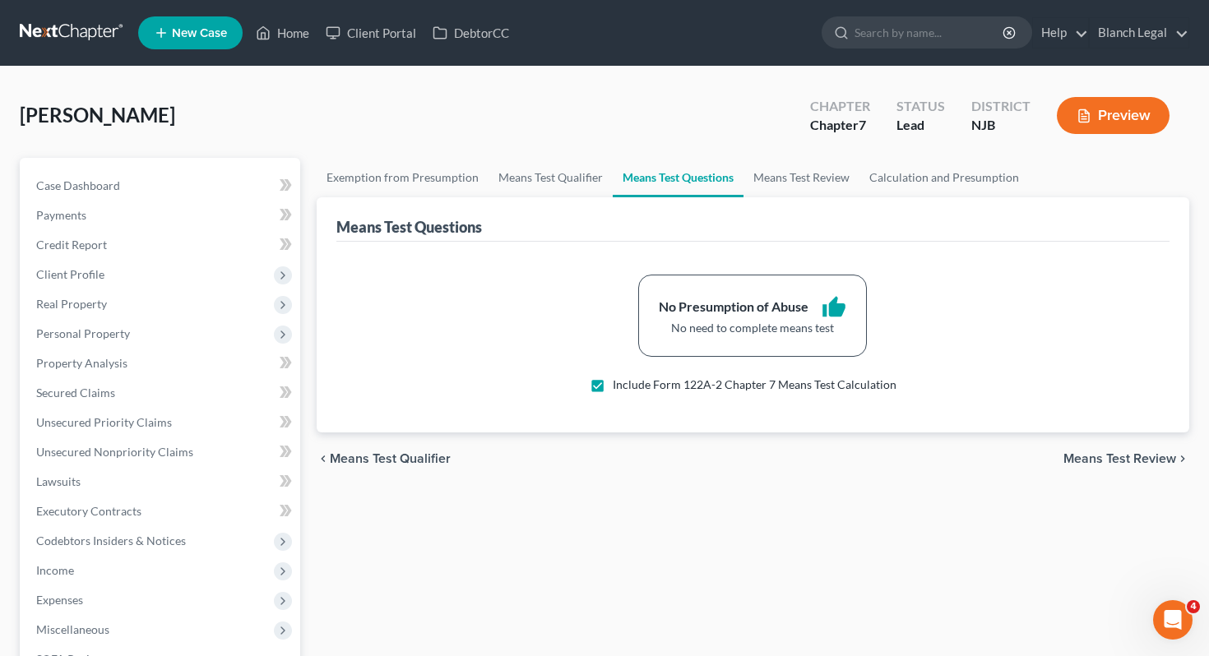
select select "60"
select select "2"
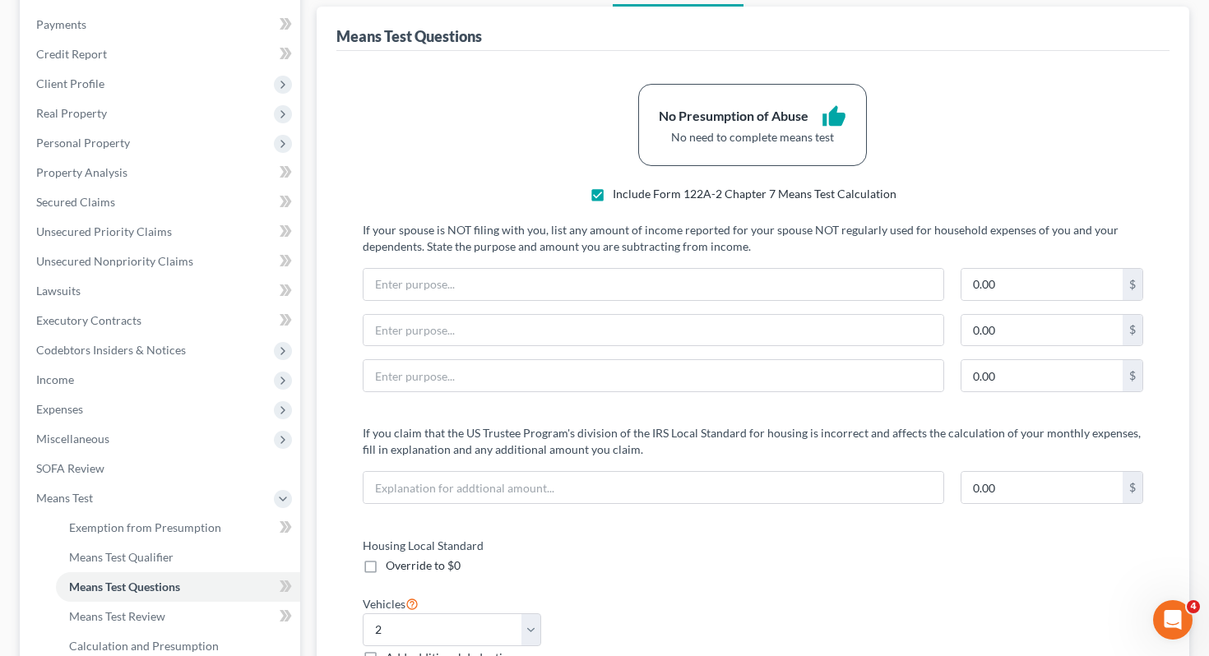
scroll to position [192, 0]
click at [613, 190] on label "Include Form 122A-2 Chapter 7 Means Test Calculation" at bounding box center [755, 192] width 284 height 16
click at [619, 190] on input "Include Form 122A-2 Chapter 7 Means Test Calculation" at bounding box center [624, 189] width 11 height 11
checkbox input "false"
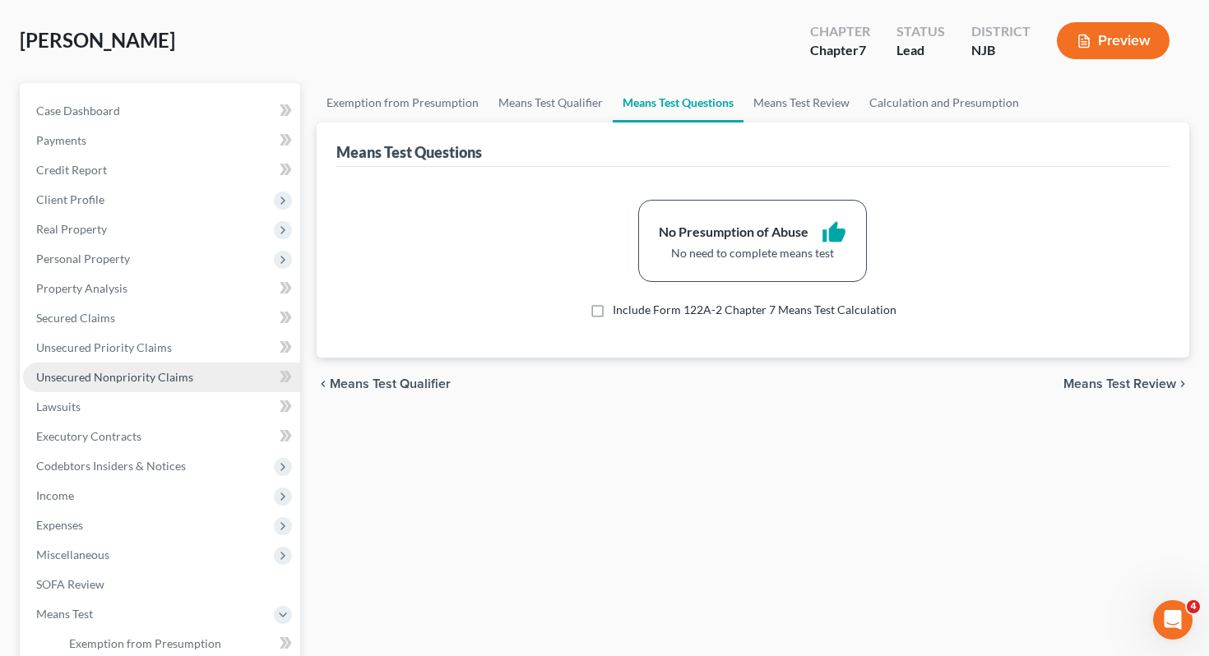
scroll to position [72, 0]
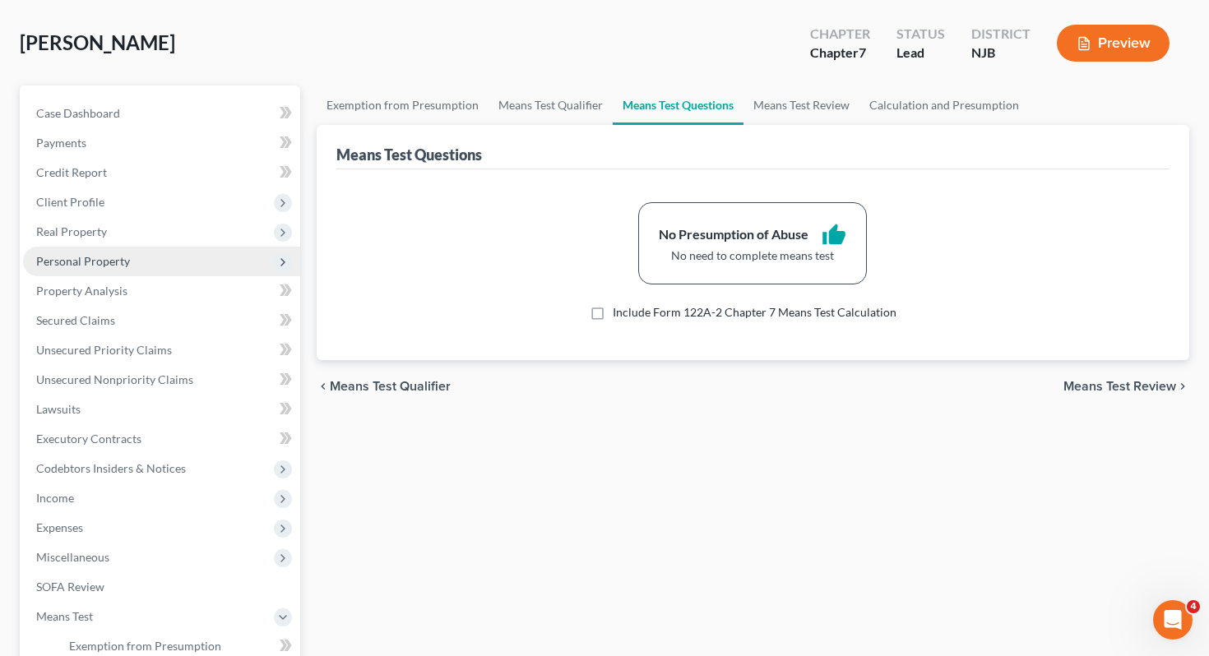
click at [109, 259] on span "Personal Property" at bounding box center [83, 261] width 94 height 14
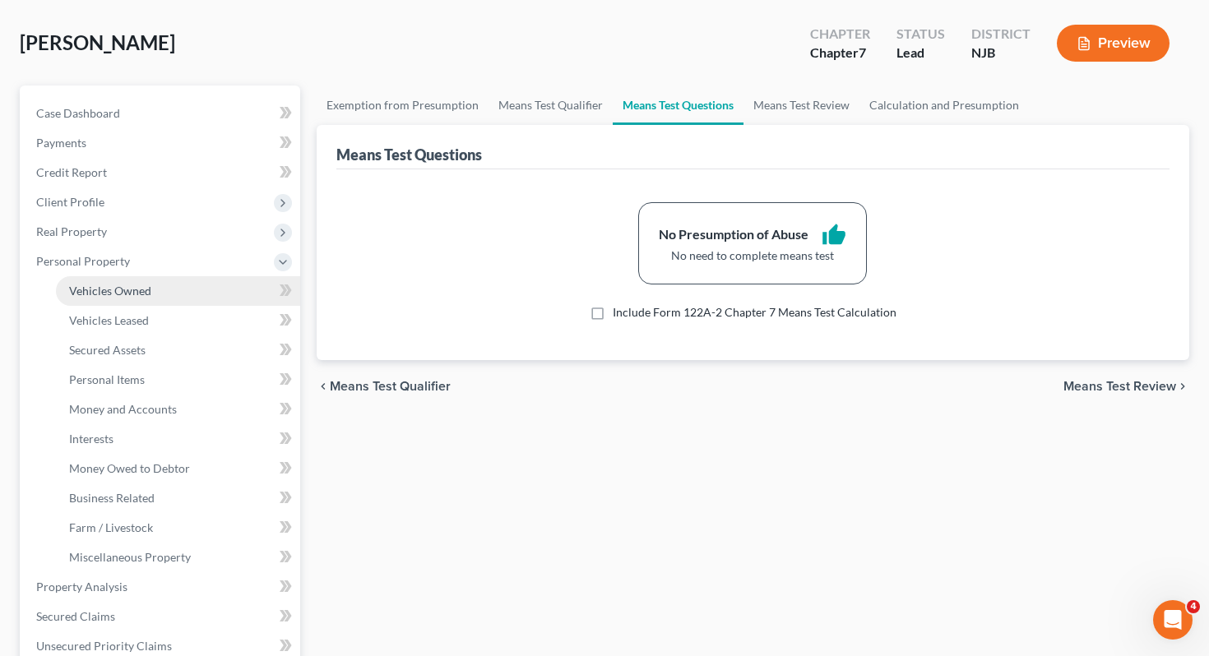
click at [130, 292] on span "Vehicles Owned" at bounding box center [110, 291] width 82 height 14
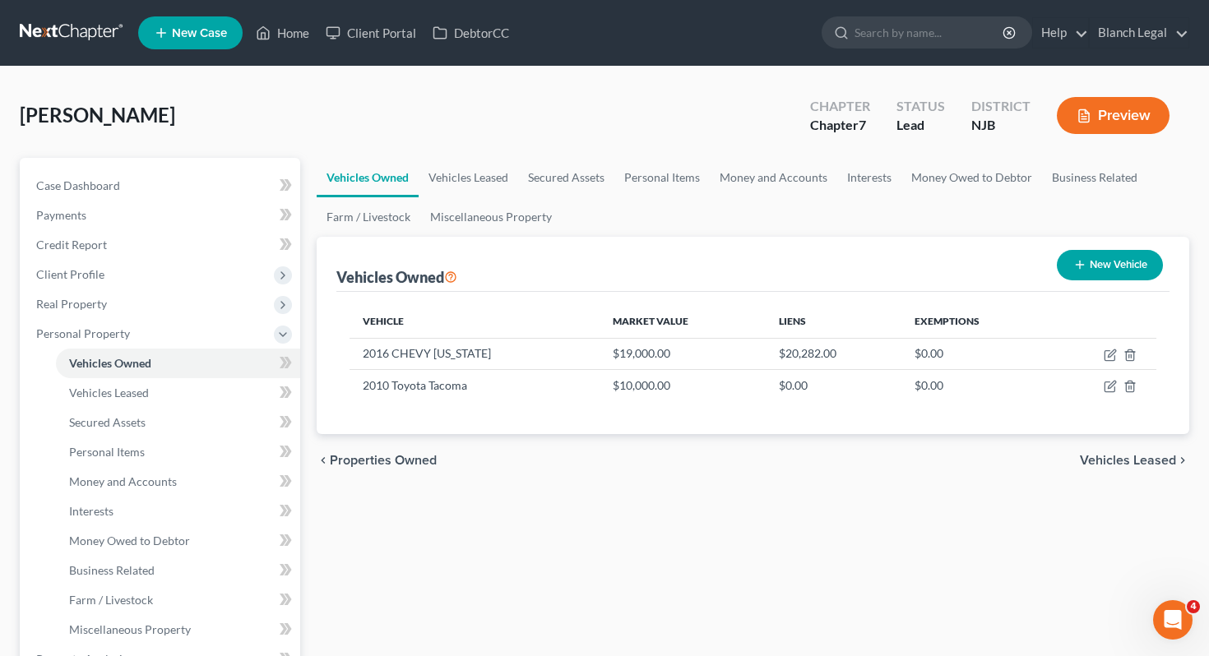
click at [1154, 459] on span "Vehicles Leased" at bounding box center [1128, 460] width 96 height 13
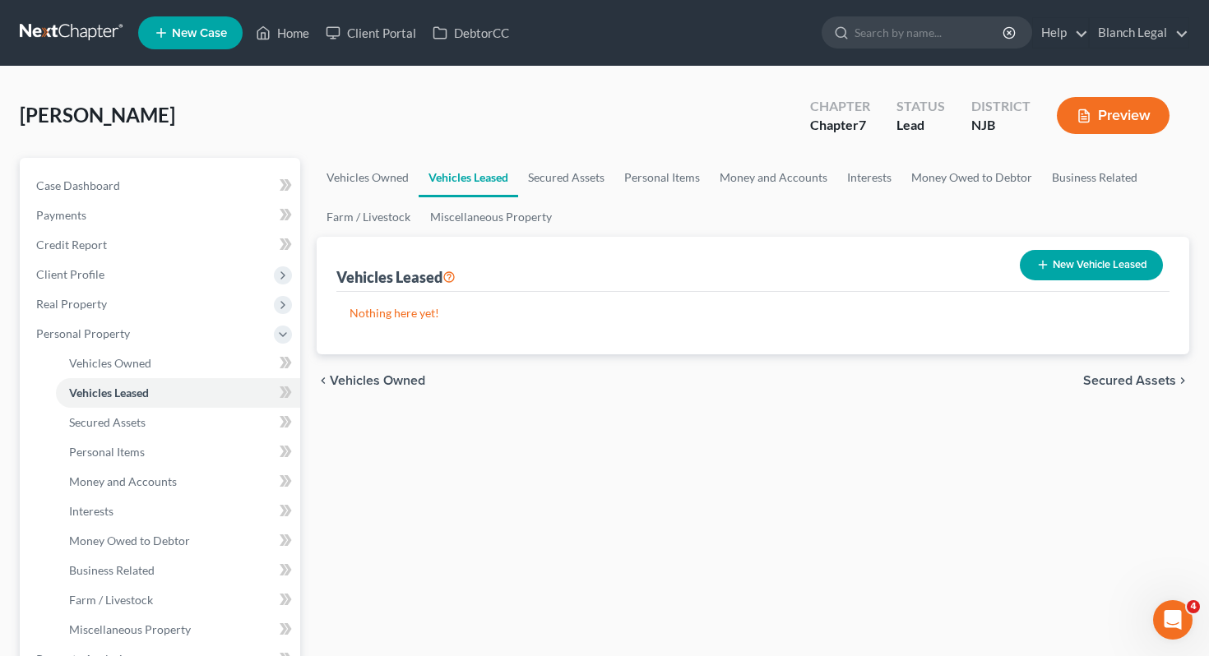
click at [1135, 384] on span "Secured Assets" at bounding box center [1129, 380] width 93 height 13
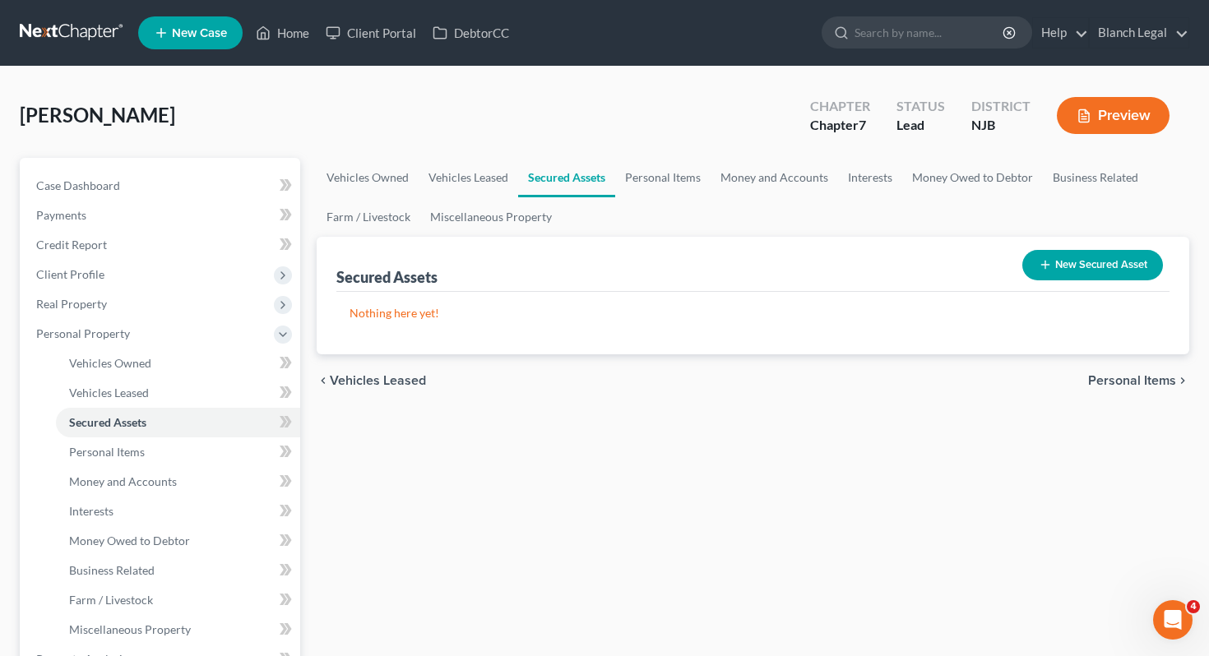
click at [1135, 384] on span "Personal Items" at bounding box center [1132, 380] width 88 height 13
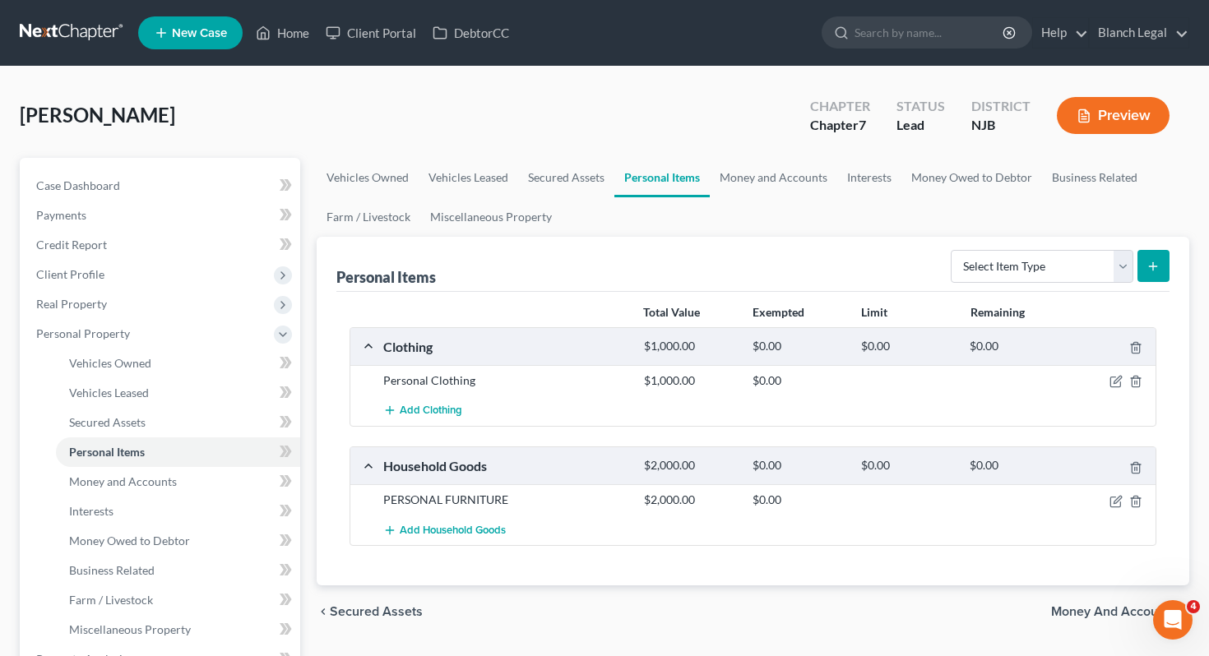
drag, startPoint x: 1114, startPoint y: 609, endPoint x: 906, endPoint y: 583, distance: 209.7
click at [906, 583] on ui-view "Vehicles Owned Vehicles Leased Secured Assets Personal Items Money and Accounts…" at bounding box center [753, 398] width 873 height 480
click at [1117, 382] on icon "button" at bounding box center [1115, 381] width 13 height 13
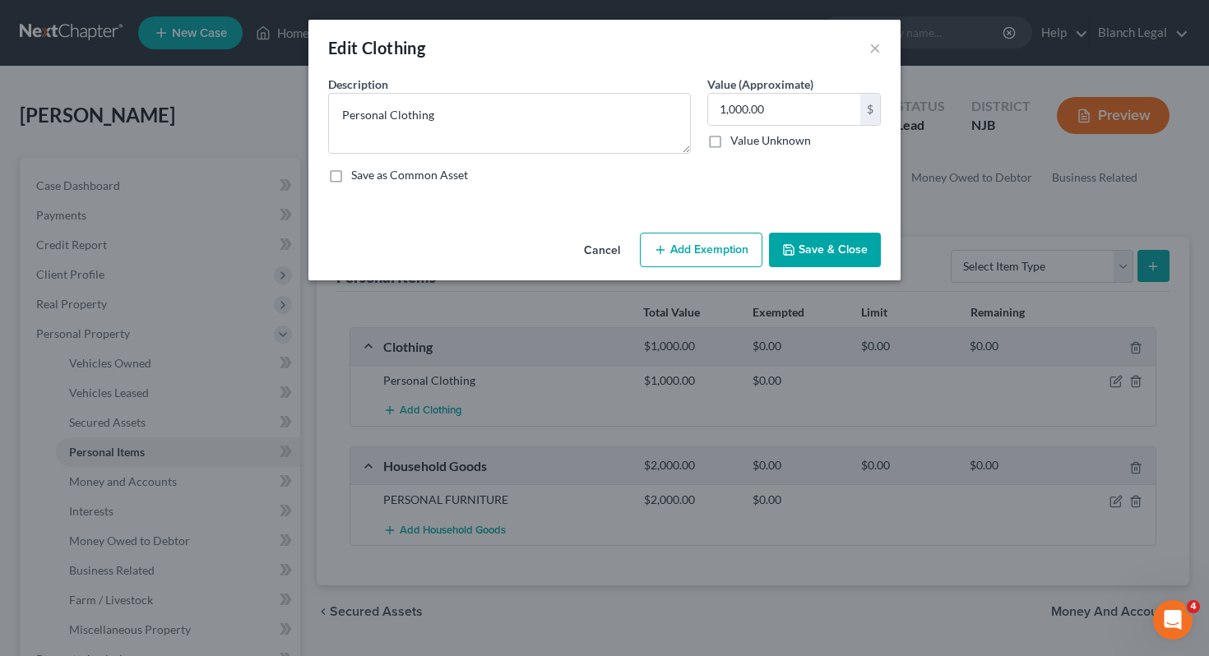
click at [673, 257] on button "Add Exemption" at bounding box center [701, 250] width 123 height 35
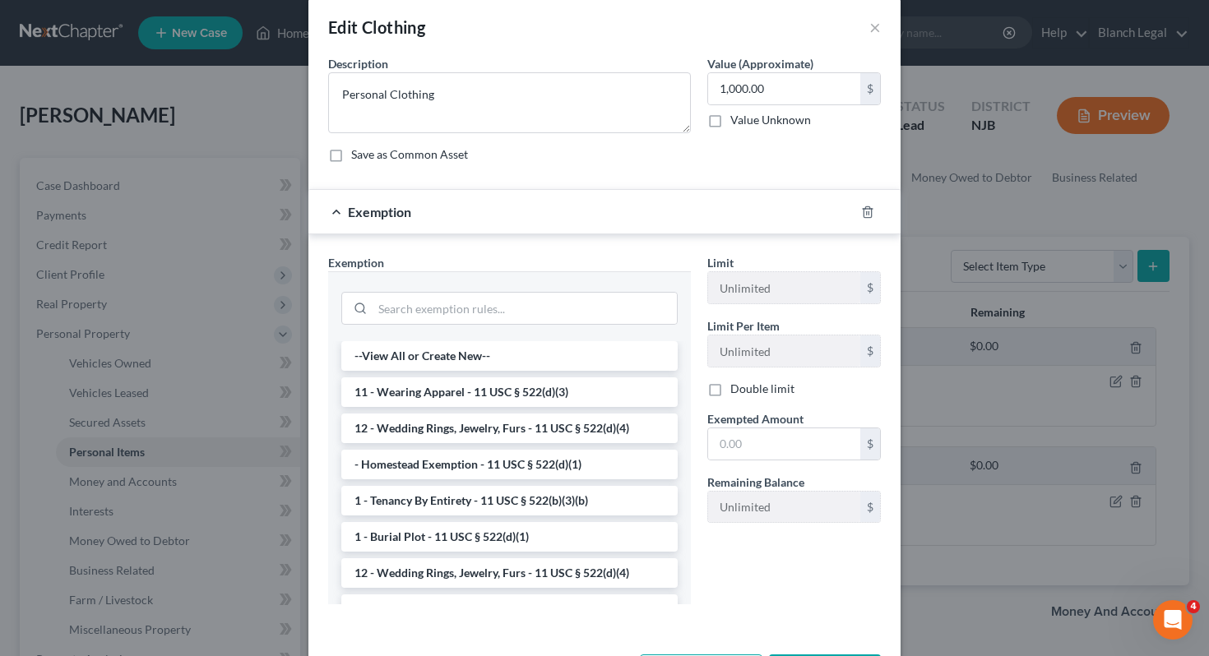
scroll to position [26, 0]
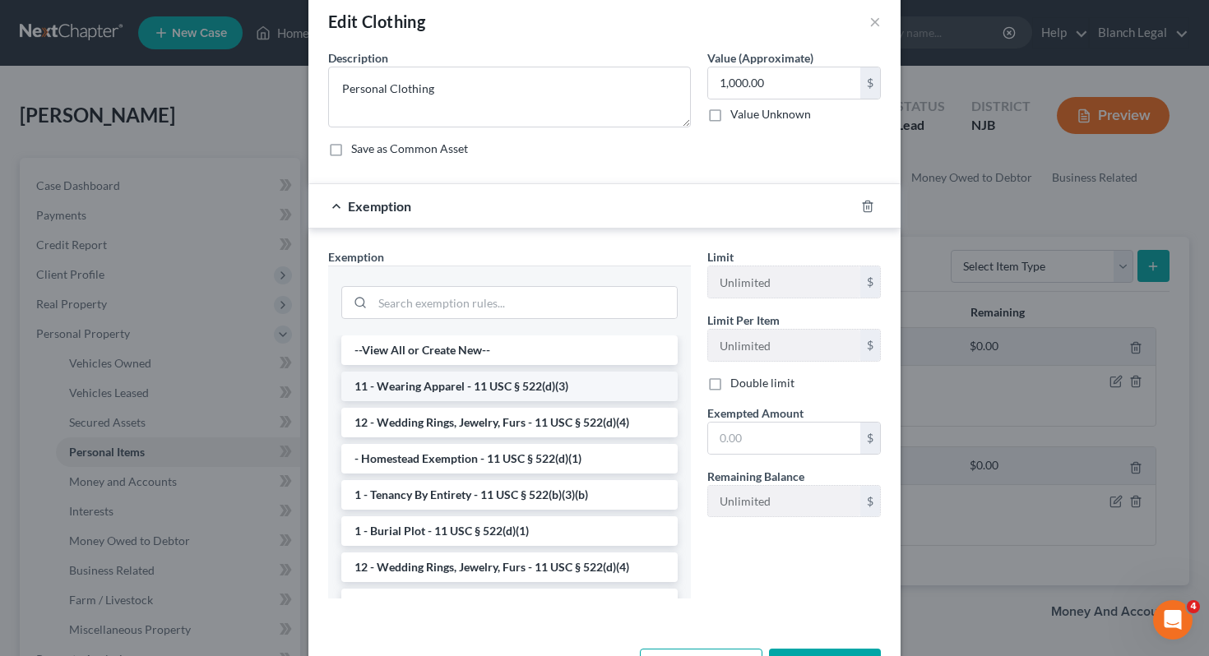
click at [607, 392] on li "11 - Wearing Apparel - 11 USC § 522(d)(3)" at bounding box center [509, 387] width 336 height 30
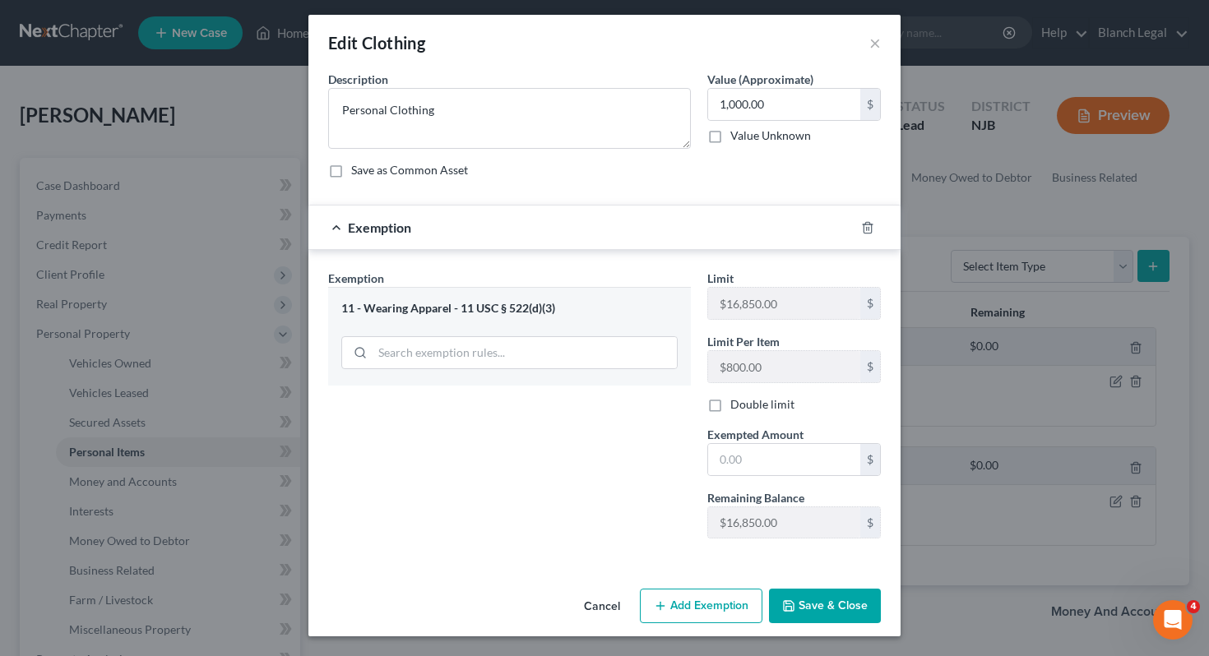
click at [820, 611] on button "Save & Close" at bounding box center [825, 606] width 112 height 35
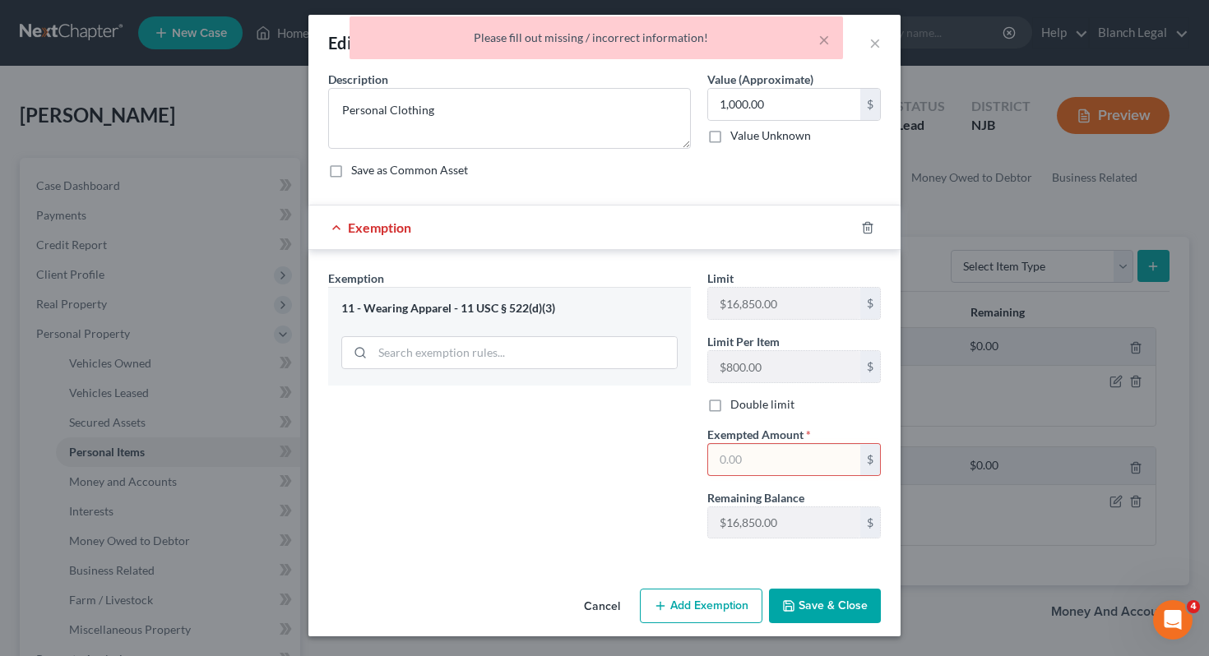
click at [646, 450] on div "Exemption Set must be selected for CA. Exemption * 11 - Wearing Apparel - 11 US…" at bounding box center [509, 411] width 379 height 282
drag, startPoint x: 816, startPoint y: 464, endPoint x: 691, endPoint y: 454, distance: 125.4
click at [691, 454] on div "Exemption Set must be selected for CA. Exemption * 11 - Wearing Apparel - 11 US…" at bounding box center [604, 411] width 569 height 283
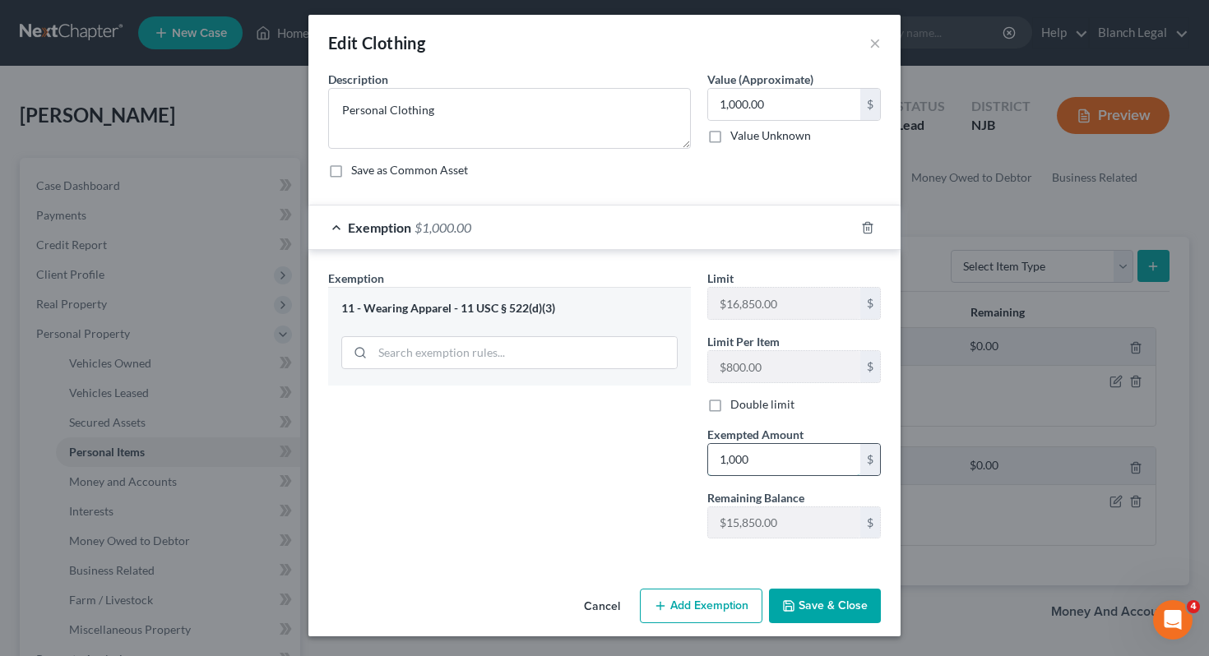
type input "1,000"
click at [841, 603] on button "Save & Close" at bounding box center [825, 606] width 112 height 35
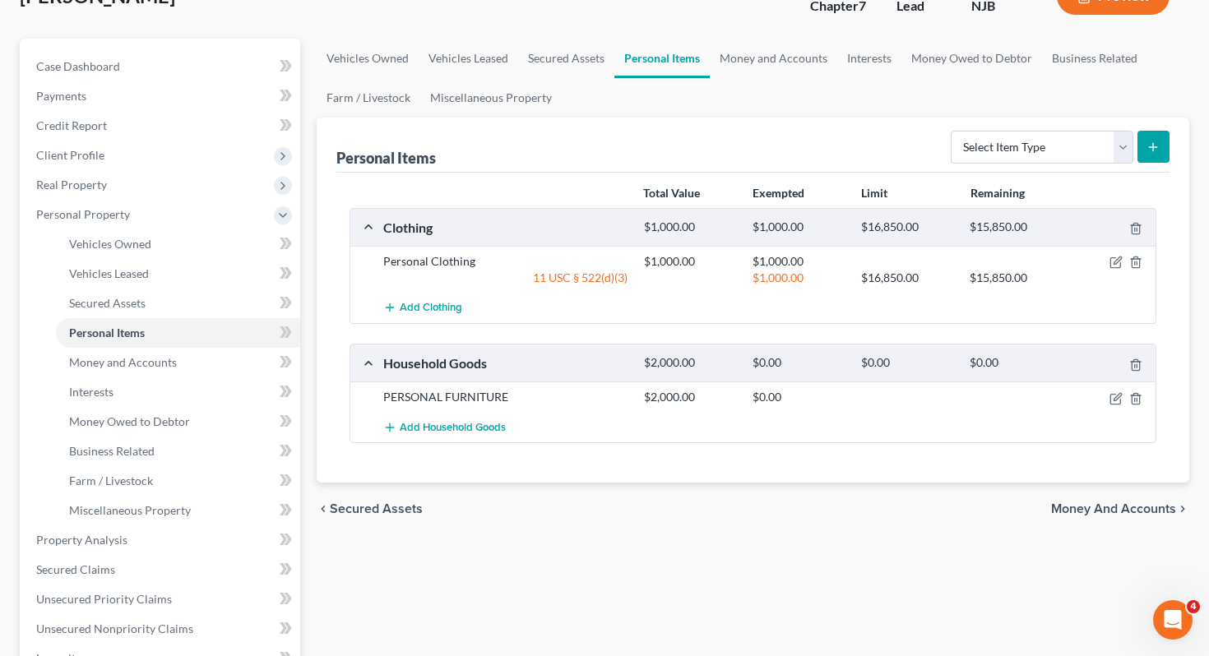
scroll to position [120, 0]
click at [1113, 400] on icon "button" at bounding box center [1116, 395] width 7 height 7
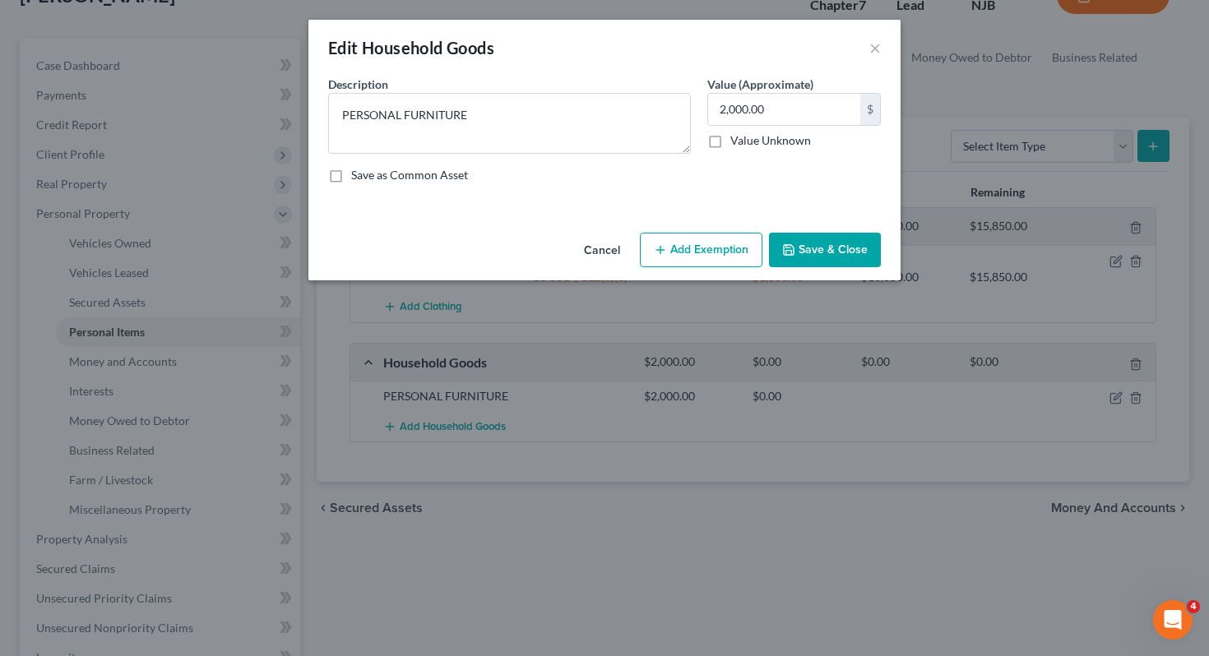
click at [706, 247] on button "Add Exemption" at bounding box center [701, 250] width 123 height 35
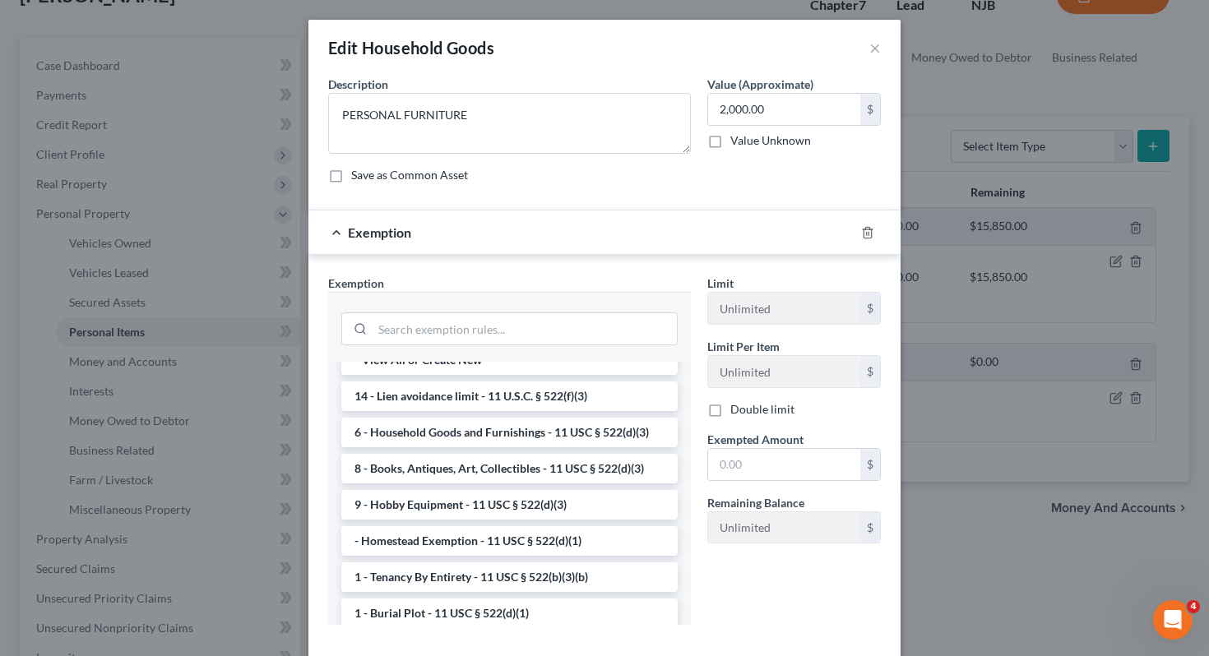
scroll to position [0, 0]
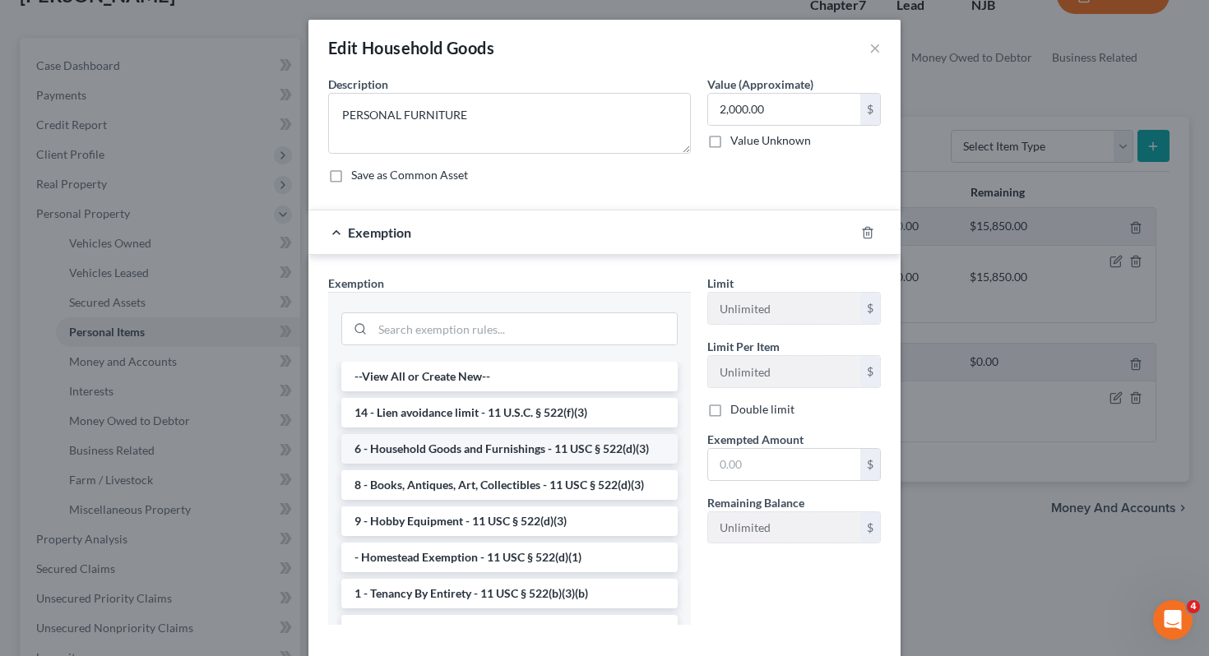
click at [545, 451] on li "6 - Household Goods and Furnishings - 11 USC § 522(d)(3)" at bounding box center [509, 449] width 336 height 30
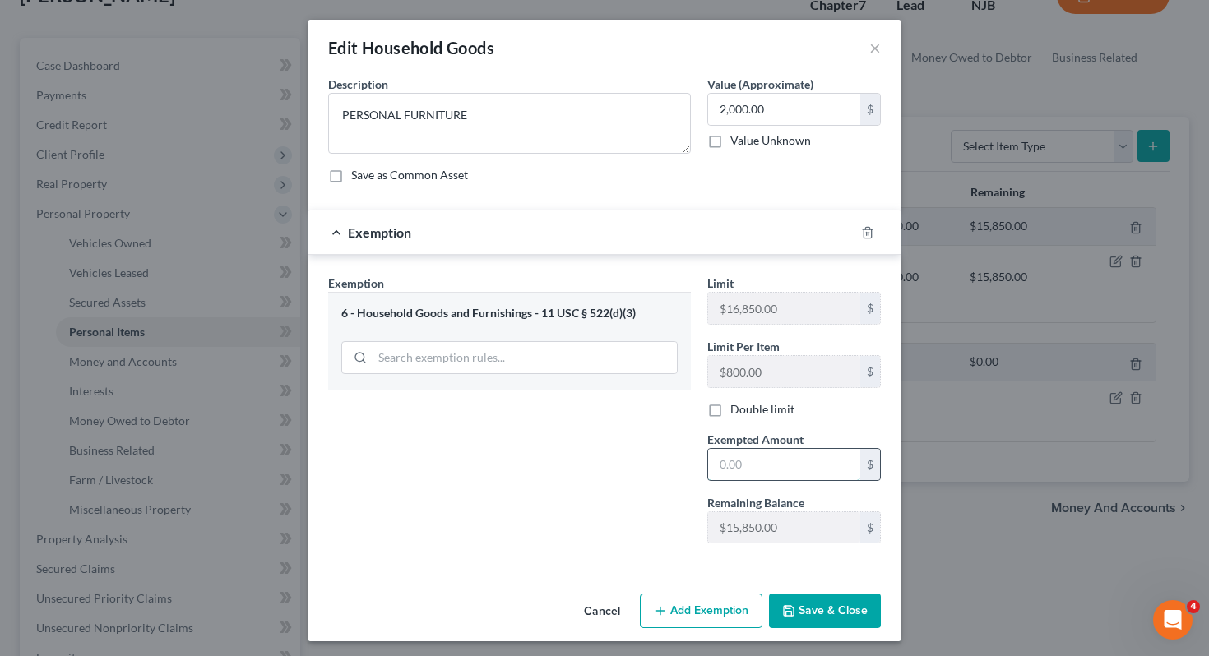
click at [763, 465] on input "text" at bounding box center [784, 464] width 152 height 31
type input "2,000.00"
click at [835, 610] on button "Save & Close" at bounding box center [825, 611] width 112 height 35
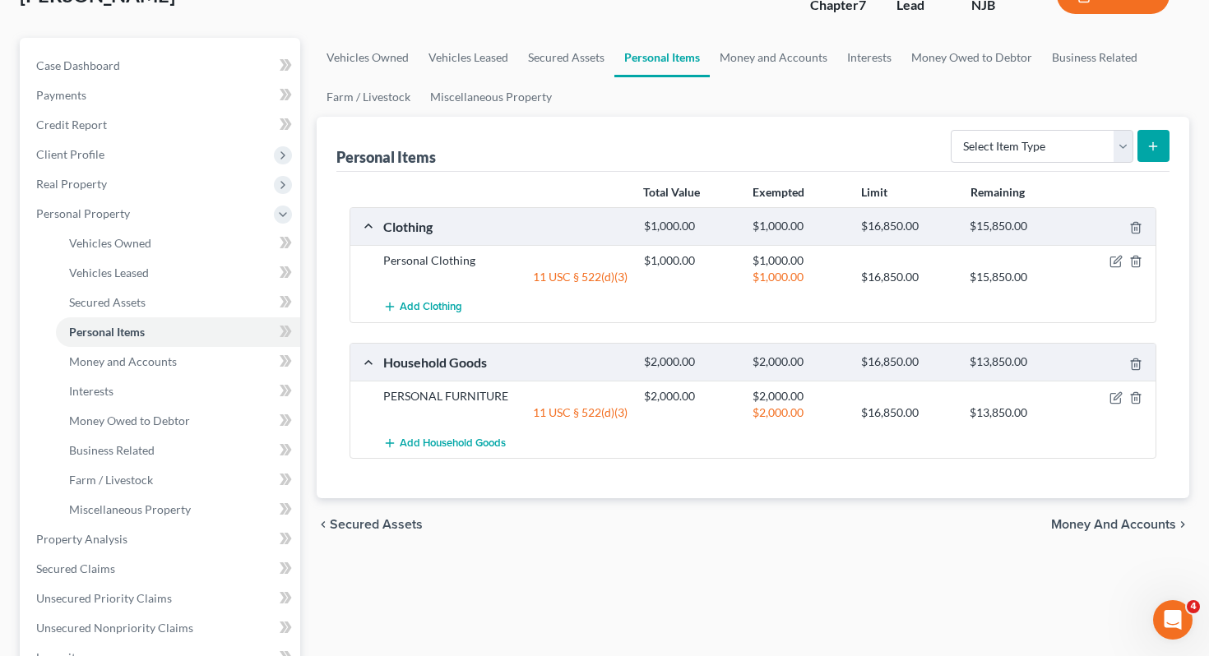
click at [1079, 521] on span "Money and Accounts" at bounding box center [1113, 524] width 125 height 13
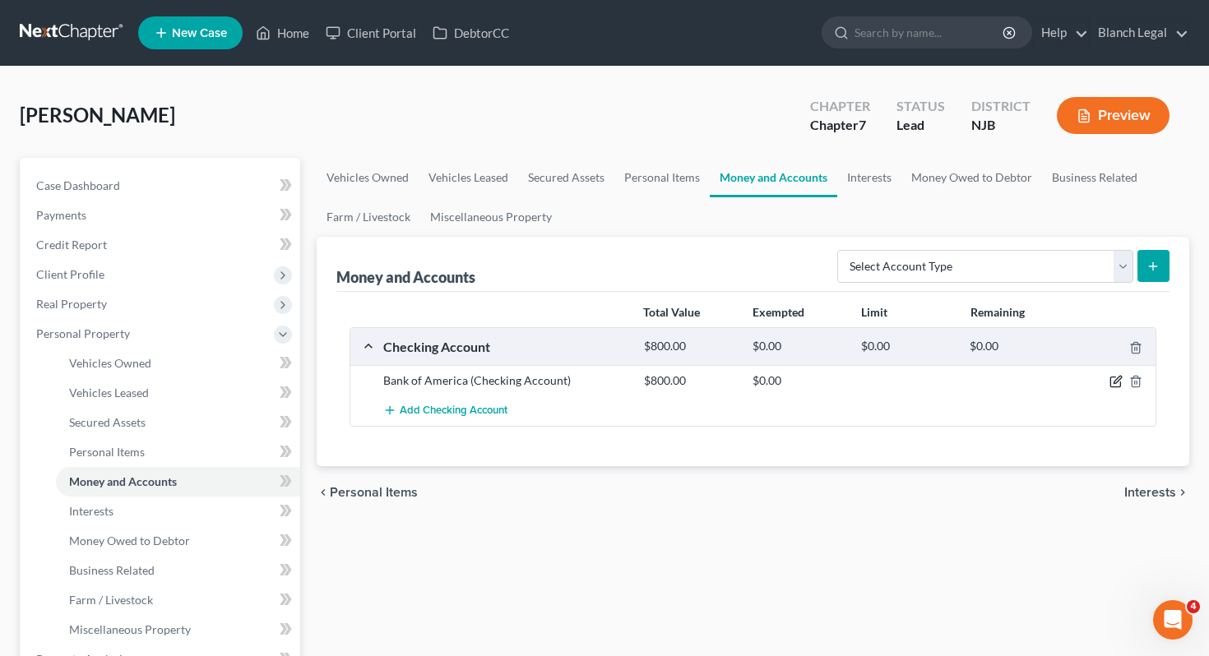
click at [1115, 386] on icon "button" at bounding box center [1115, 381] width 13 height 13
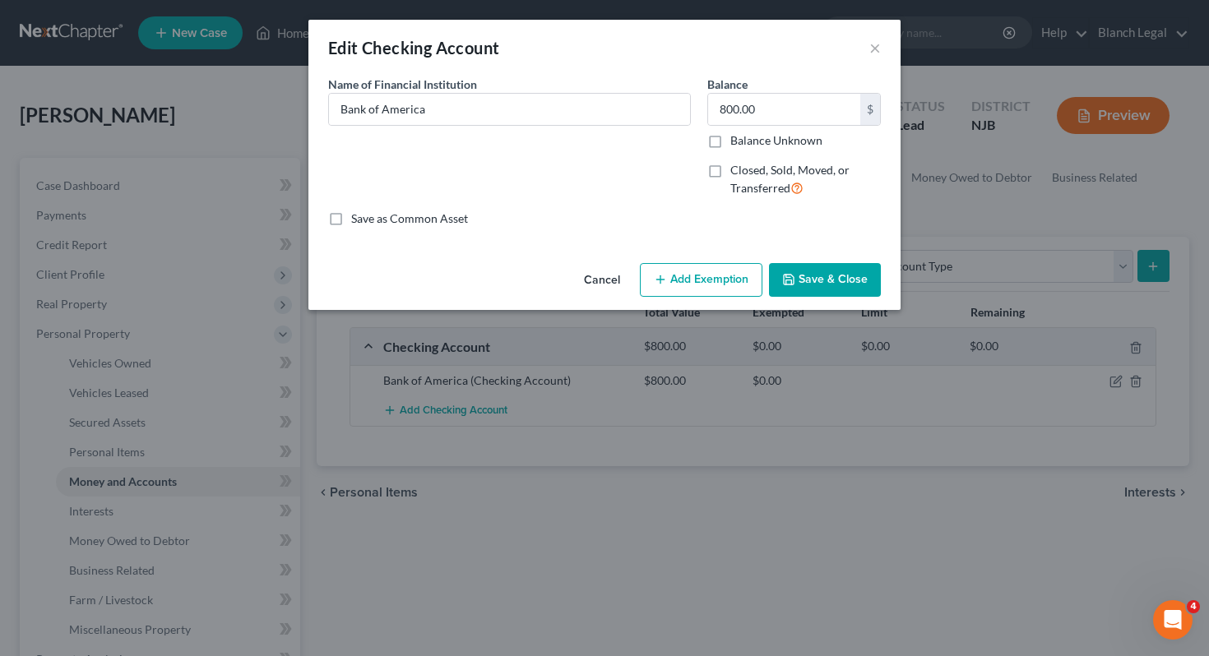
click at [722, 280] on button "Add Exemption" at bounding box center [701, 280] width 123 height 35
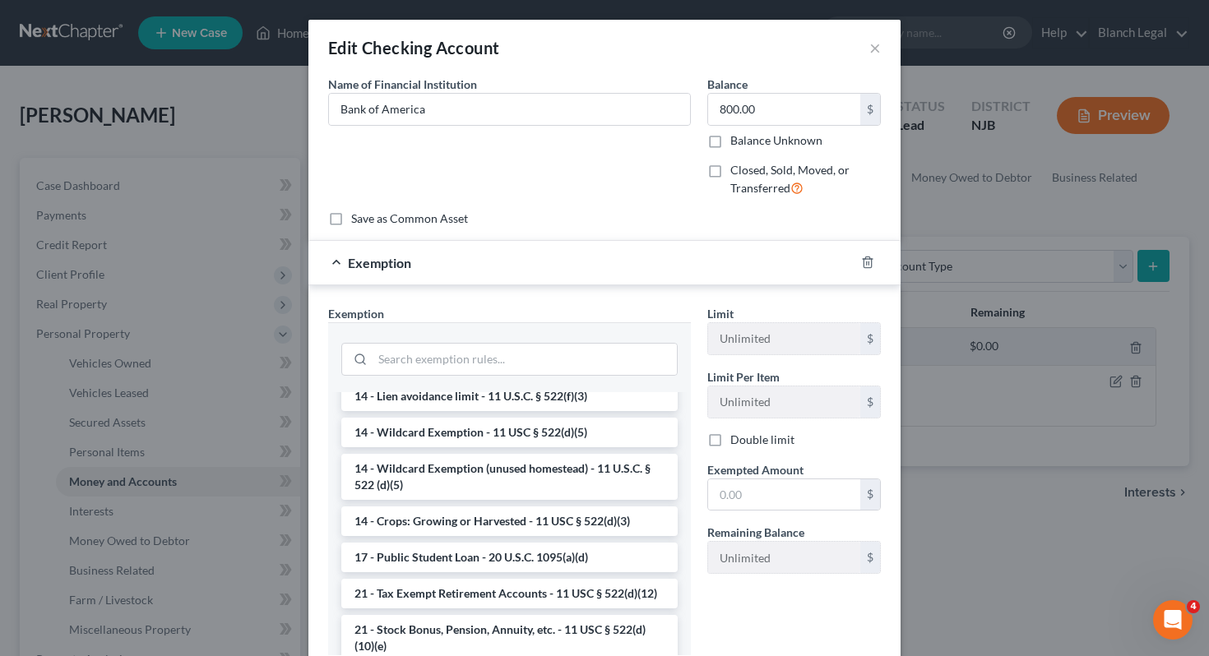
scroll to position [338, 0]
click at [564, 432] on li "14 - Wildcard Exemption - 11 USC § 522(d)(5)" at bounding box center [509, 431] width 336 height 30
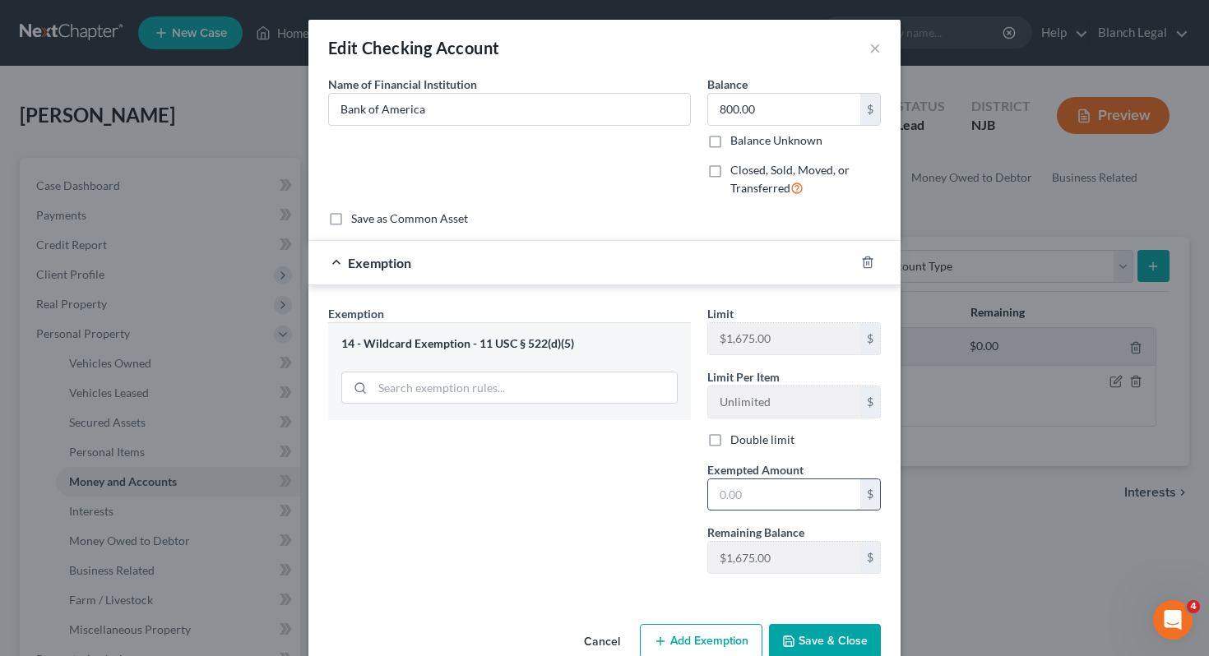
click at [782, 492] on input "text" at bounding box center [784, 494] width 152 height 31
type input "800.00"
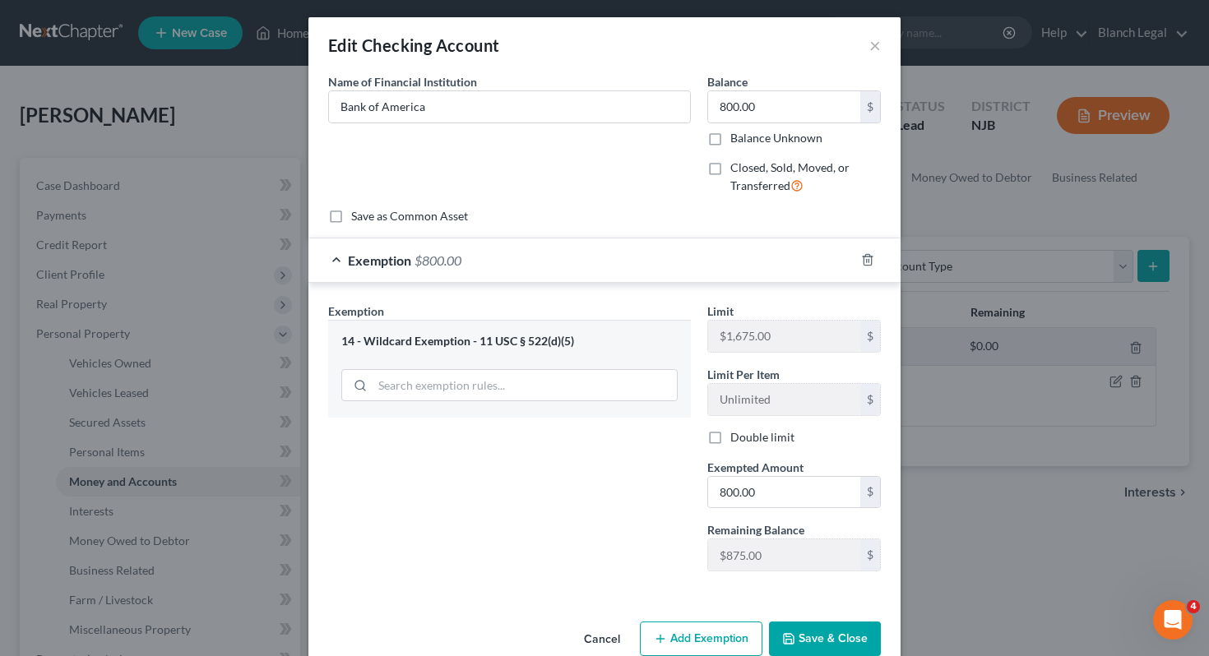
click at [849, 638] on button "Save & Close" at bounding box center [825, 639] width 112 height 35
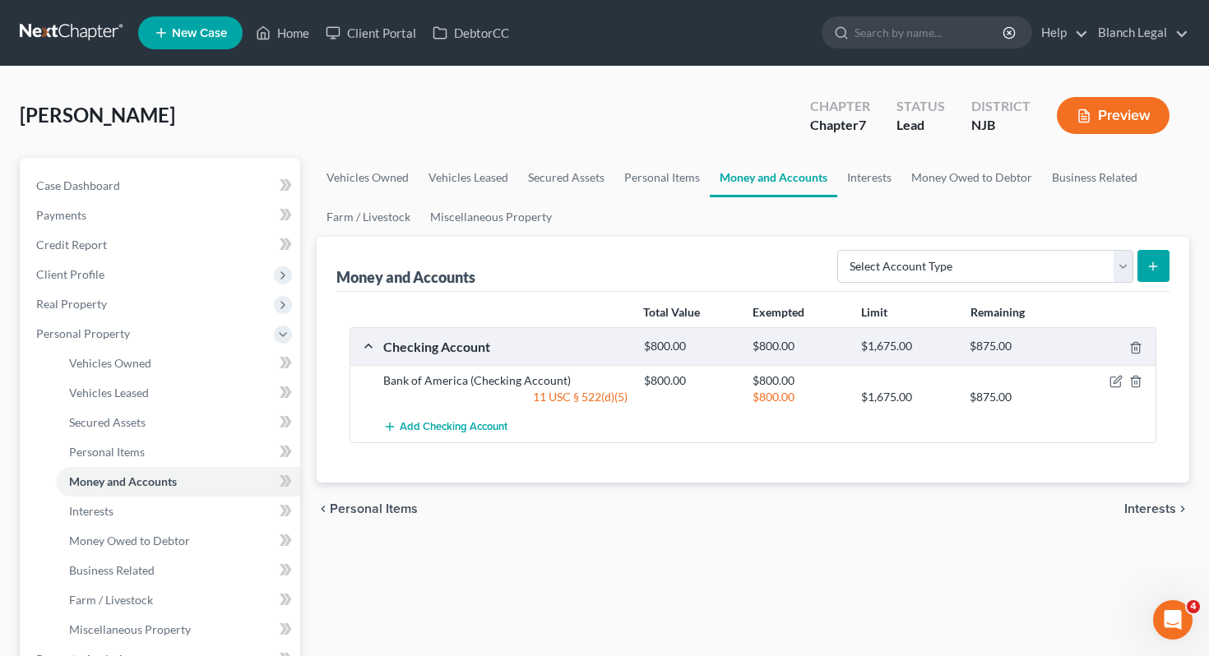
click at [1145, 502] on span "Interests" at bounding box center [1150, 508] width 52 height 13
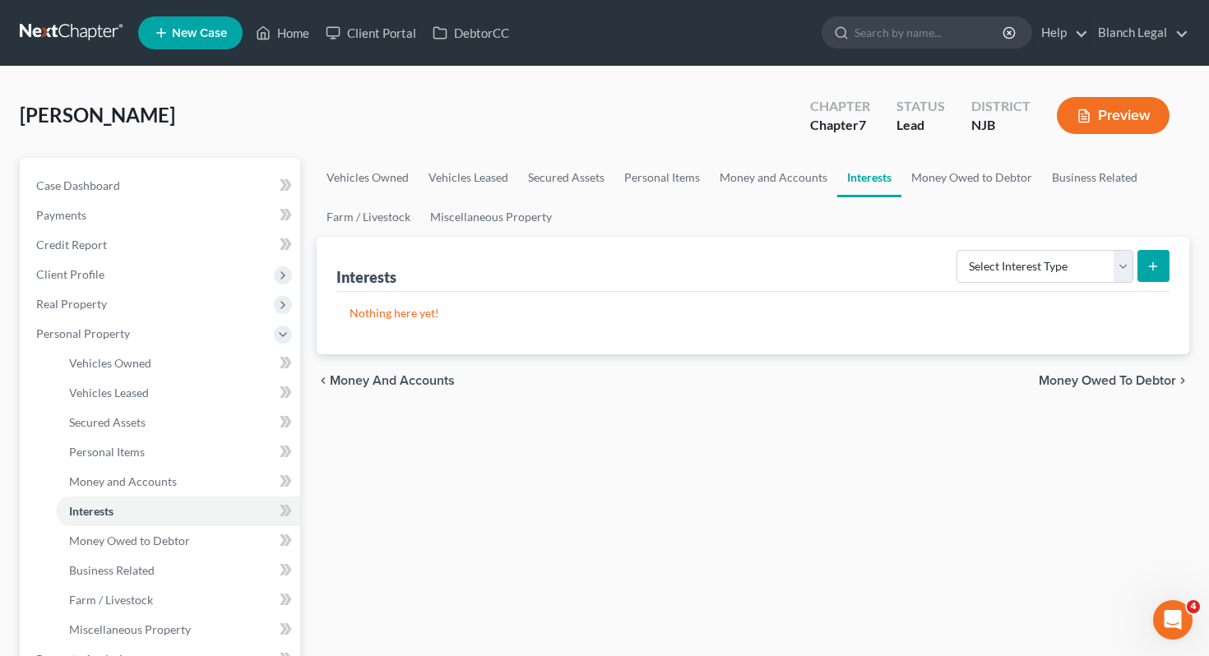
click at [1141, 379] on span "Money Owed to Debtor" at bounding box center [1106, 380] width 137 height 13
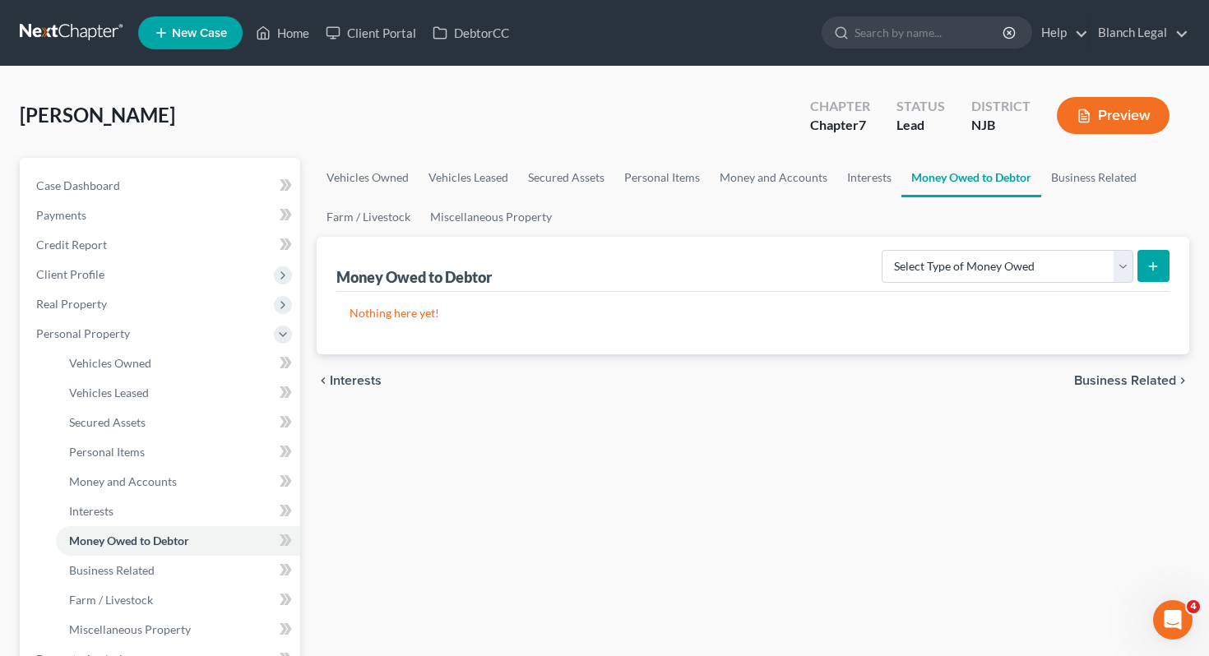
click at [1141, 380] on span "Business Related" at bounding box center [1125, 380] width 102 height 13
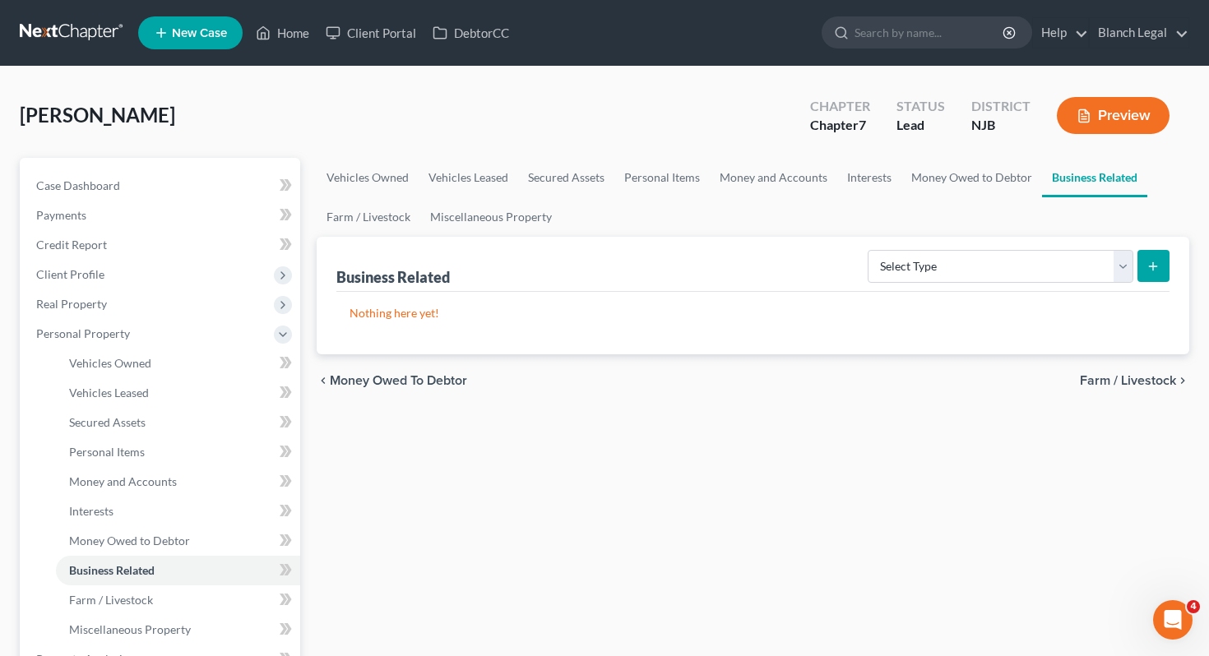
click at [1141, 377] on span "Farm / Livestock" at bounding box center [1128, 380] width 96 height 13
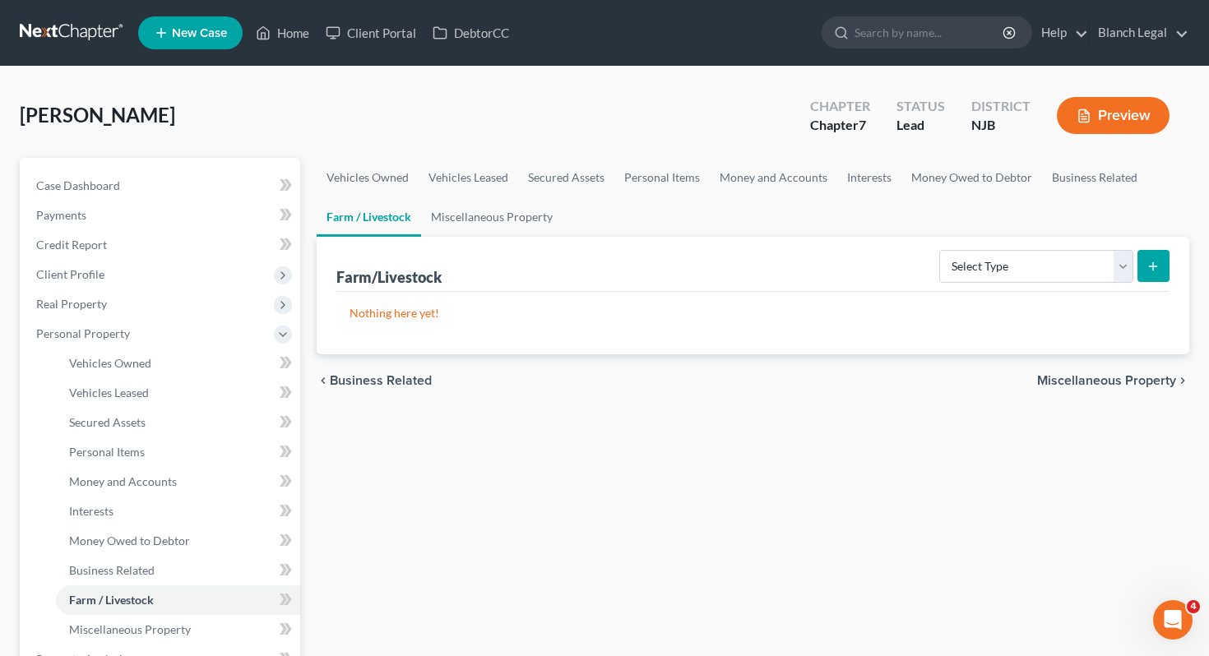
click at [1133, 377] on span "Miscellaneous Property" at bounding box center [1106, 380] width 139 height 13
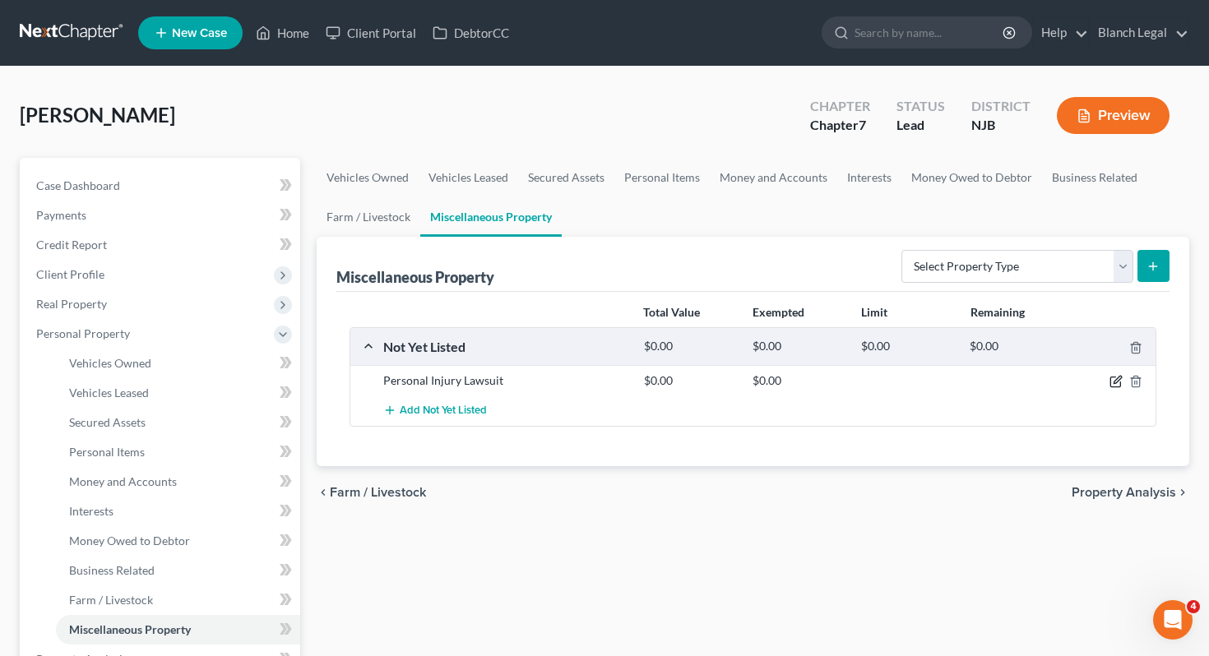
click at [1113, 377] on icon "button" at bounding box center [1115, 381] width 13 height 13
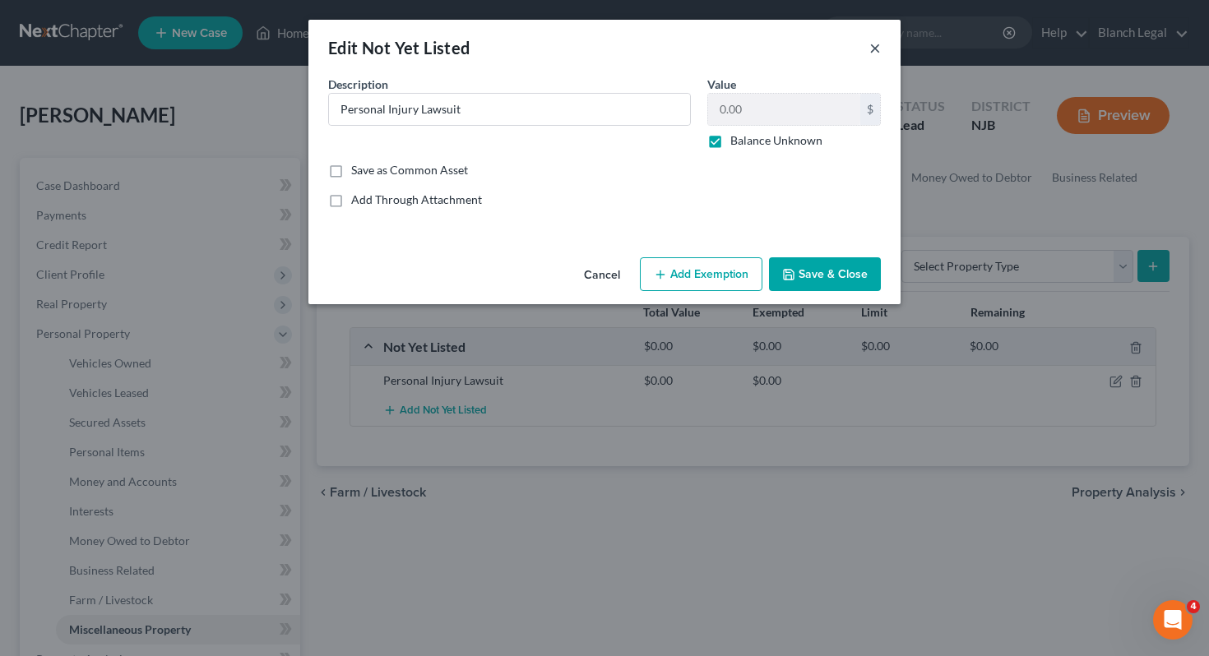
drag, startPoint x: 874, startPoint y: 49, endPoint x: 715, endPoint y: 212, distance: 227.9
click at [715, 212] on div "Edit Not Yet Listed × An exemption set must first be selected from the Filing I…" at bounding box center [604, 162] width 592 height 284
click at [709, 273] on button "Add Exemption" at bounding box center [701, 274] width 123 height 35
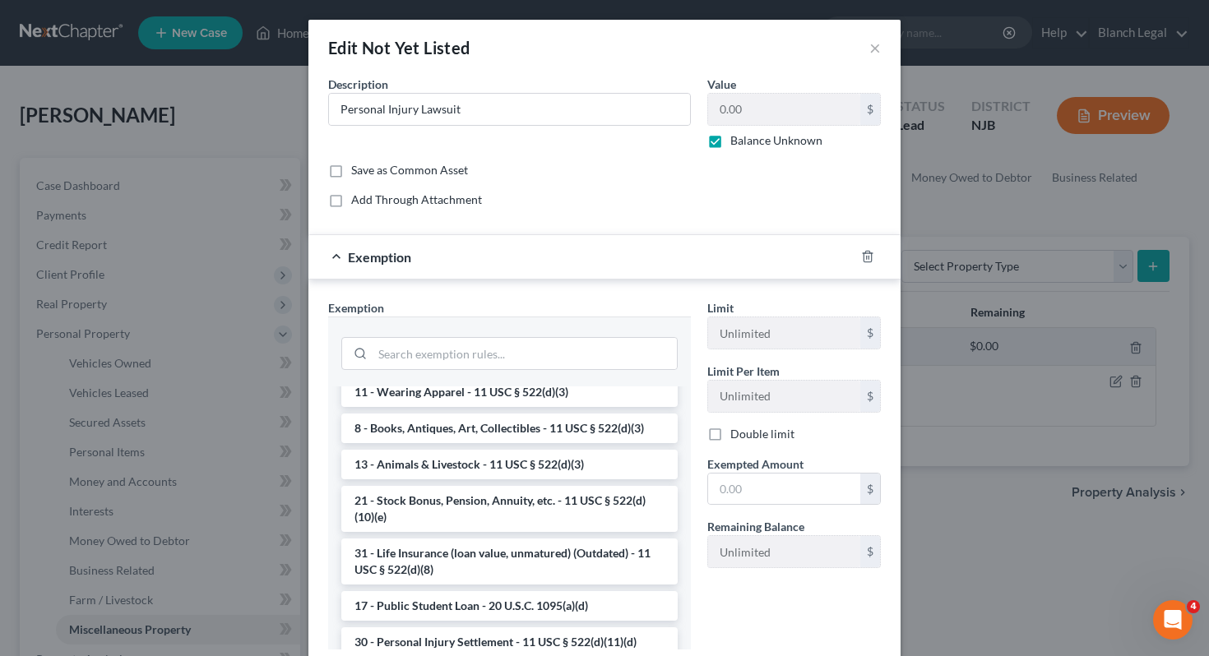
scroll to position [1273, 0]
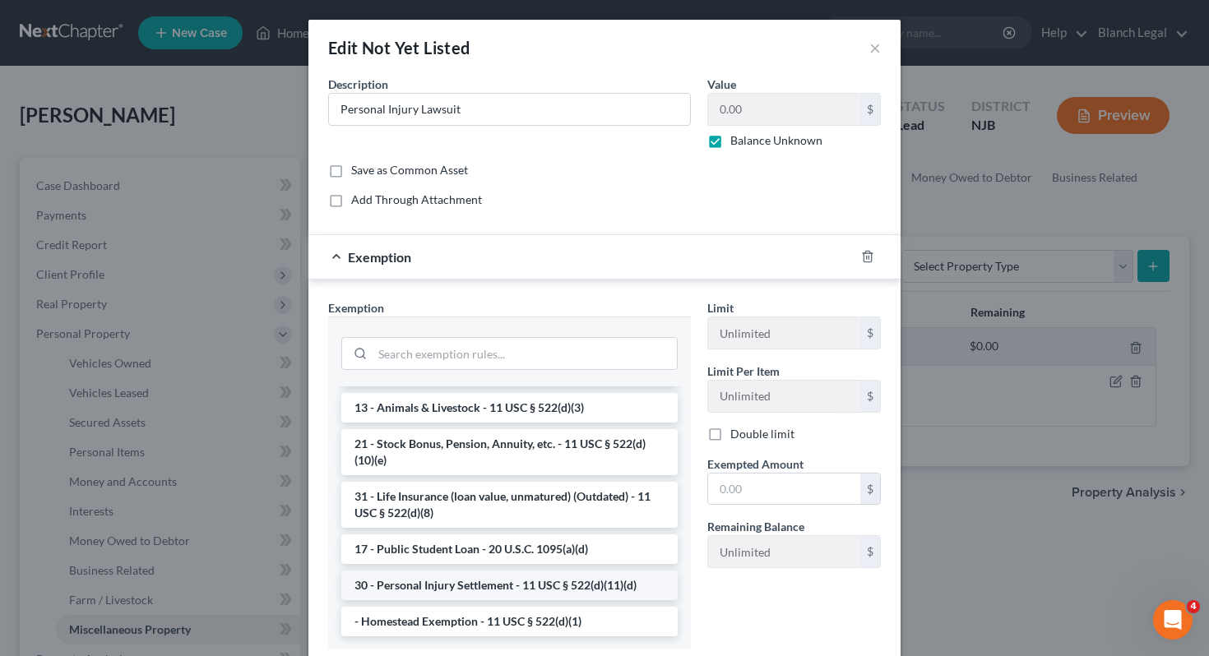
click at [556, 582] on li "30 - Personal Injury Settlement - 11 USC § 522(d)(11)(d)" at bounding box center [509, 586] width 336 height 30
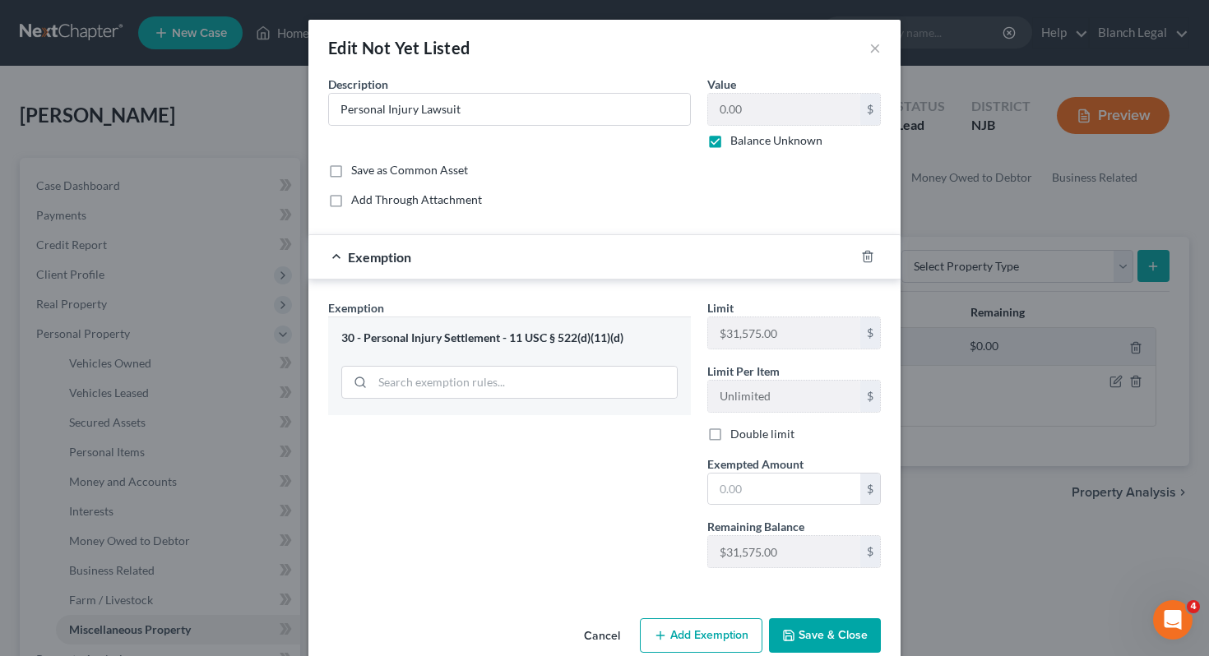
click at [843, 634] on button "Save & Close" at bounding box center [825, 635] width 112 height 35
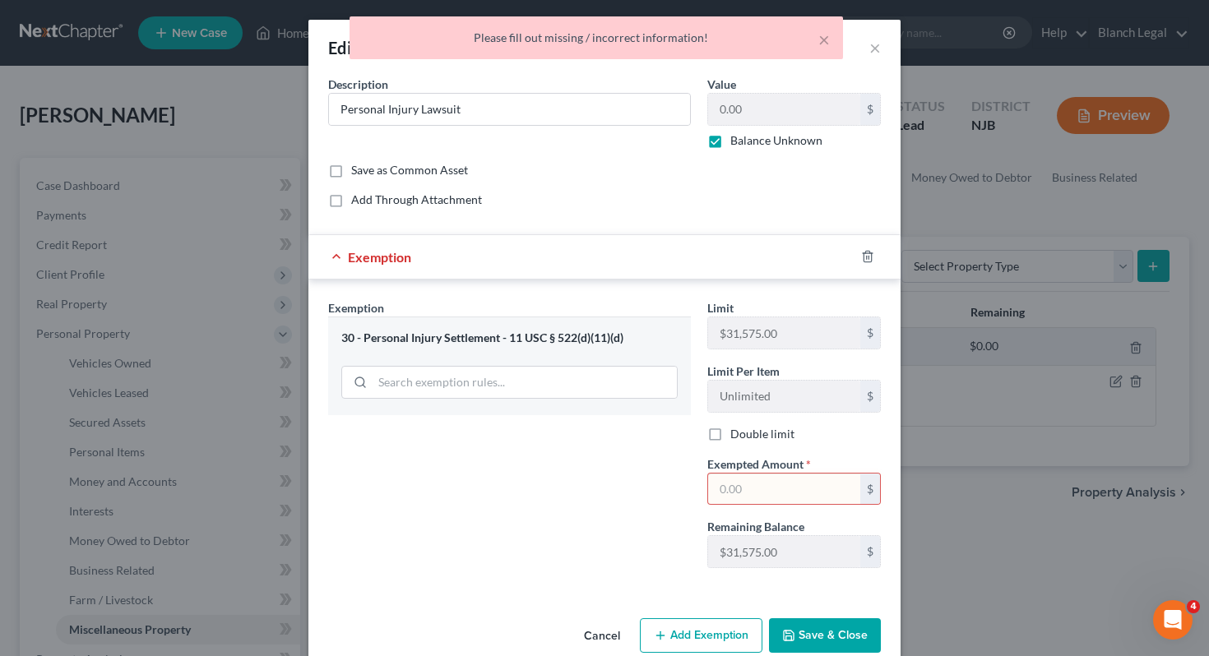
click at [803, 490] on input "text" at bounding box center [784, 489] width 152 height 31
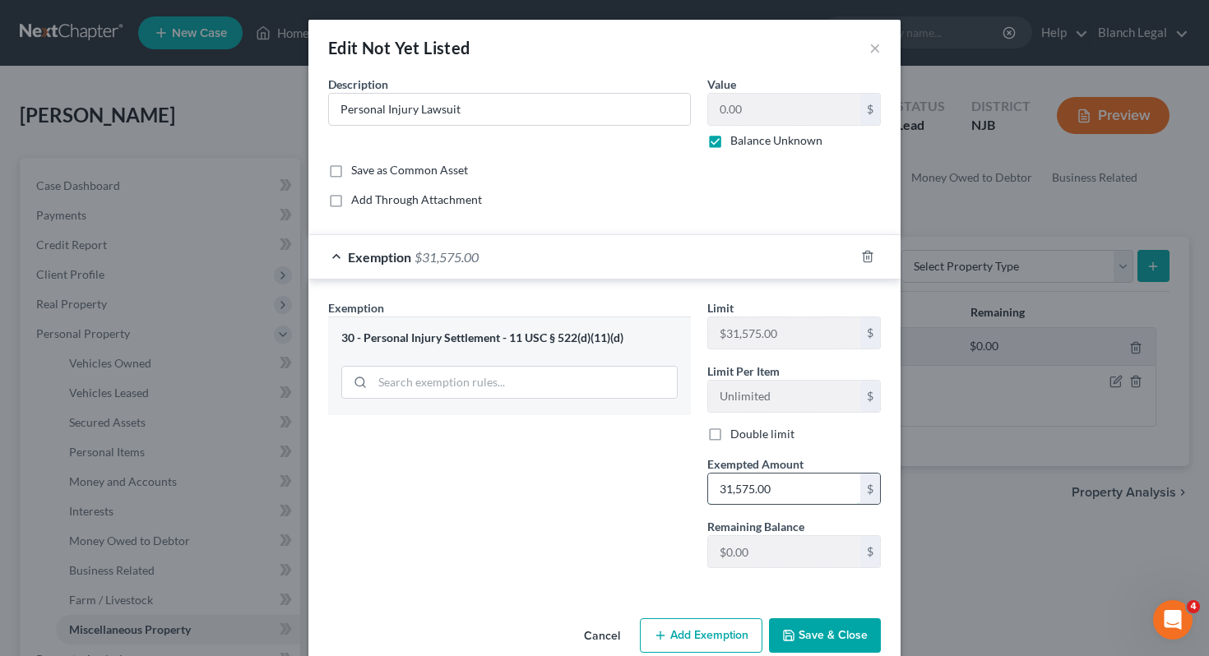
type input "31,575.00"
click at [843, 638] on button "Save & Close" at bounding box center [825, 635] width 112 height 35
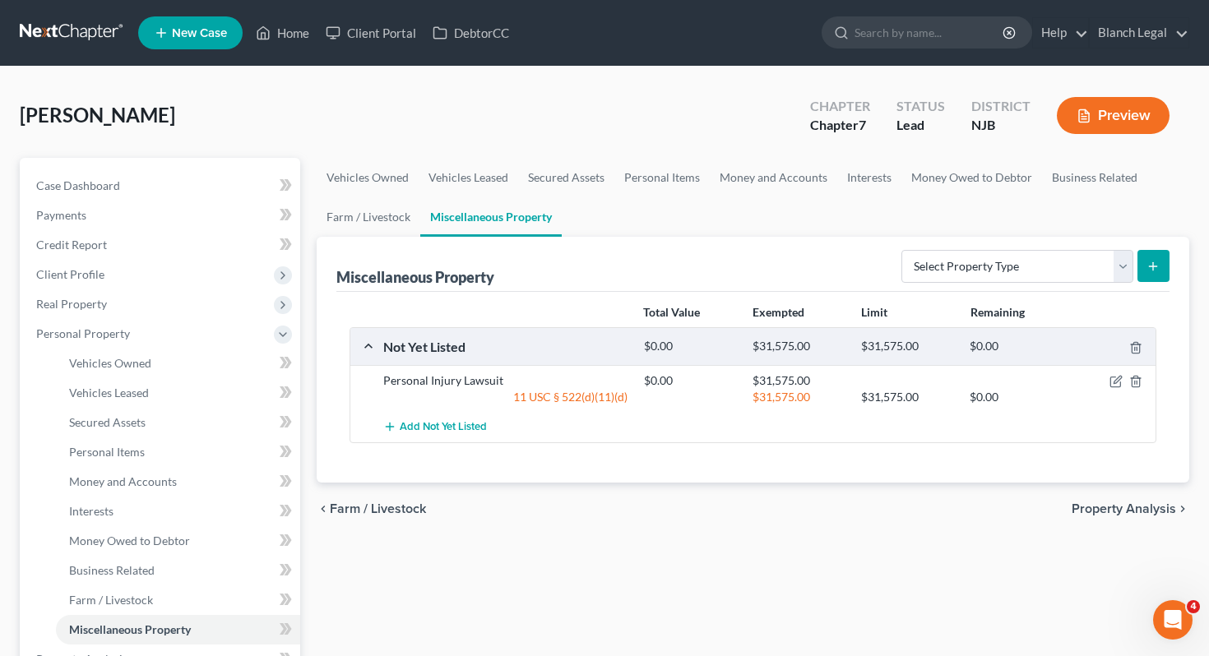
click at [1122, 507] on span "Property Analysis" at bounding box center [1123, 508] width 104 height 13
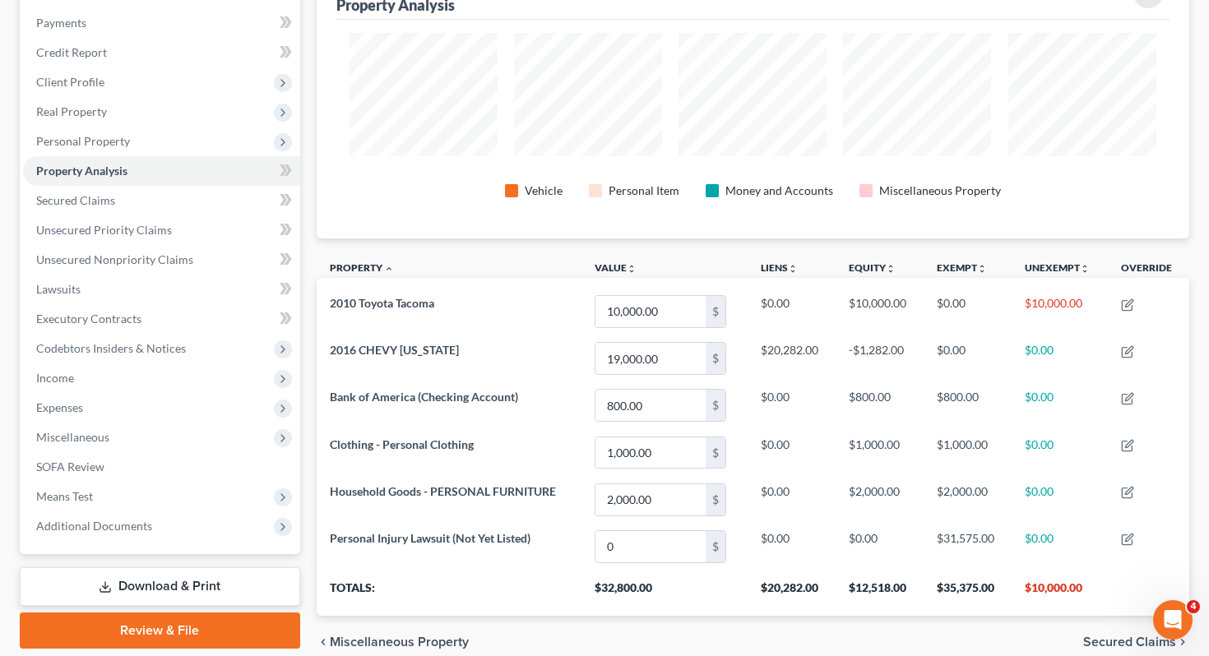
scroll to position [224, 0]
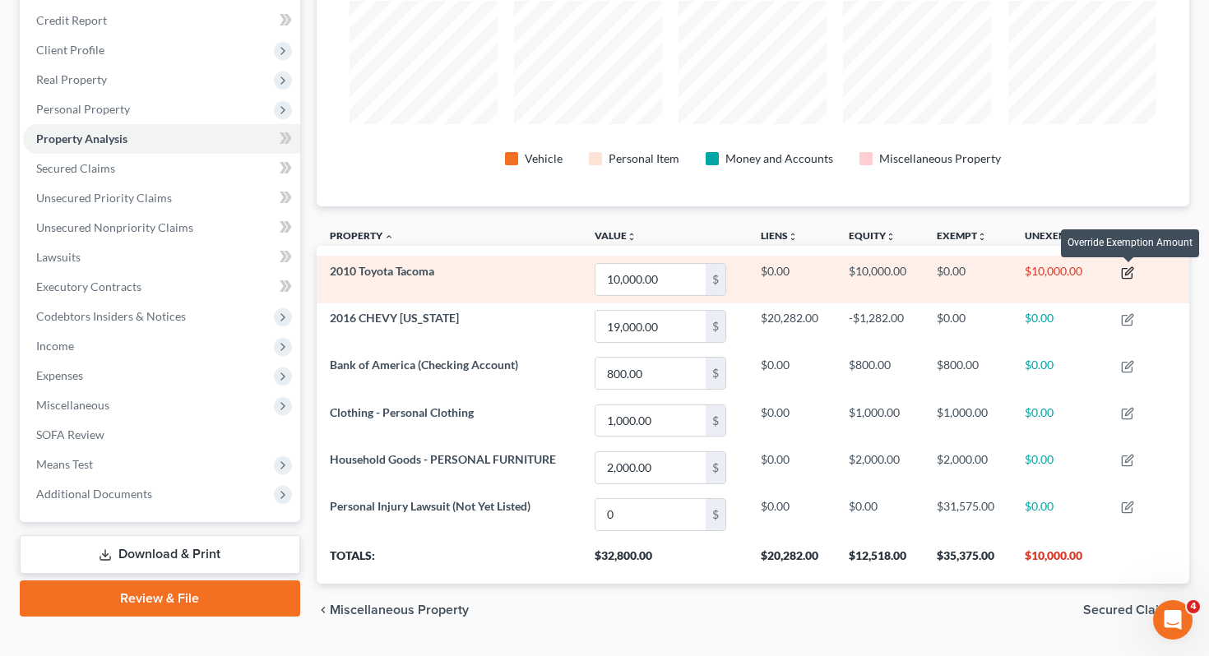
click at [1131, 274] on icon "button" at bounding box center [1127, 272] width 13 height 13
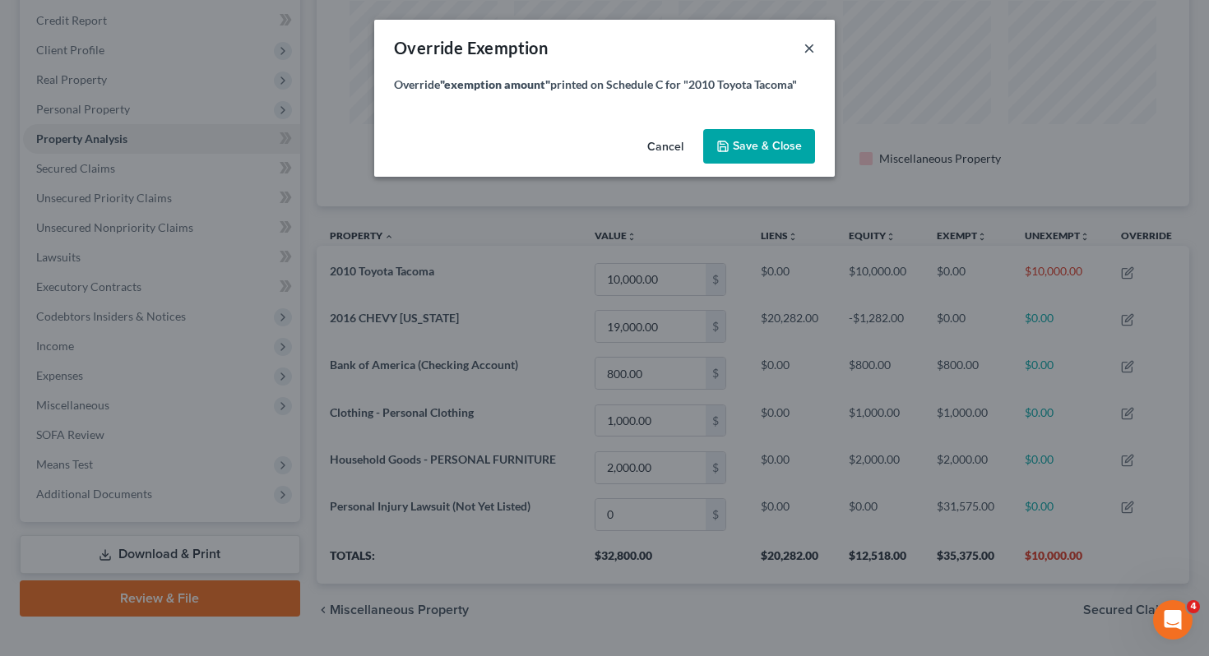
click at [811, 48] on button "×" at bounding box center [809, 48] width 12 height 20
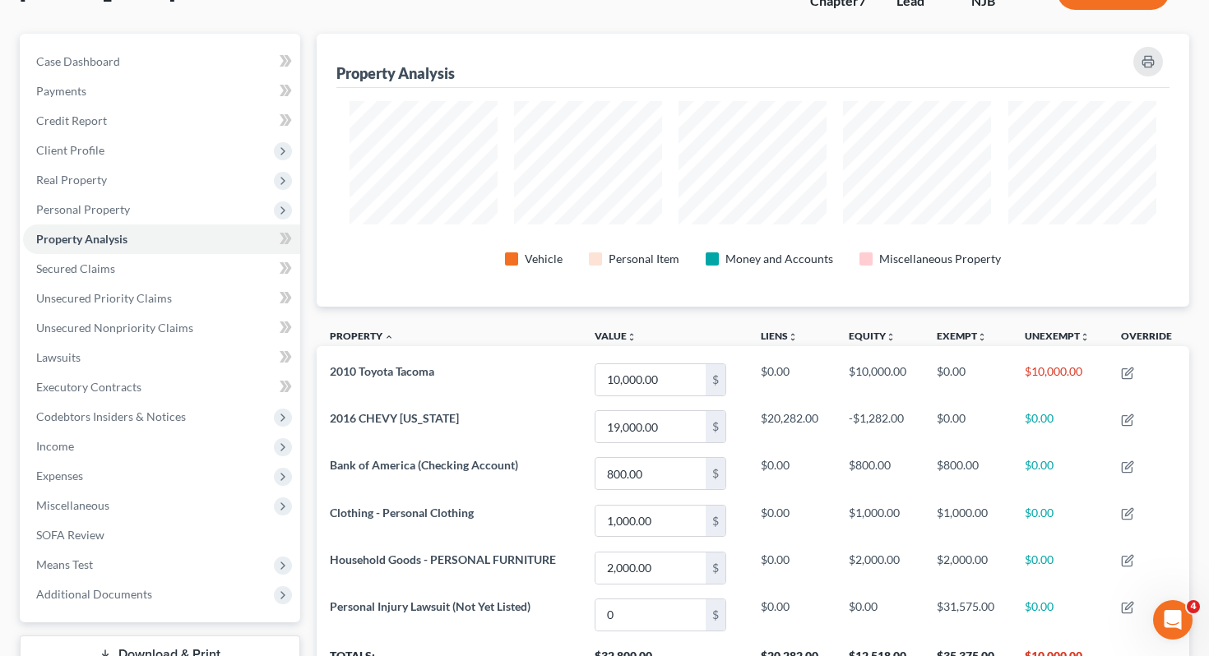
scroll to position [118, 0]
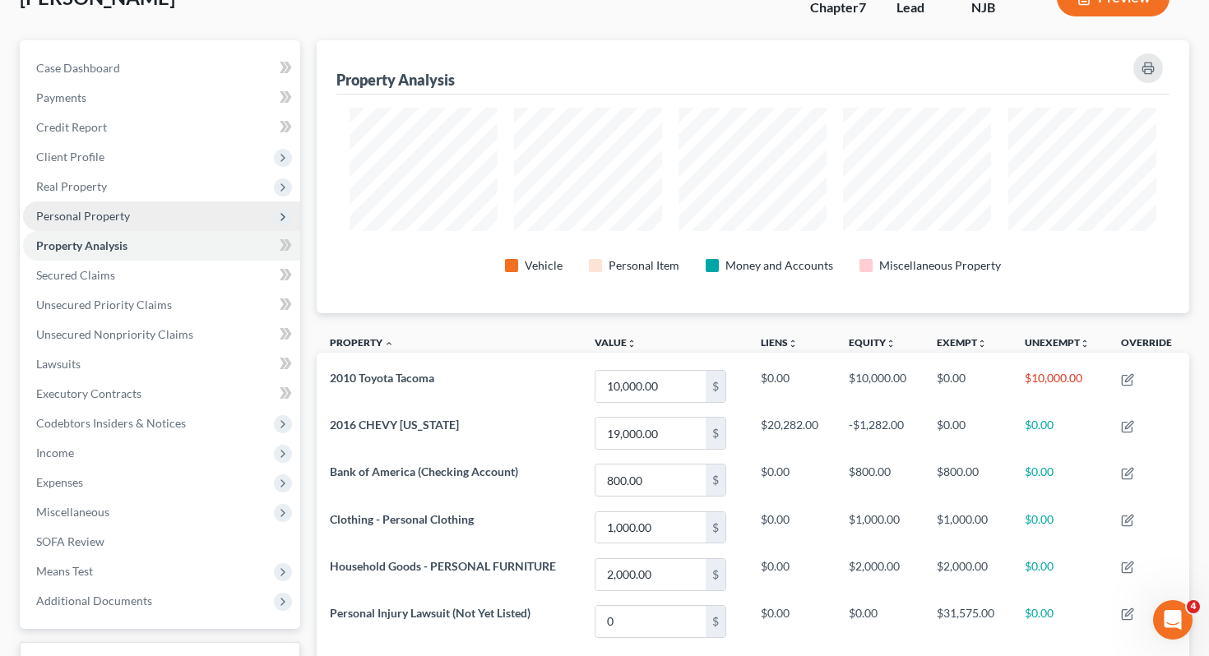
click at [113, 216] on span "Personal Property" at bounding box center [83, 216] width 94 height 14
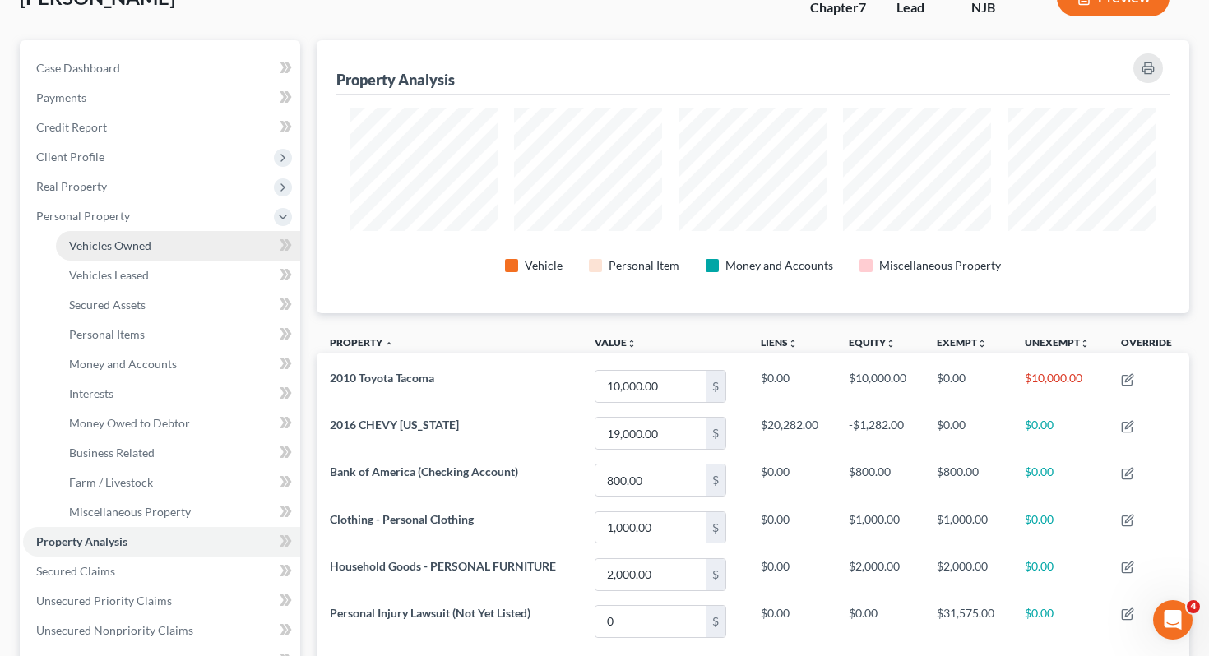
click at [122, 251] on span "Vehicles Owned" at bounding box center [110, 245] width 82 height 14
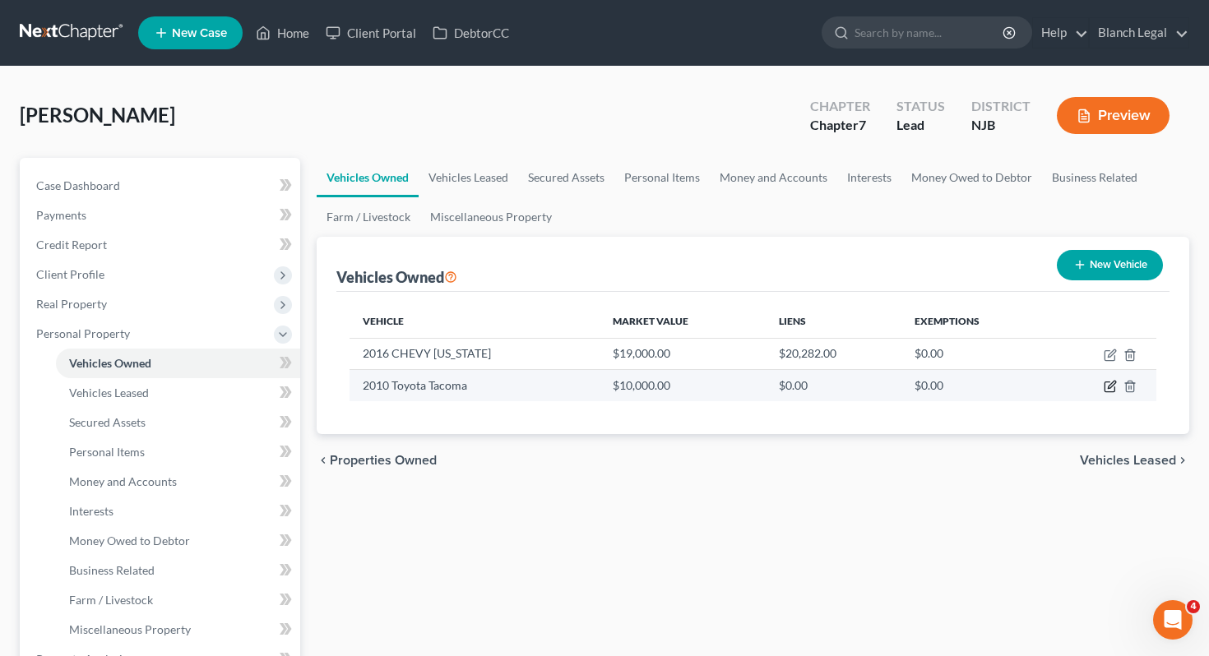
click at [1110, 385] on icon "button" at bounding box center [1109, 386] width 13 height 13
select select "0"
select select "16"
select select "2"
select select "0"
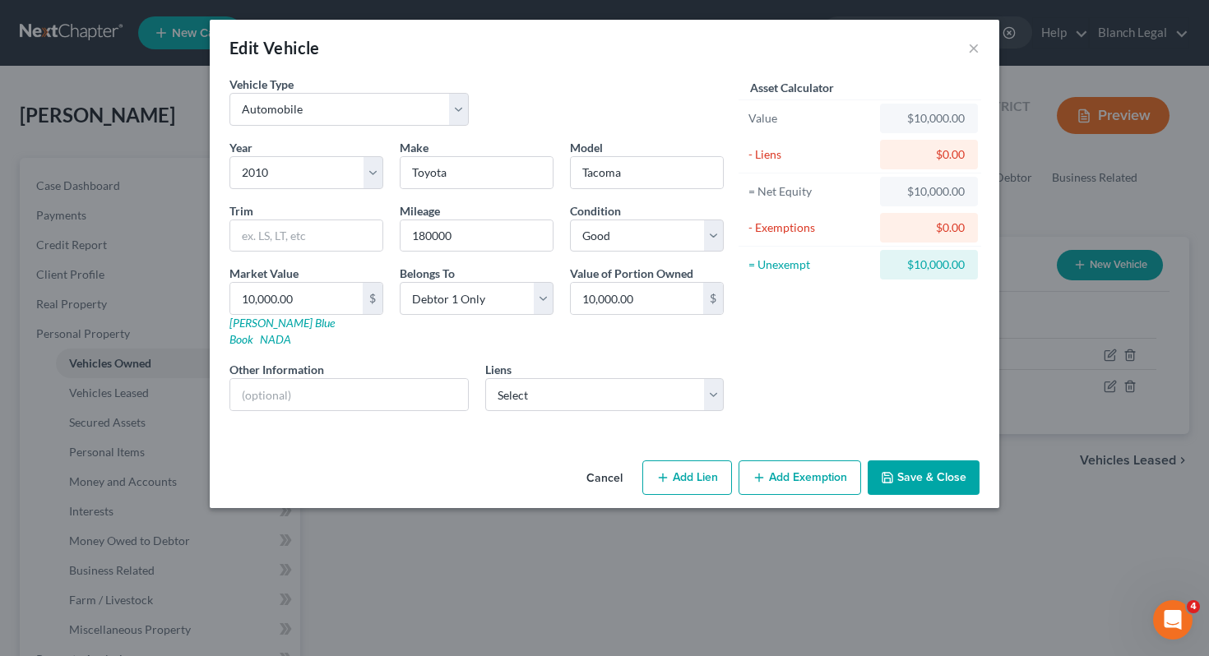
click at [782, 464] on button "Add Exemption" at bounding box center [799, 477] width 123 height 35
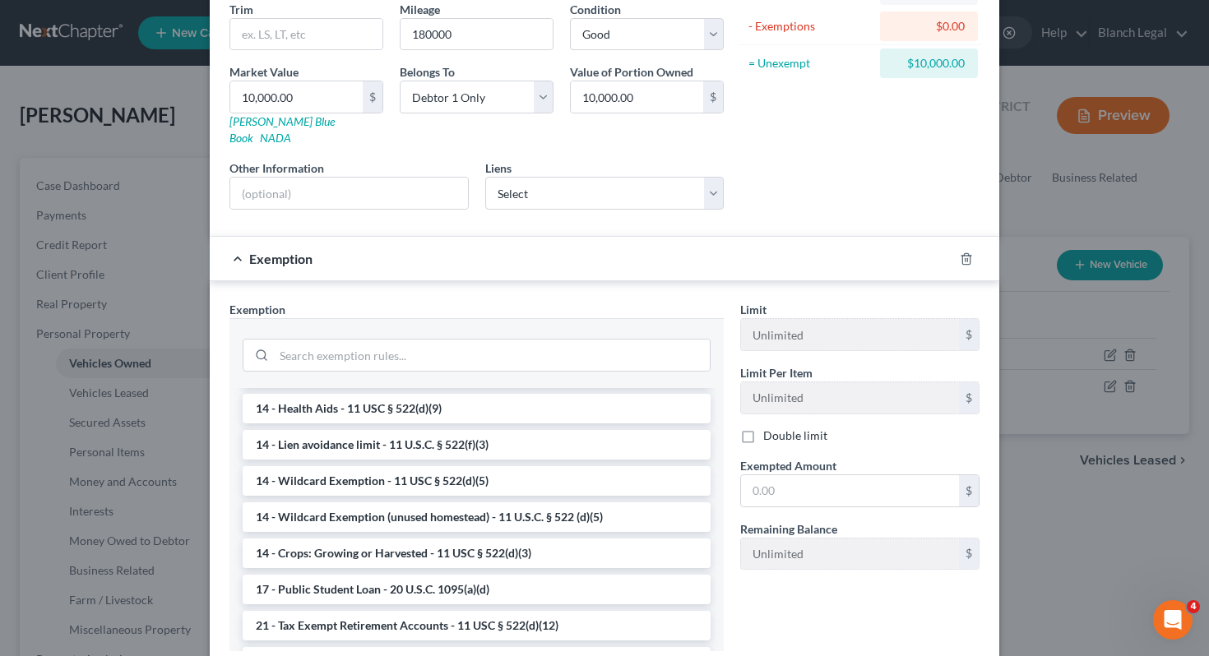
scroll to position [284, 0]
click at [587, 505] on li "14 - Wildcard Exemption (unused homestead) - 11 U.S.C. § 522 (d)(5)" at bounding box center [477, 517] width 468 height 30
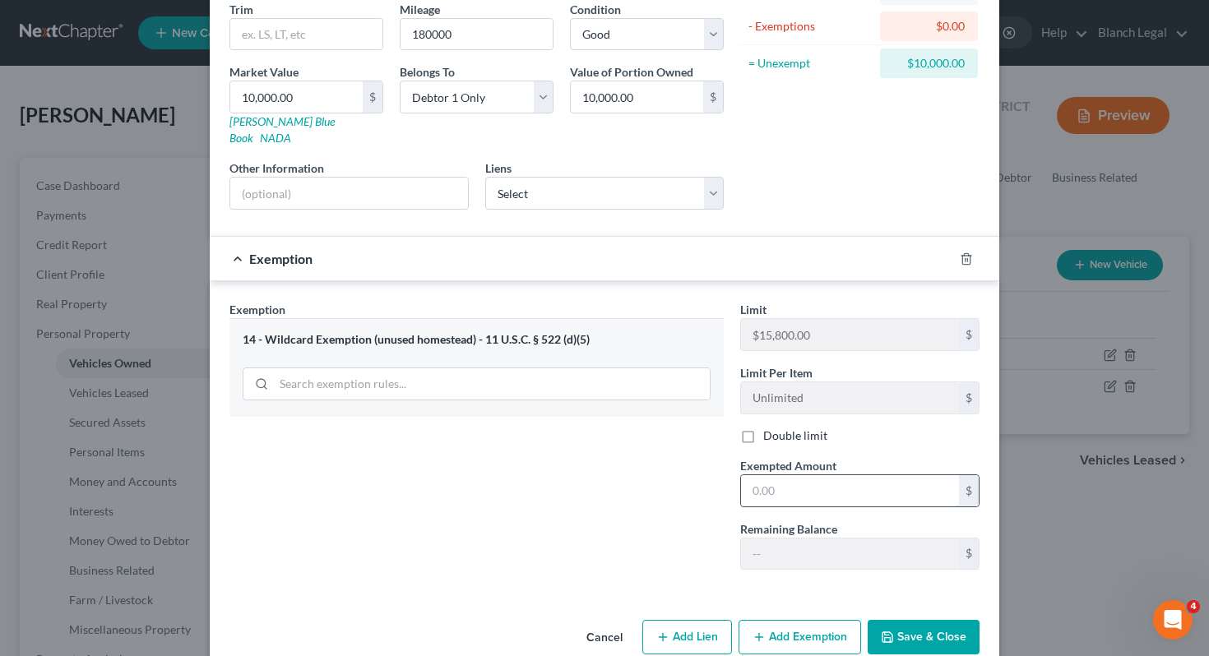
click at [795, 475] on input "text" at bounding box center [850, 490] width 218 height 31
type input "10,000"
click at [954, 625] on button "Save & Close" at bounding box center [923, 637] width 112 height 35
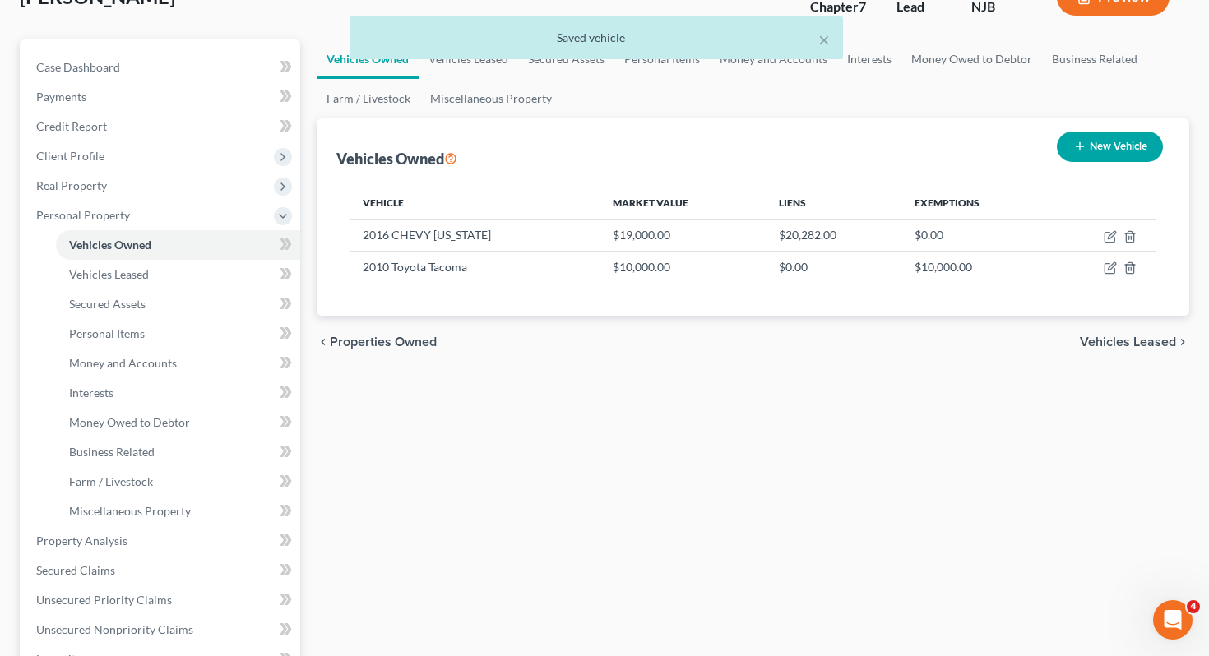
scroll to position [118, 0]
click at [1148, 341] on span "Vehicles Leased" at bounding box center [1128, 342] width 96 height 13
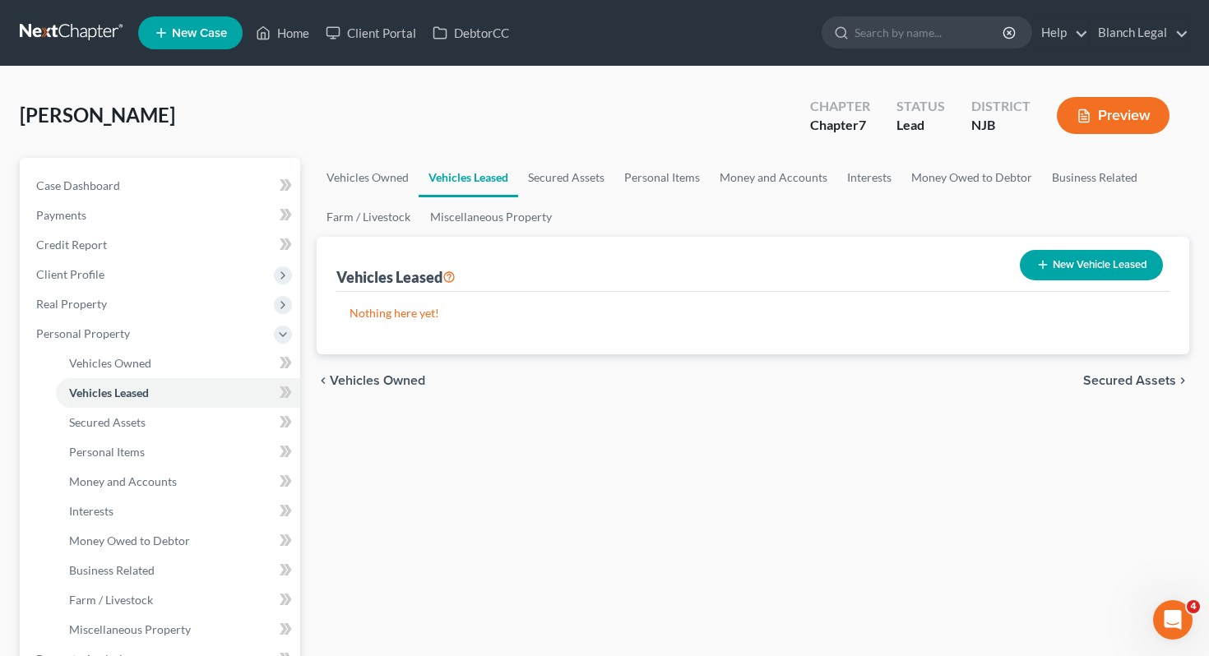
click at [1133, 383] on span "Secured Assets" at bounding box center [1129, 380] width 93 height 13
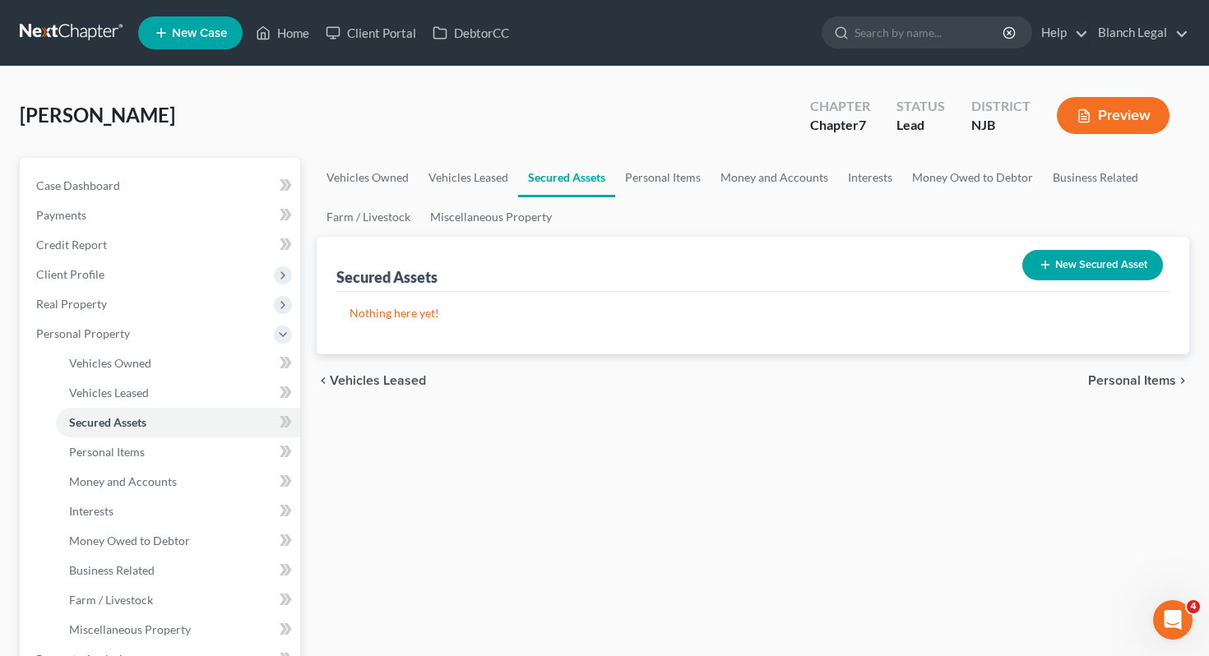
click at [1133, 383] on span "Personal Items" at bounding box center [1132, 380] width 88 height 13
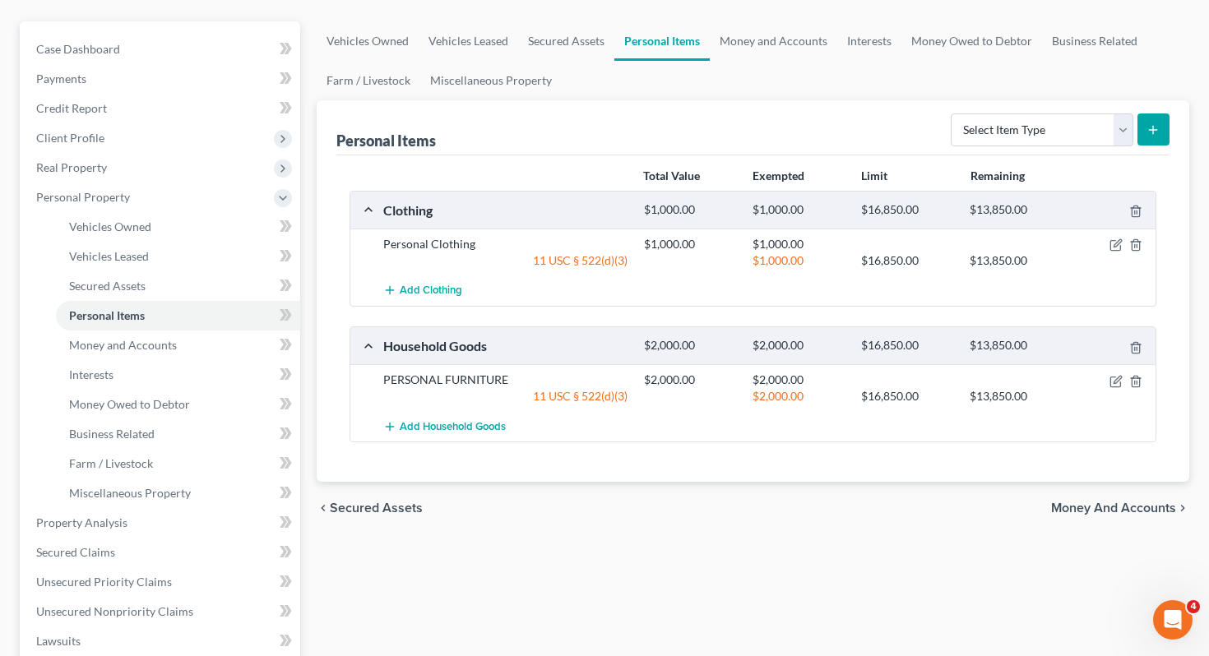
scroll to position [137, 0]
click at [1130, 506] on span "Money and Accounts" at bounding box center [1113, 507] width 125 height 13
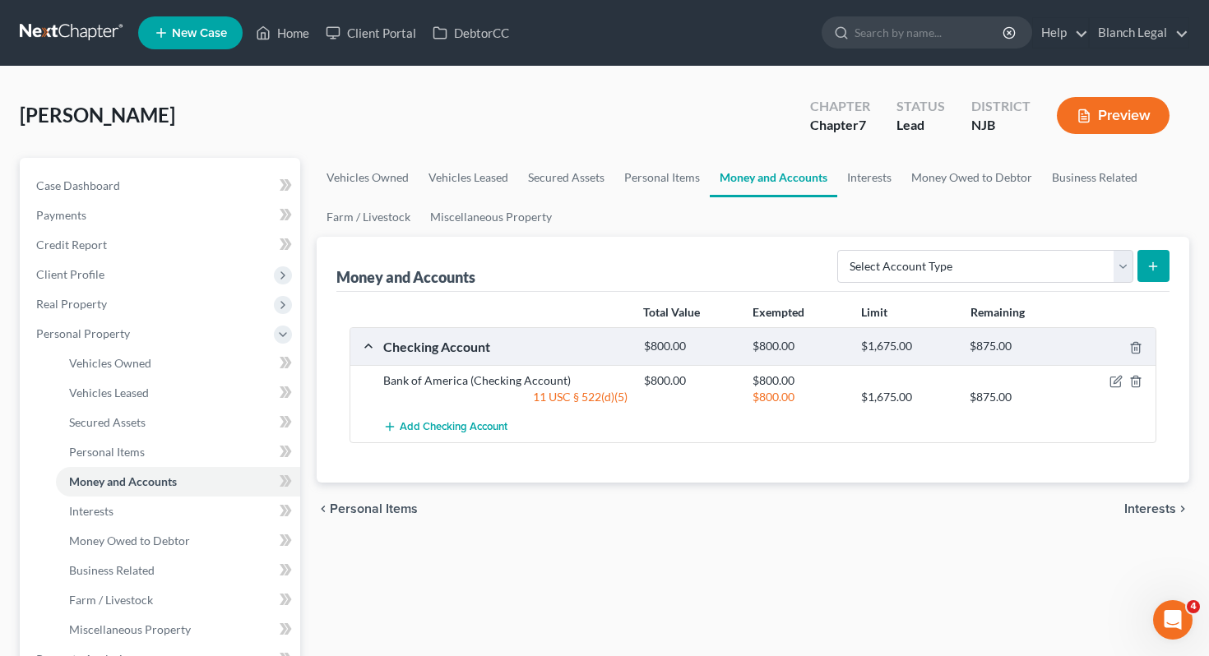
click at [1157, 511] on span "Interests" at bounding box center [1150, 508] width 52 height 13
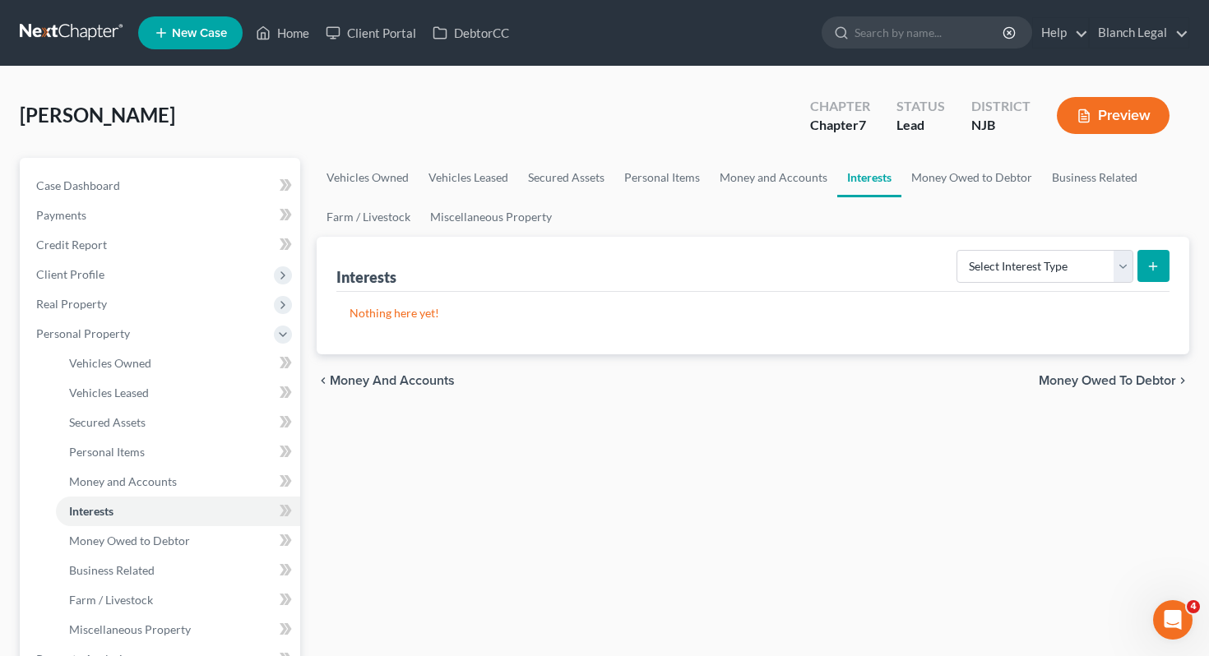
click at [1134, 377] on span "Money Owed to Debtor" at bounding box center [1106, 380] width 137 height 13
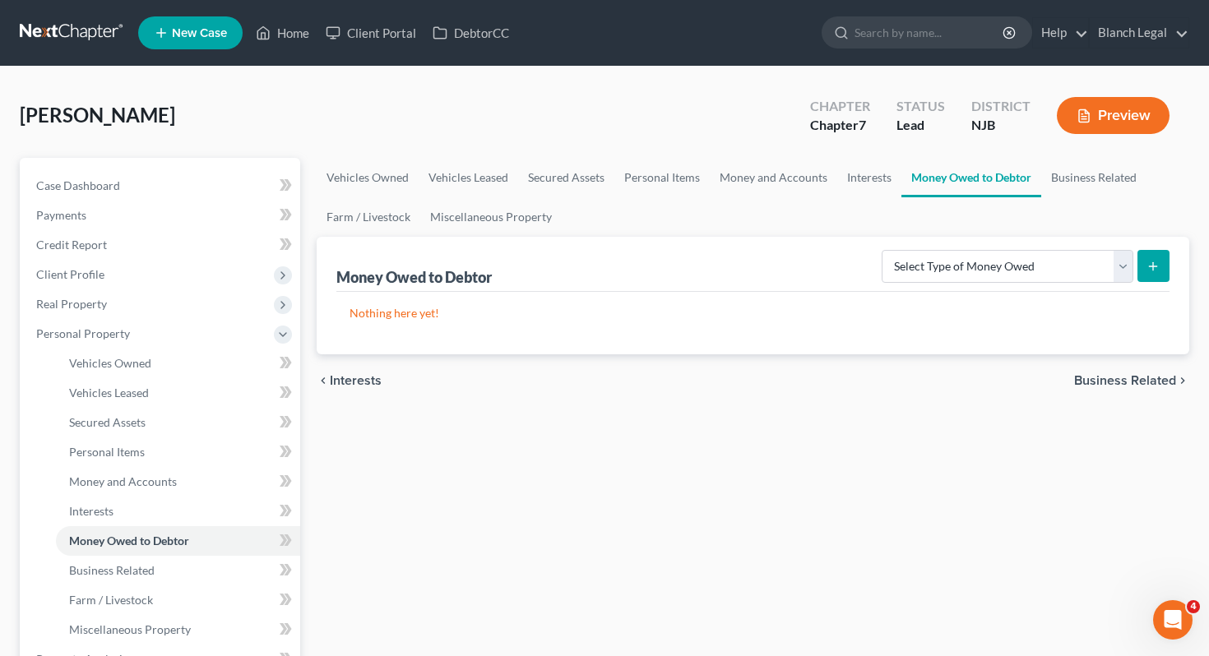
click at [1142, 379] on span "Business Related" at bounding box center [1125, 380] width 102 height 13
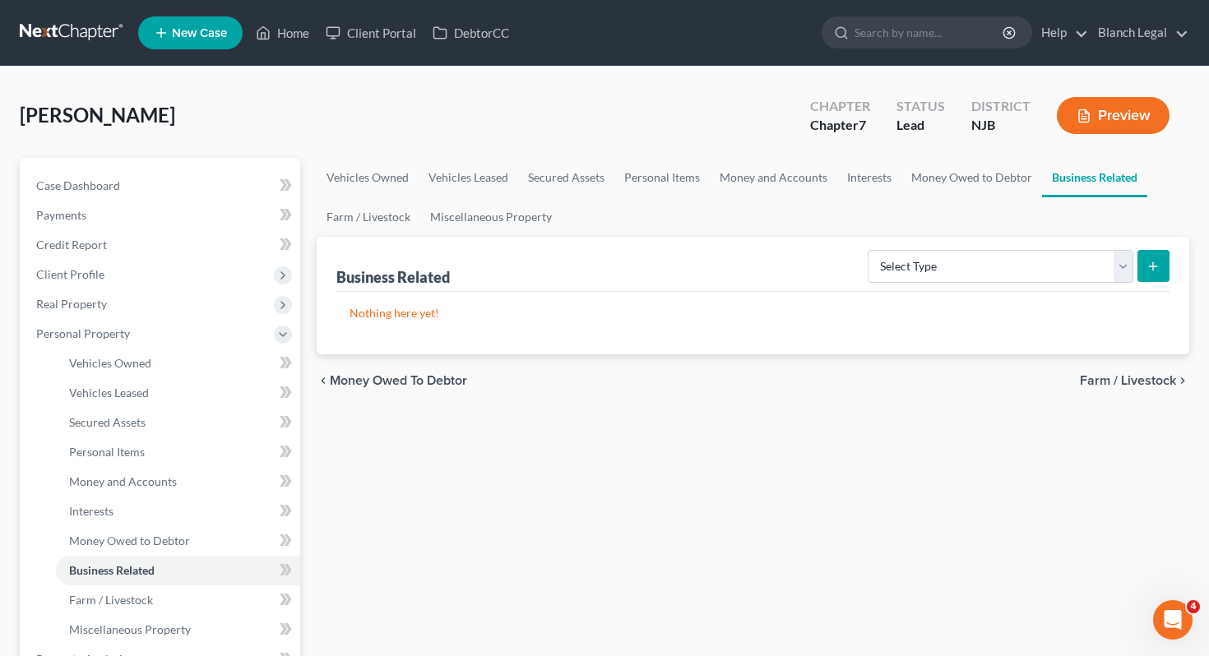
click at [1143, 376] on span "Farm / Livestock" at bounding box center [1128, 380] width 96 height 13
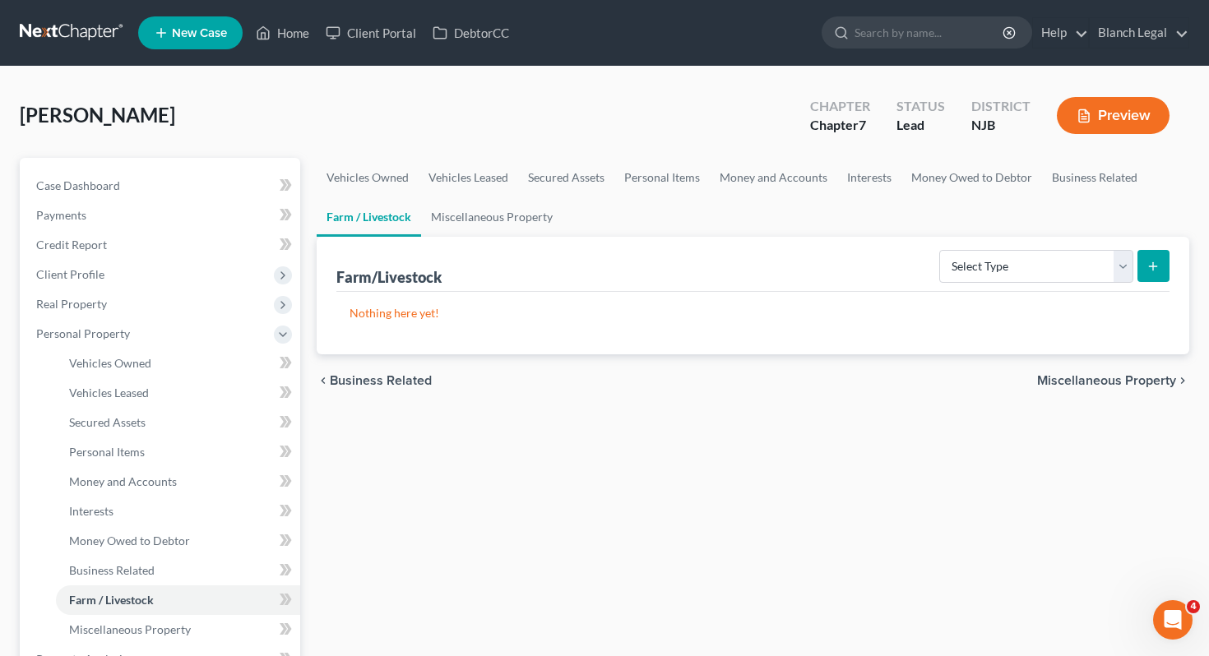
click at [1143, 376] on span "Miscellaneous Property" at bounding box center [1106, 380] width 139 height 13
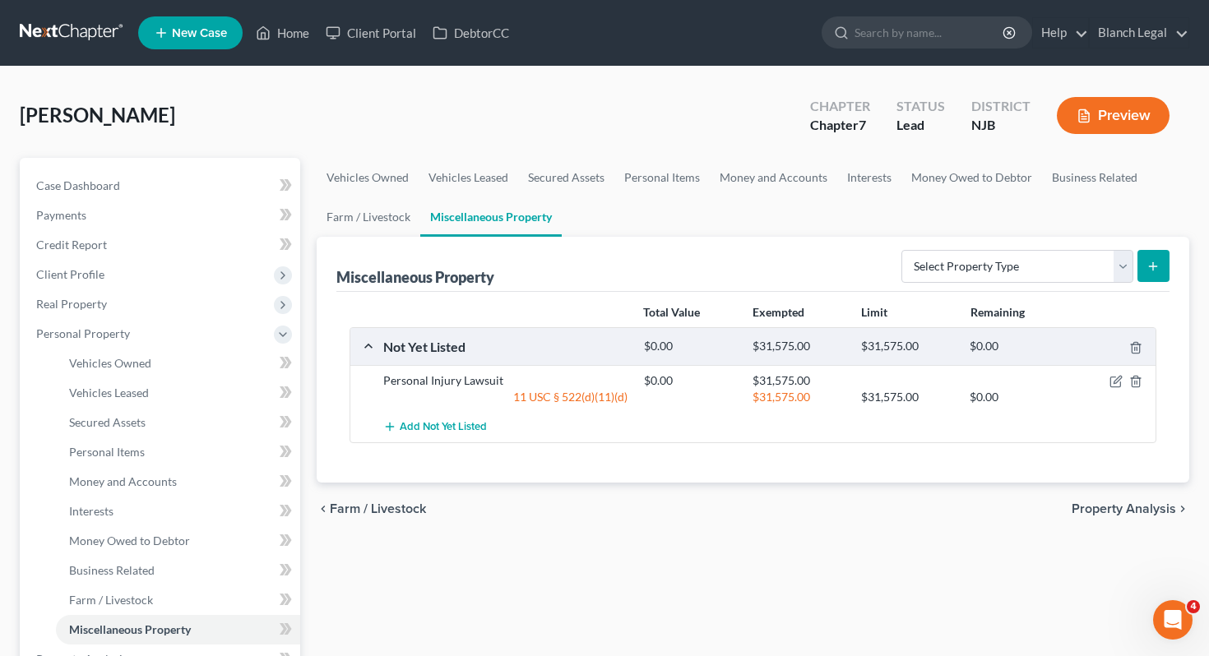
click at [1115, 506] on span "Property Analysis" at bounding box center [1123, 508] width 104 height 13
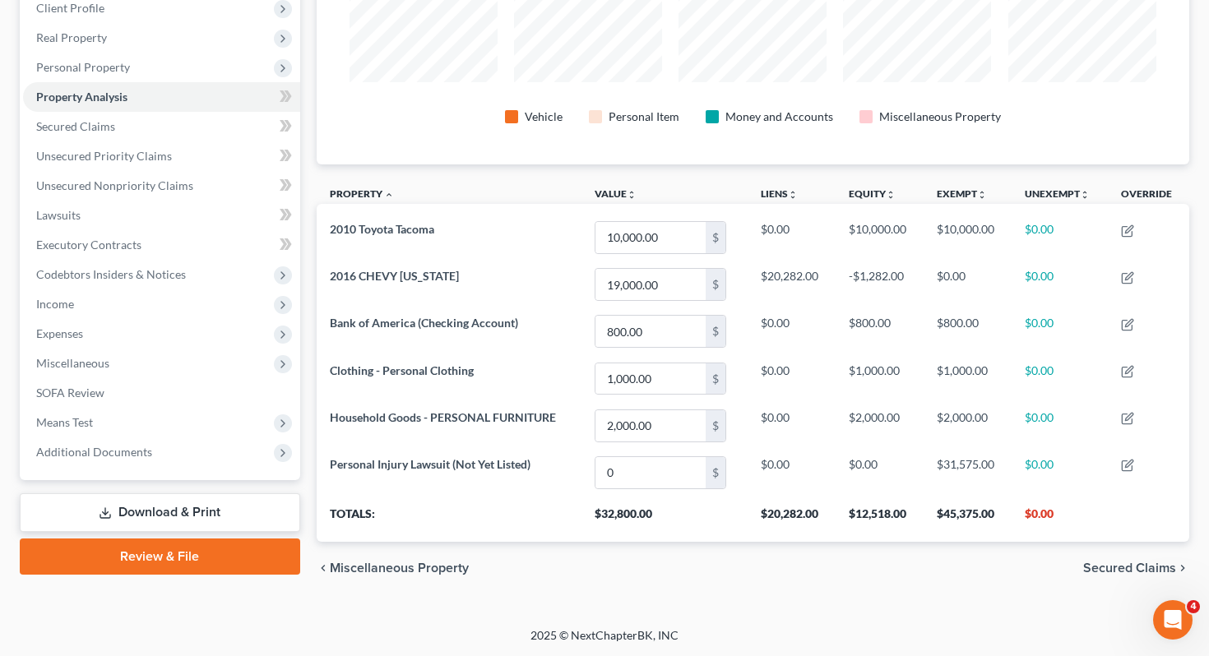
click at [1130, 566] on span "Secured Claims" at bounding box center [1129, 568] width 93 height 13
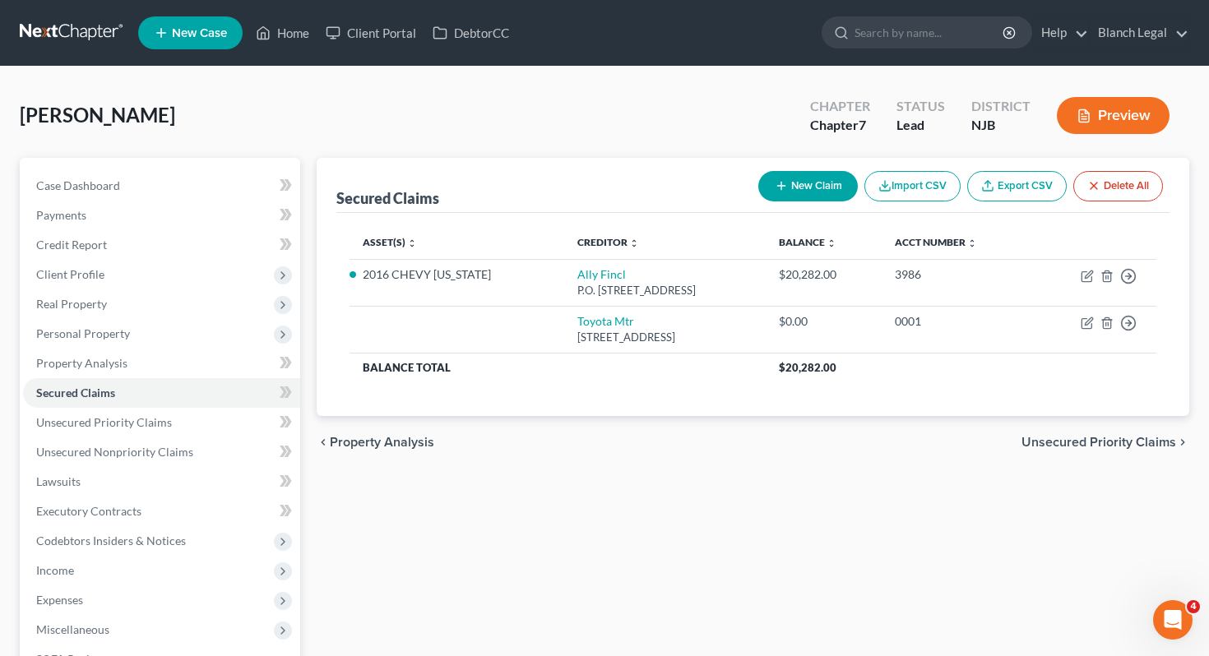
scroll to position [246, 0]
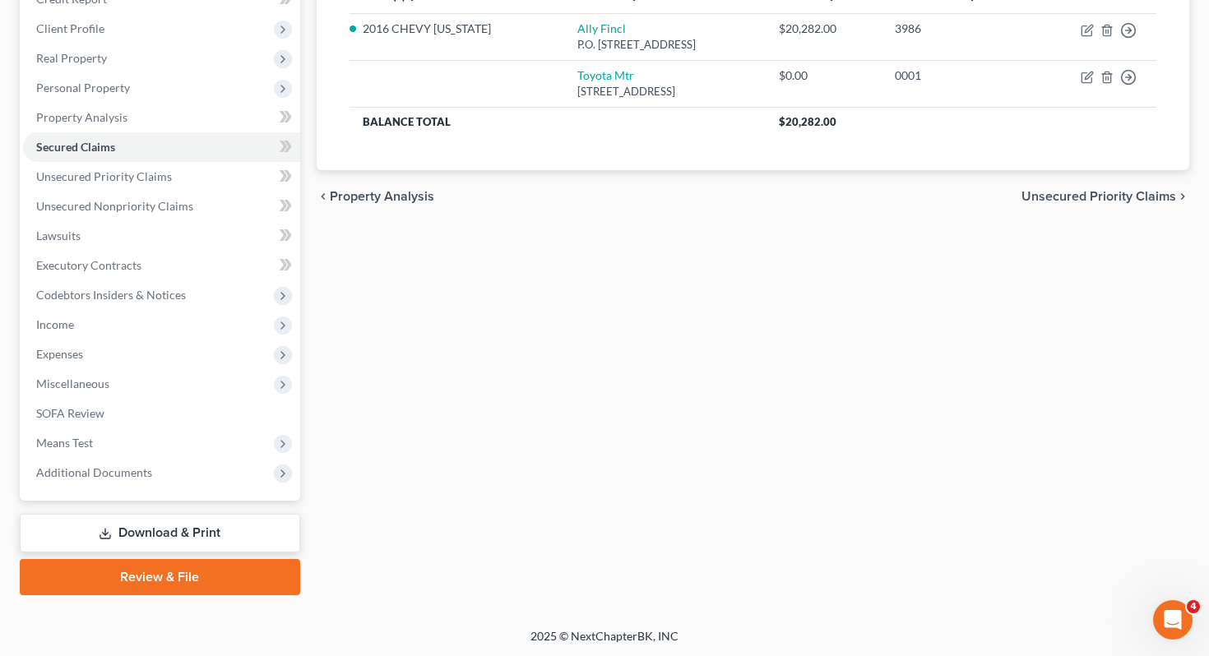
click at [183, 530] on link "Download & Print" at bounding box center [160, 533] width 280 height 39
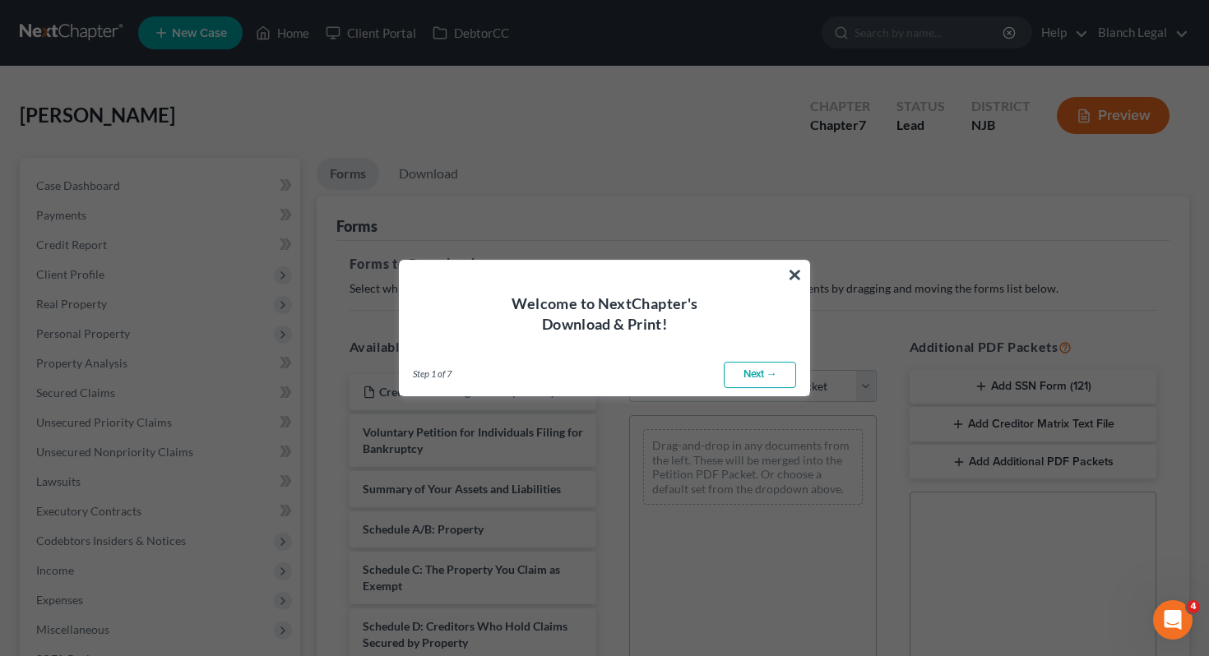
click at [760, 377] on link "Next →" at bounding box center [760, 375] width 72 height 26
select select "0"
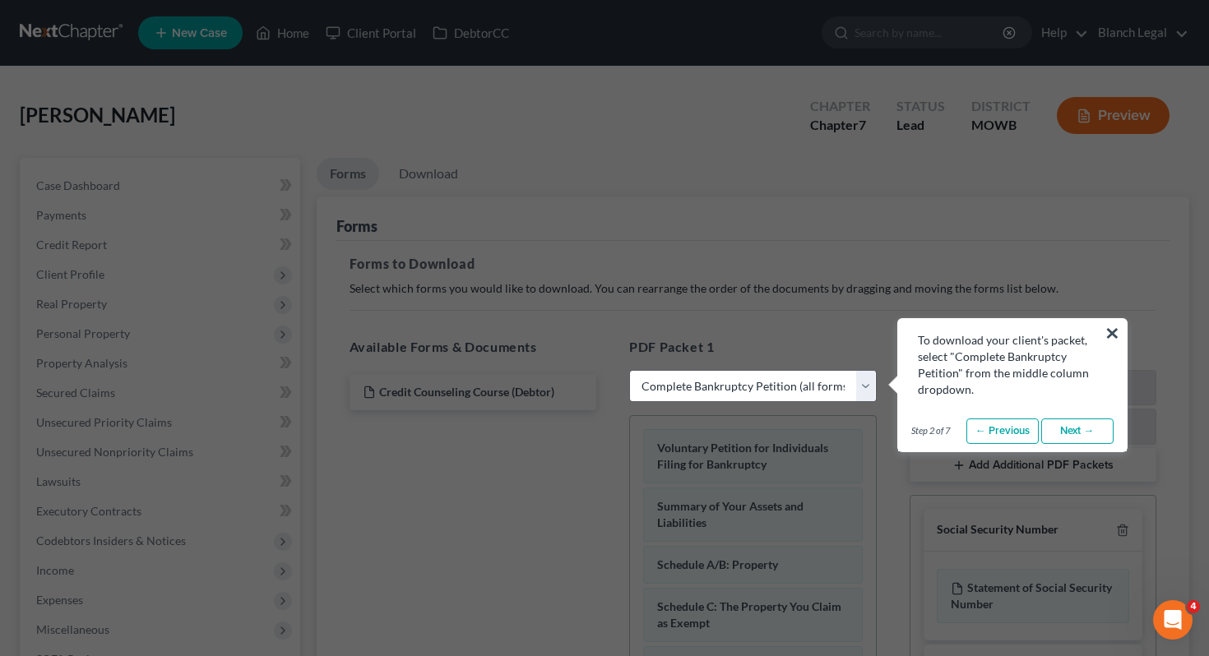
click at [1070, 424] on link "Next →" at bounding box center [1077, 431] width 72 height 26
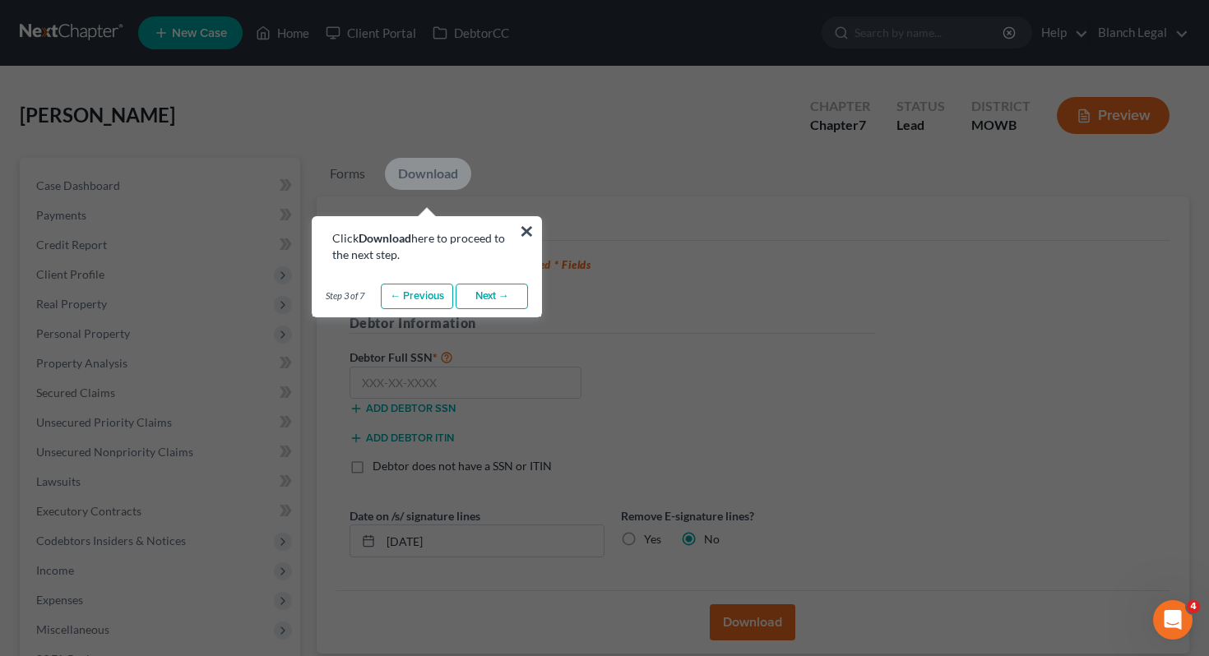
click at [512, 301] on link "Next →" at bounding box center [491, 297] width 72 height 26
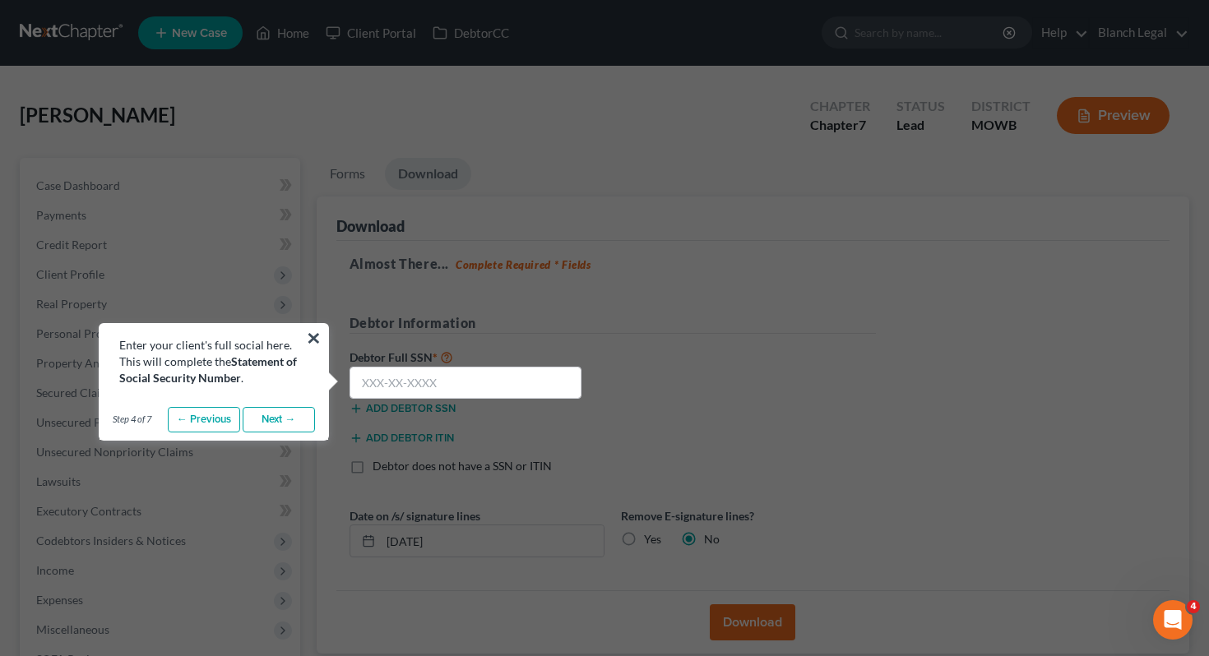
click at [285, 422] on link "Next →" at bounding box center [279, 420] width 72 height 26
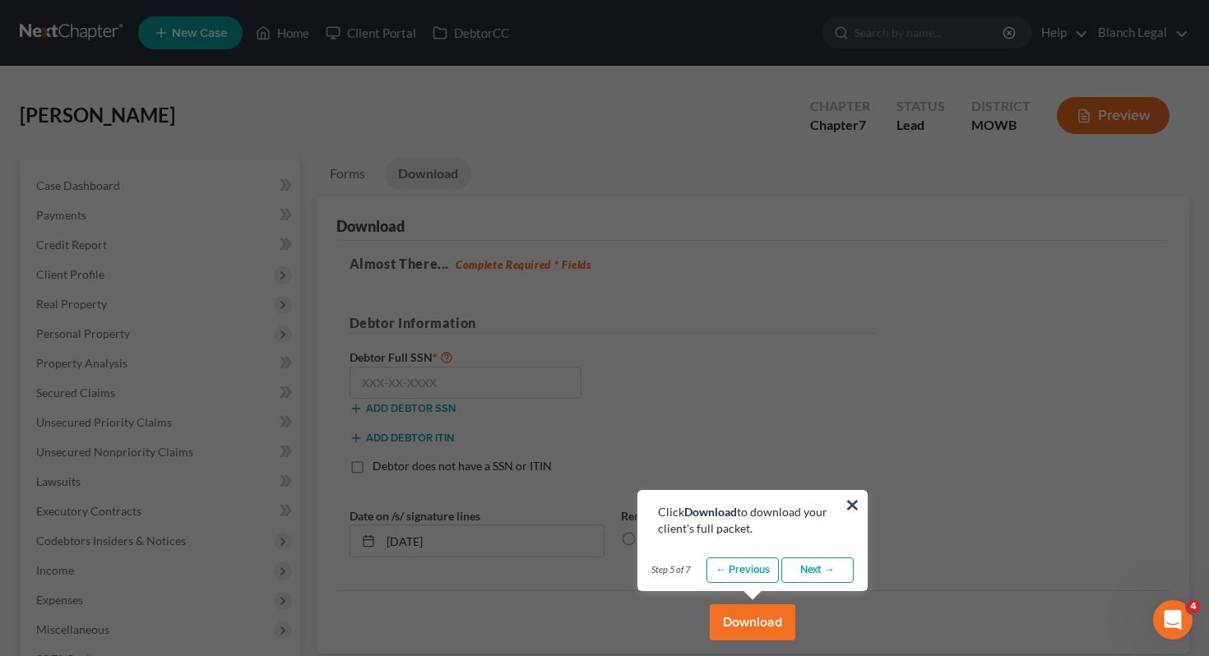
click at [822, 572] on link "Next →" at bounding box center [817, 570] width 72 height 26
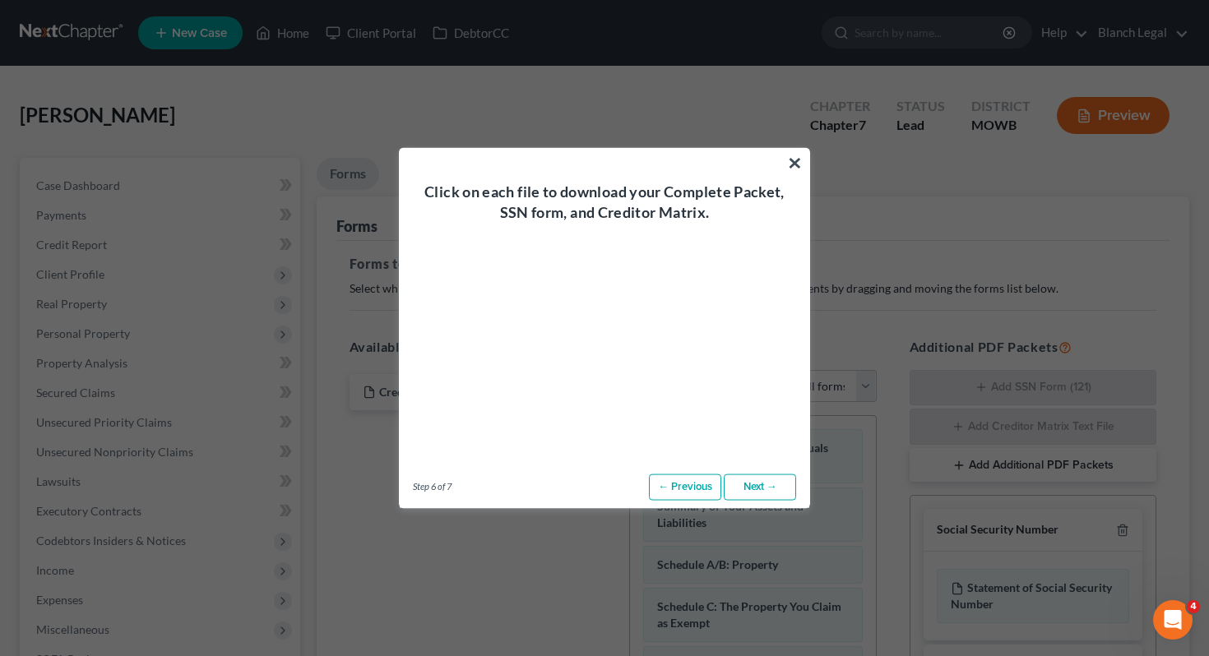
click at [777, 492] on link "Next →" at bounding box center [760, 487] width 72 height 26
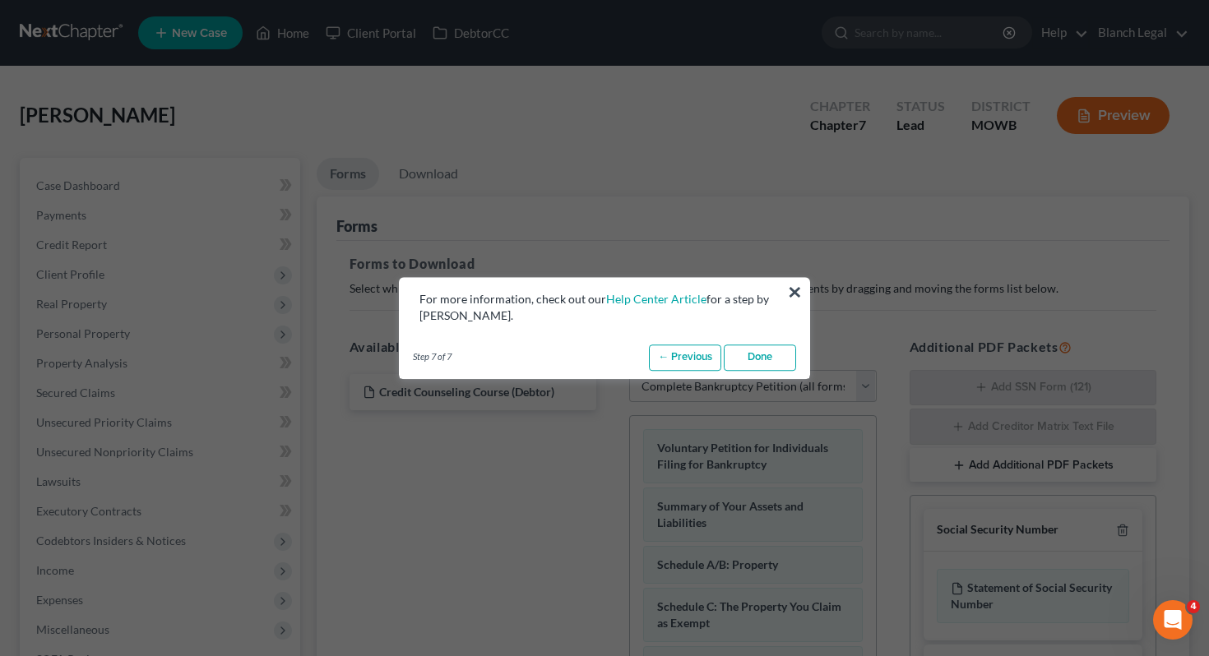
click at [773, 351] on link "Done" at bounding box center [760, 357] width 72 height 26
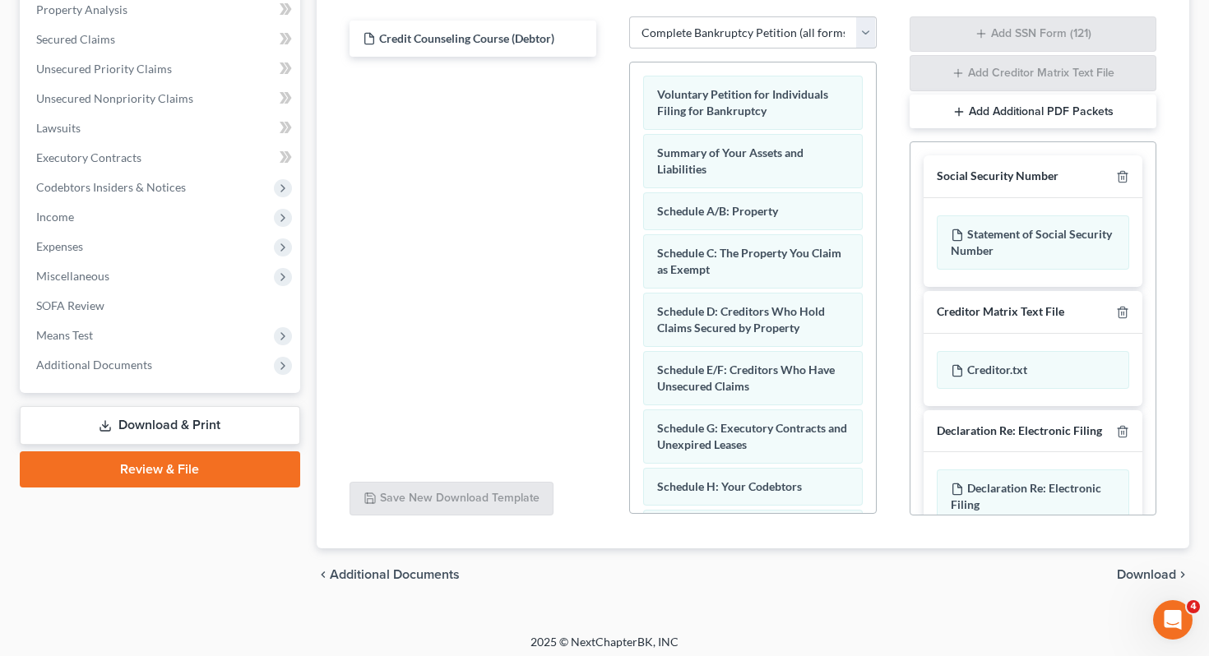
scroll to position [360, 0]
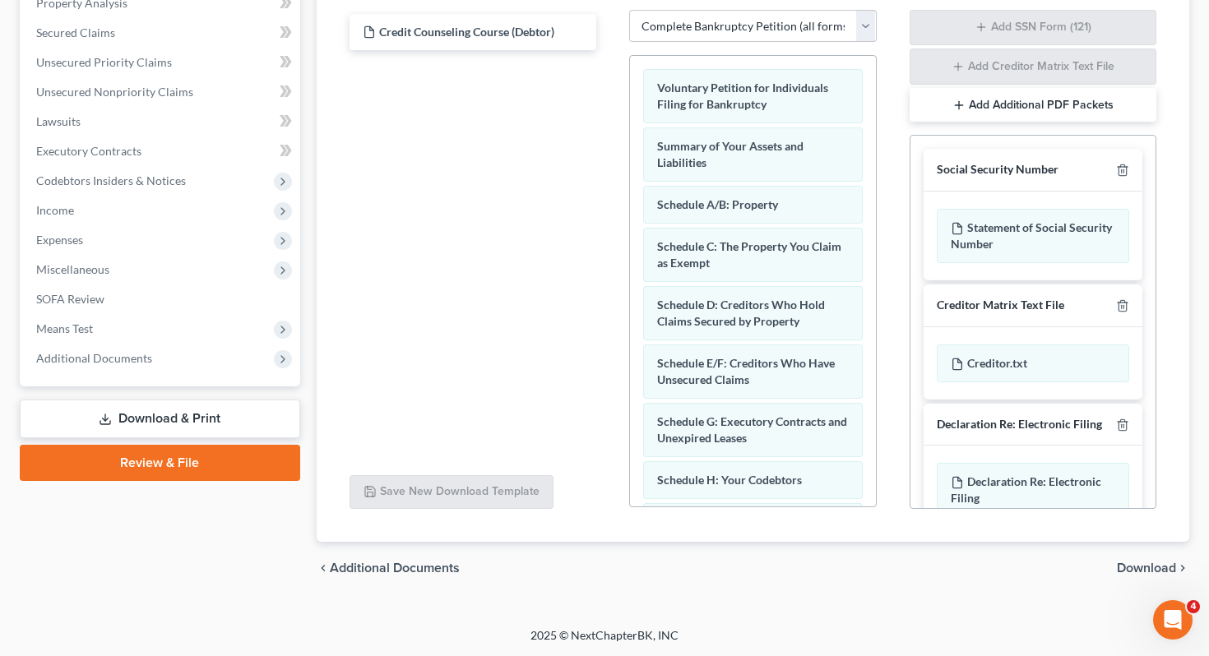
click at [1134, 568] on span "Download" at bounding box center [1146, 568] width 59 height 13
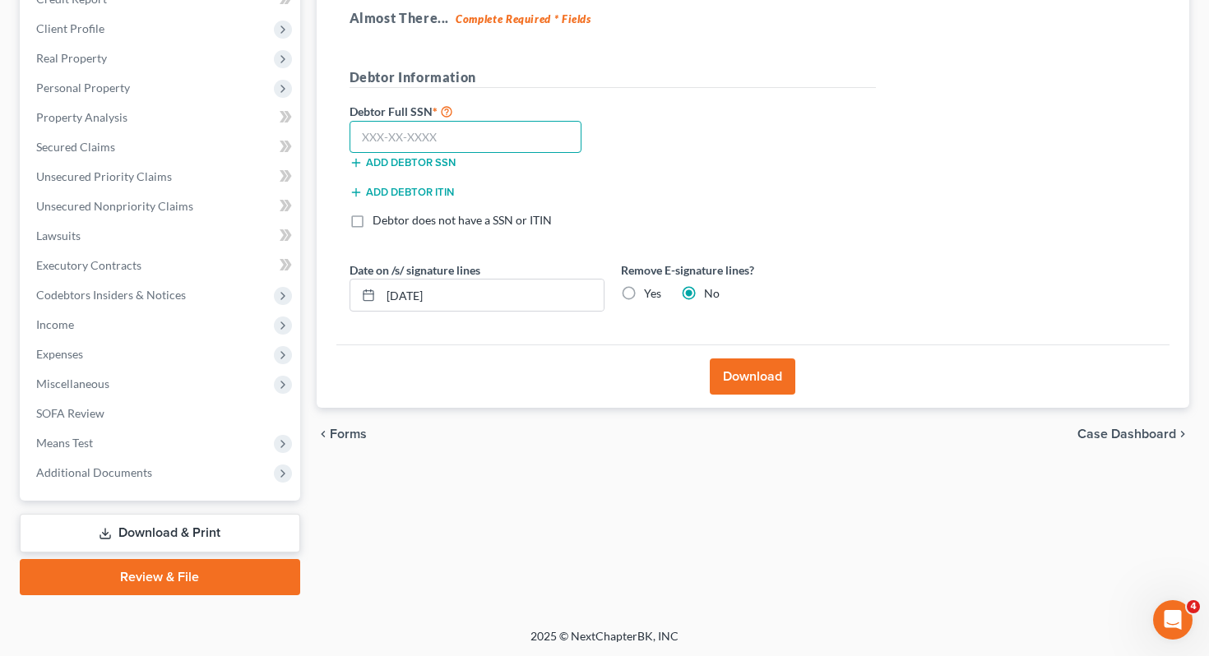
click at [451, 135] on input "text" at bounding box center [465, 137] width 233 height 33
type input "142-06-0660"
click at [761, 376] on button "Download" at bounding box center [753, 376] width 86 height 36
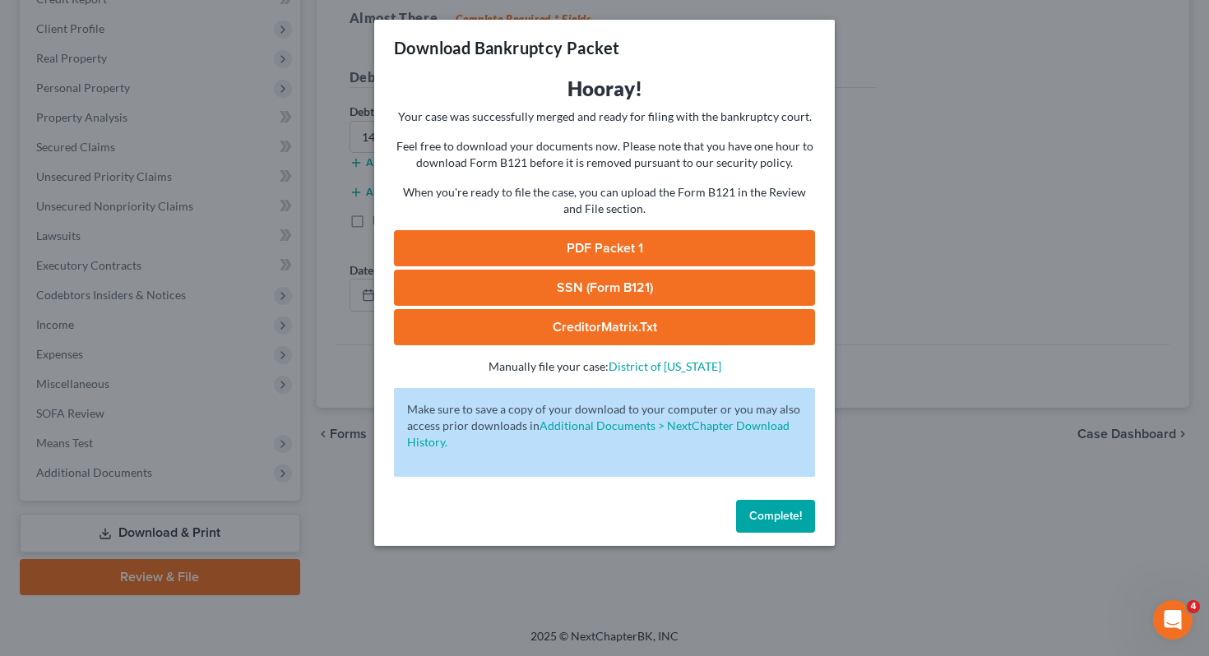
click at [636, 251] on link "PDF Packet 1" at bounding box center [604, 248] width 421 height 36
click at [708, 287] on link "SSN (Form B121)" at bounding box center [604, 288] width 421 height 36
click at [629, 330] on link "CreditorMatrix.txt" at bounding box center [604, 327] width 421 height 36
click at [799, 523] on button "Complete!" at bounding box center [775, 516] width 79 height 33
